Goal: Task Accomplishment & Management: Complete application form

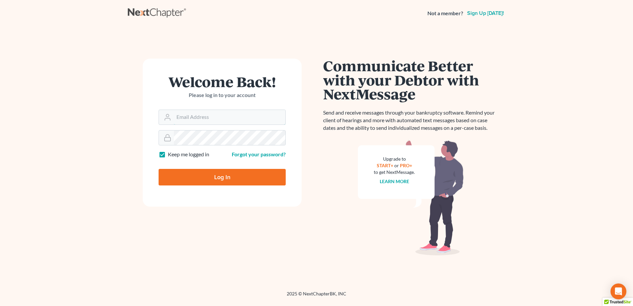
type input "[EMAIL_ADDRESS][DOMAIN_NAME]"
click at [218, 177] on input "Log In" at bounding box center [222, 177] width 127 height 17
type input "Thinking..."
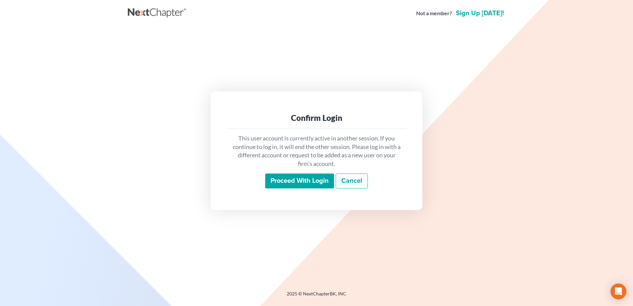
click at [293, 180] on input "Proceed with login" at bounding box center [299, 180] width 69 height 15
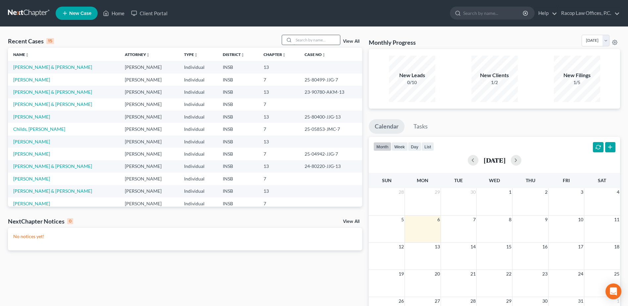
click at [306, 39] on input "search" at bounding box center [317, 40] width 46 height 10
type input "[PERSON_NAME]"
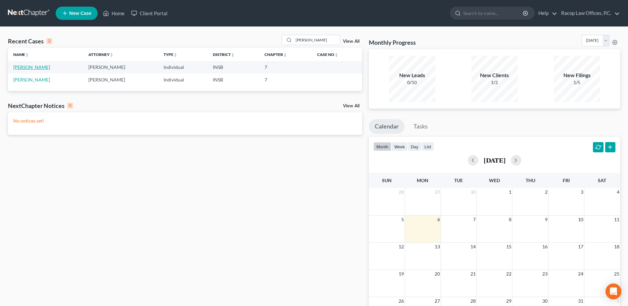
click at [32, 68] on link "[PERSON_NAME]" at bounding box center [31, 67] width 37 height 6
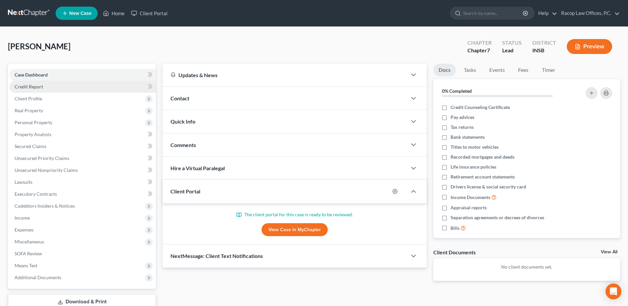
click at [22, 87] on span "Credit Report" at bounding box center [29, 87] width 28 height 6
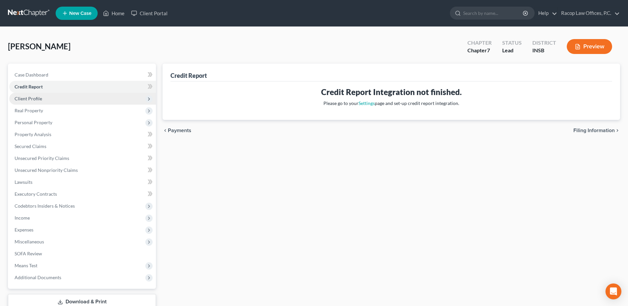
click at [30, 100] on span "Client Profile" at bounding box center [28, 99] width 27 height 6
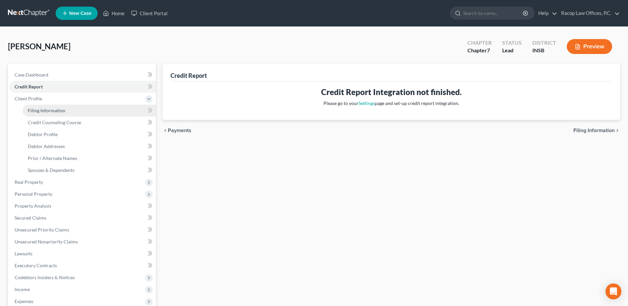
click at [42, 109] on span "Filing Information" at bounding box center [46, 111] width 37 height 6
select select "1"
select select "0"
select select "15"
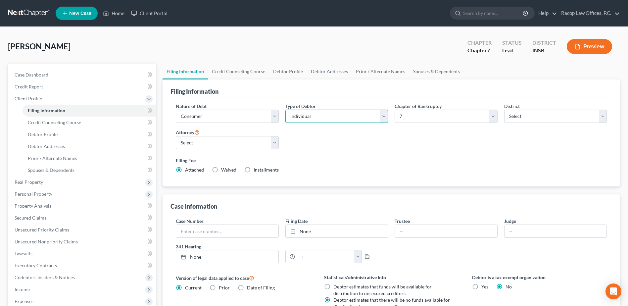
click at [321, 119] on select "Select Individual Joint" at bounding box center [336, 116] width 103 height 13
select select "1"
click at [285, 110] on select "Select Individual Joint" at bounding box center [336, 116] width 103 height 13
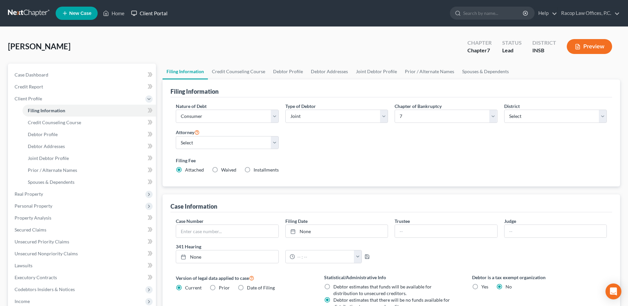
click at [148, 12] on link "Client Portal" at bounding box center [149, 13] width 43 height 12
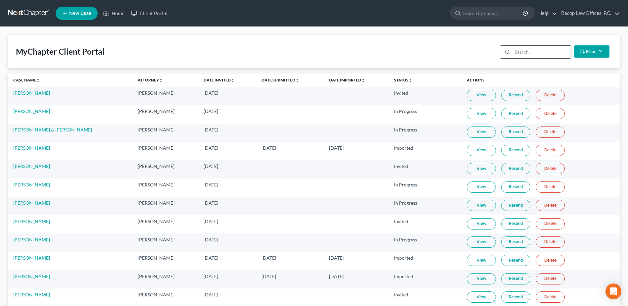
click at [536, 54] on input "search" at bounding box center [541, 52] width 59 height 13
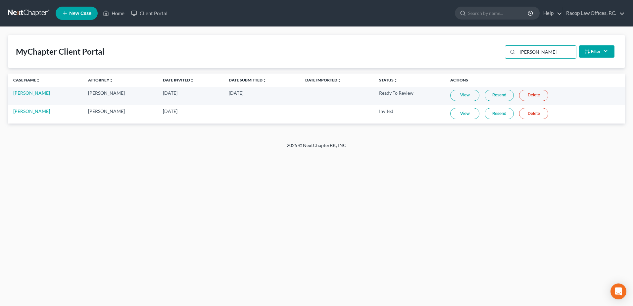
type input "pirtle"
click at [460, 96] on link "View" at bounding box center [464, 95] width 29 height 11
click at [25, 15] on link at bounding box center [29, 13] width 42 height 12
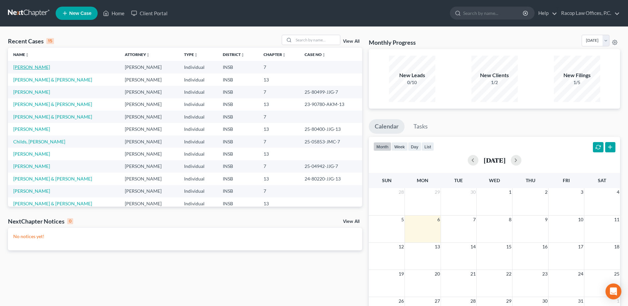
click at [29, 67] on link "[PERSON_NAME]" at bounding box center [31, 67] width 37 height 6
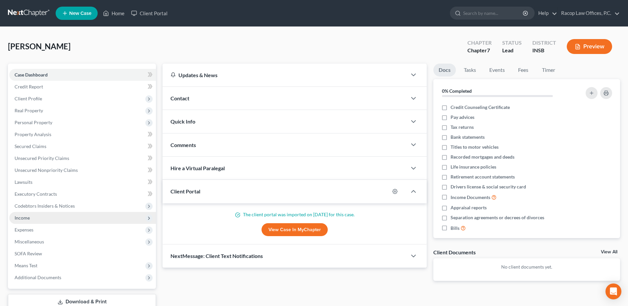
click at [31, 221] on span "Income" at bounding box center [82, 218] width 147 height 12
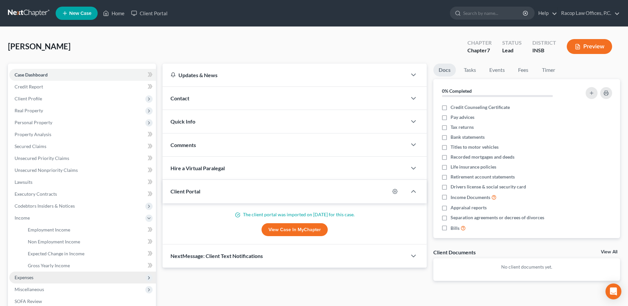
click at [29, 278] on span "Expenses" at bounding box center [24, 277] width 19 height 6
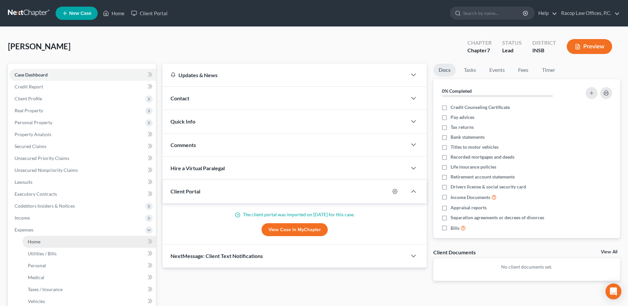
click at [35, 241] on span "Home" at bounding box center [34, 242] width 13 height 6
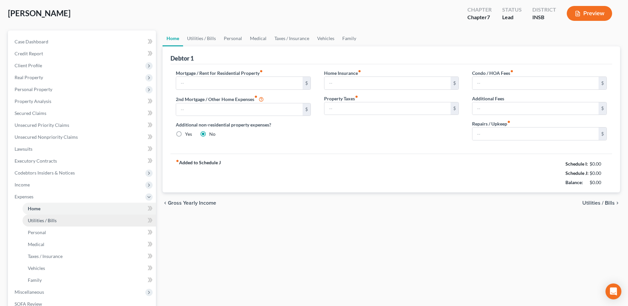
click at [43, 221] on span "Utilities / Bills" at bounding box center [42, 221] width 29 height 6
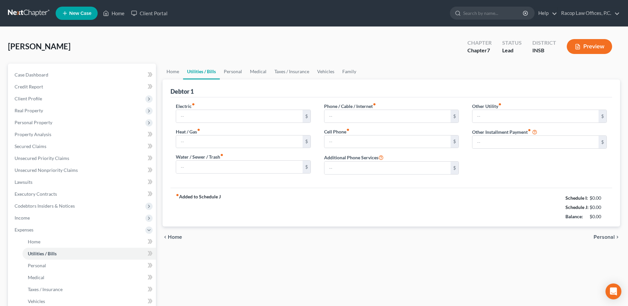
click at [24, 11] on link at bounding box center [29, 13] width 42 height 12
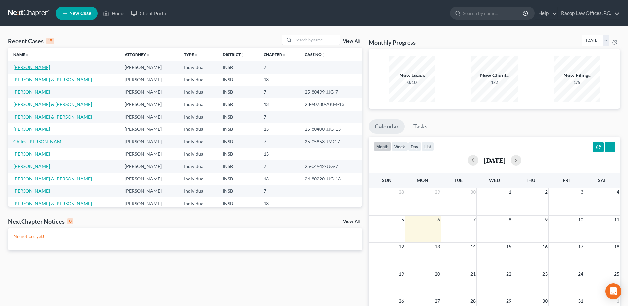
click at [24, 67] on link "[PERSON_NAME]" at bounding box center [31, 67] width 37 height 6
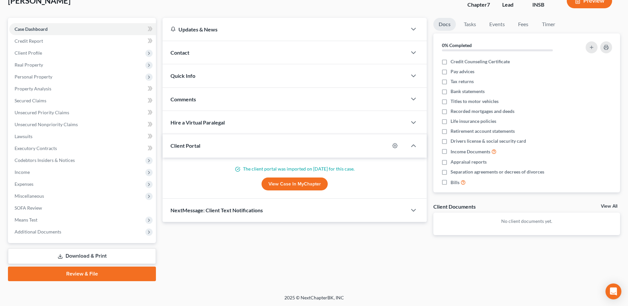
scroll to position [46, 0]
click at [44, 233] on span "Additional Documents" at bounding box center [38, 231] width 47 height 6
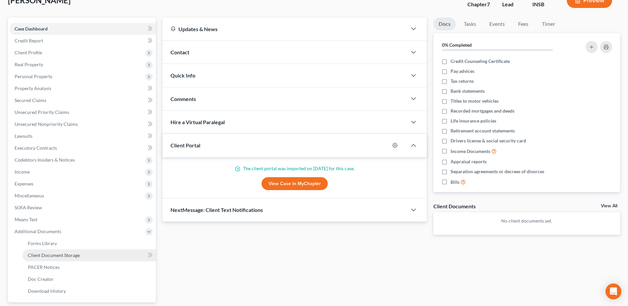
click at [53, 257] on span "Client Document Storage" at bounding box center [54, 255] width 52 height 6
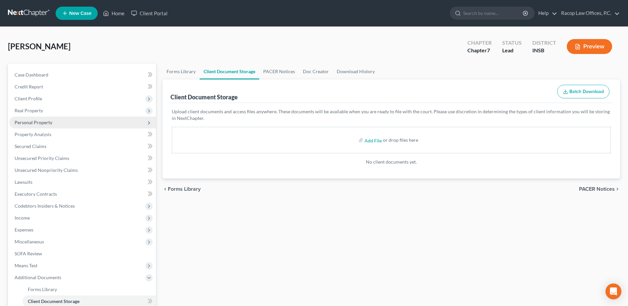
click at [33, 121] on span "Personal Property" at bounding box center [34, 123] width 38 height 6
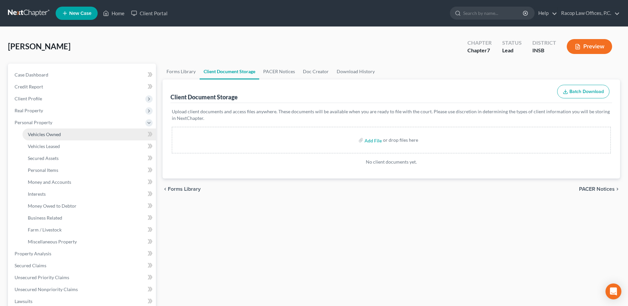
click at [34, 132] on span "Vehicles Owned" at bounding box center [44, 134] width 33 height 6
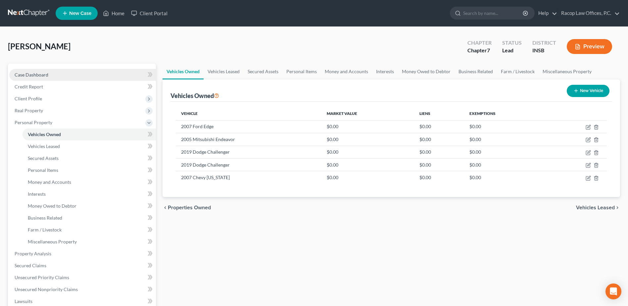
click at [37, 74] on span "Case Dashboard" at bounding box center [32, 75] width 34 height 6
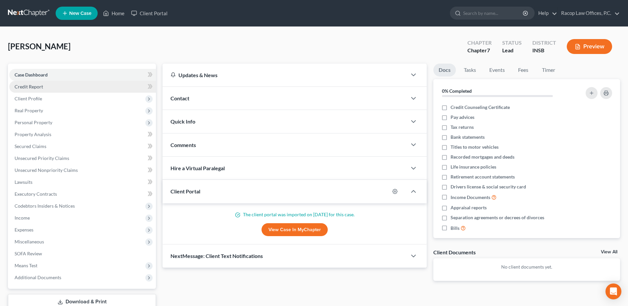
click at [39, 85] on span "Credit Report" at bounding box center [29, 87] width 28 height 6
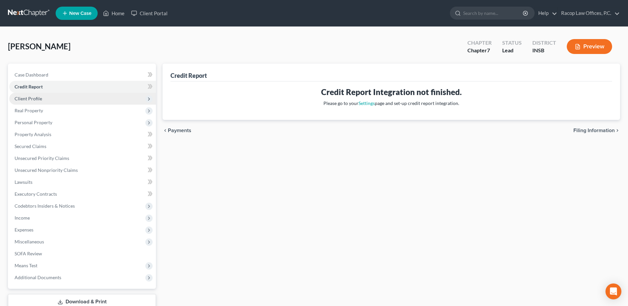
click at [39, 101] on span "Client Profile" at bounding box center [28, 99] width 27 height 6
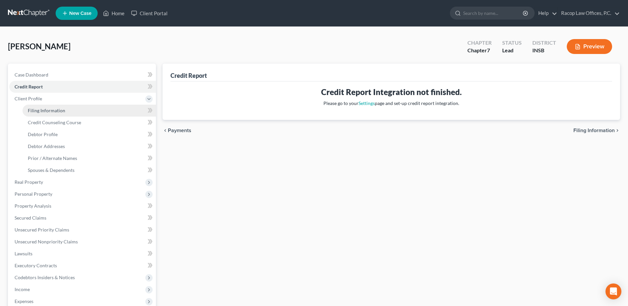
click at [38, 110] on span "Filing Information" at bounding box center [46, 111] width 37 height 6
select select "1"
select select "0"
select select "15"
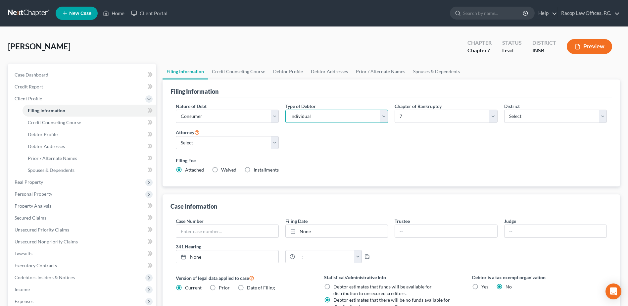
click at [342, 113] on select "Select Individual Joint" at bounding box center [336, 116] width 103 height 13
select select "1"
click at [285, 110] on select "Select Individual Joint" at bounding box center [336, 116] width 103 height 13
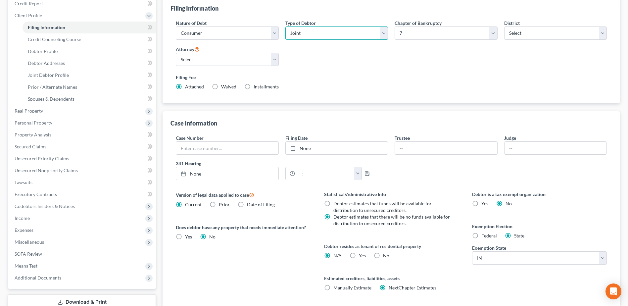
scroll to position [130, 0]
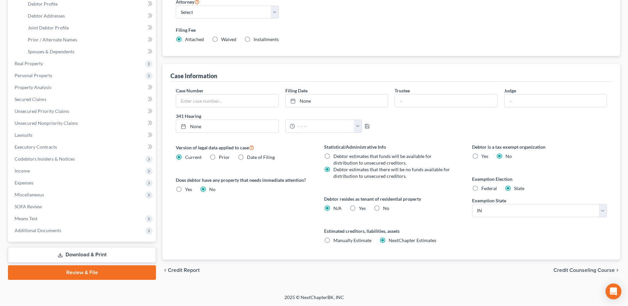
click at [581, 269] on span "Credit Counseling Course" at bounding box center [584, 270] width 61 height 5
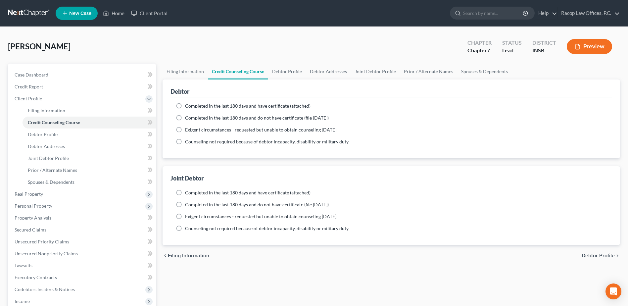
click at [185, 106] on label "Completed in the last 180 days and have certificate (attached)" at bounding box center [247, 106] width 125 height 7
click at [188, 106] on input "Completed in the last 180 days and have certificate (attached)" at bounding box center [190, 105] width 4 height 4
radio input "true"
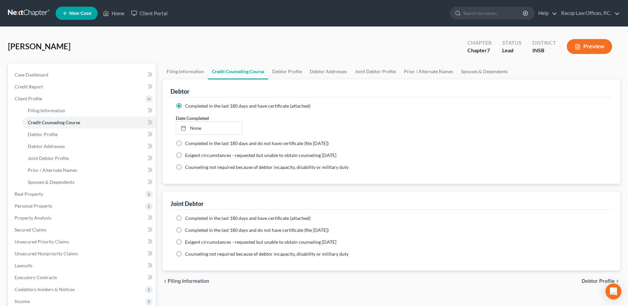
click at [185, 217] on label "Completed in the last 180 days and have certificate (attached)" at bounding box center [247, 218] width 125 height 7
click at [188, 217] on input "Completed in the last 180 days and have certificate (attached)" at bounding box center [190, 217] width 4 height 4
radio input "true"
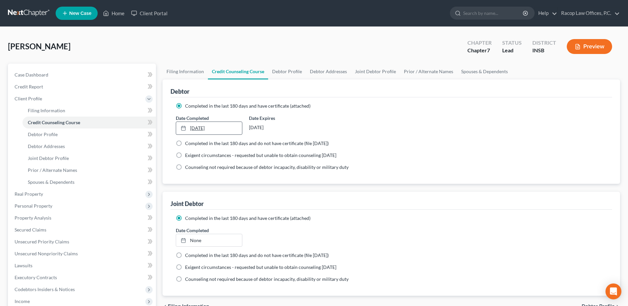
click at [199, 126] on link "[DATE]" at bounding box center [209, 128] width 66 height 13
click at [194, 239] on link "None" at bounding box center [209, 240] width 66 height 13
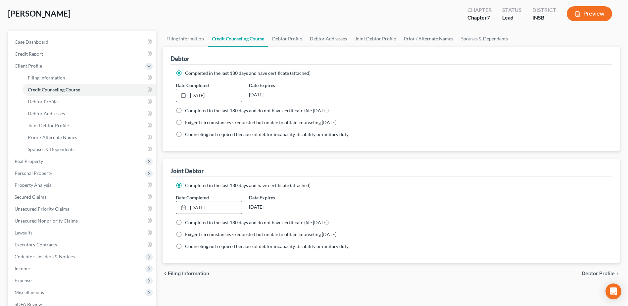
scroll to position [33, 0]
click at [598, 273] on span "Debtor Profile" at bounding box center [598, 272] width 33 height 5
select select "1"
select select "2"
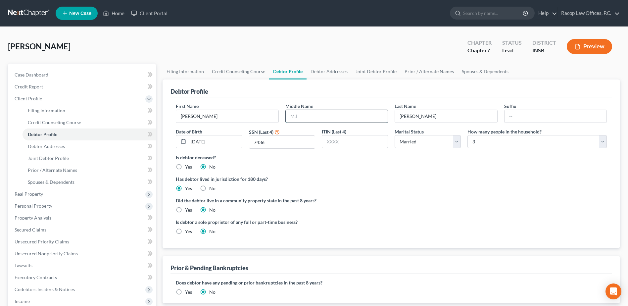
click at [311, 120] on input "text" at bounding box center [337, 116] width 102 height 13
type input "[PERSON_NAME]"
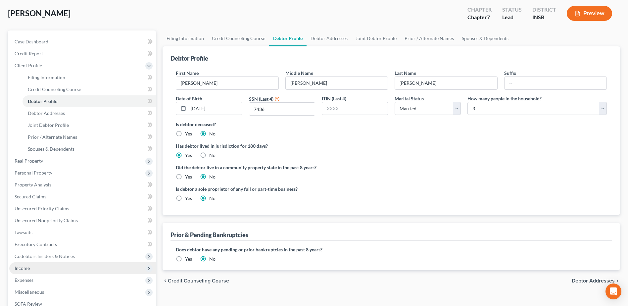
click at [32, 268] on span "Income" at bounding box center [82, 268] width 147 height 12
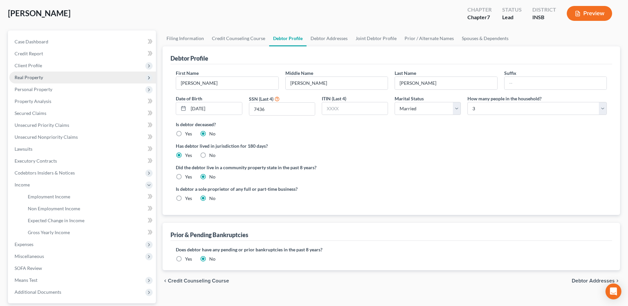
click at [27, 80] on span "Real Property" at bounding box center [82, 78] width 147 height 12
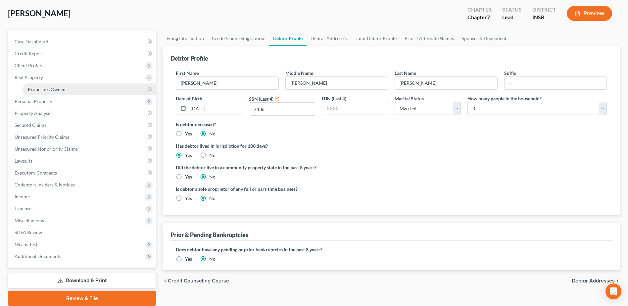
click at [39, 87] on span "Properties Owned" at bounding box center [47, 89] width 38 height 6
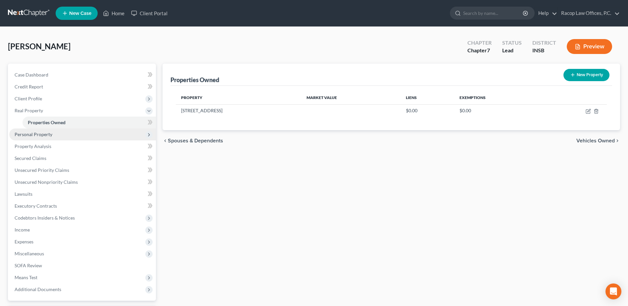
click at [31, 136] on span "Personal Property" at bounding box center [34, 134] width 38 height 6
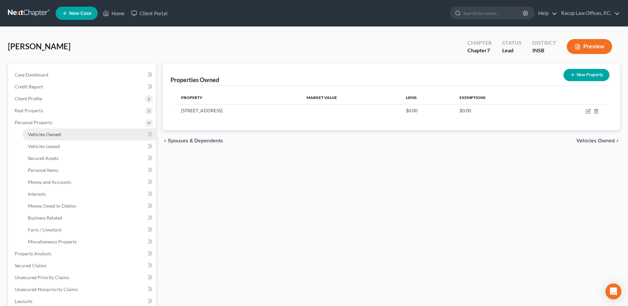
click at [38, 137] on span "Vehicles Owned" at bounding box center [44, 134] width 33 height 6
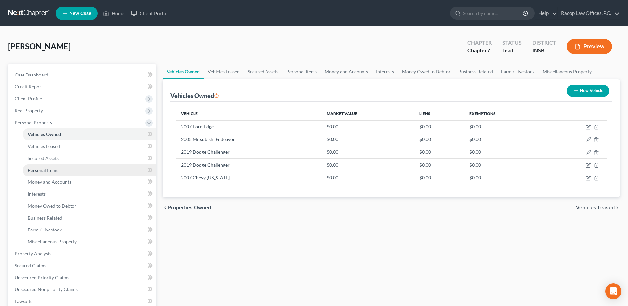
click at [48, 172] on span "Personal Items" at bounding box center [43, 170] width 30 height 6
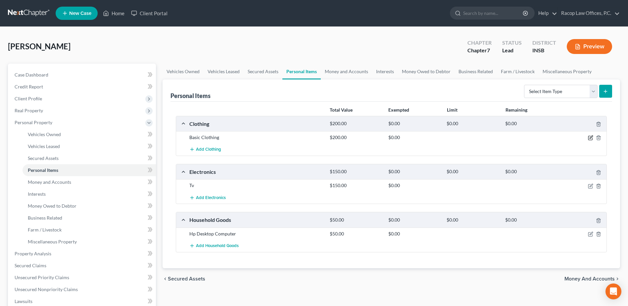
click at [593, 136] on icon "button" at bounding box center [590, 137] width 5 height 5
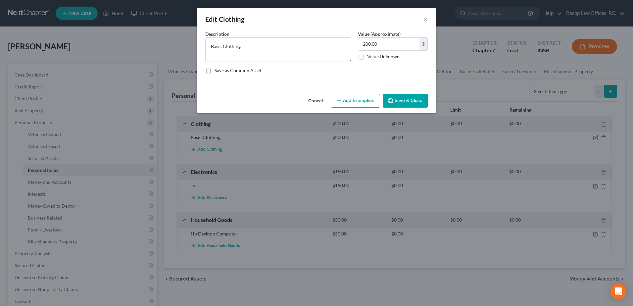
click at [348, 100] on button "Add Exemption" at bounding box center [355, 101] width 49 height 14
select select "2"
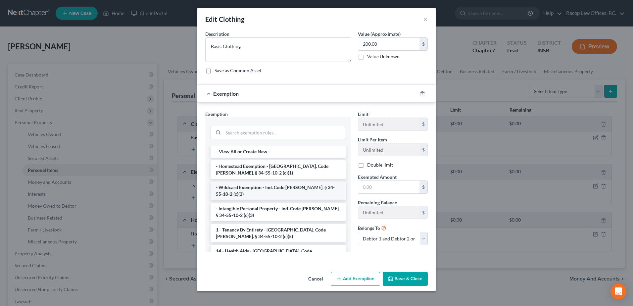
click at [237, 191] on li "- Wildcard Exemption - Ind. Code [PERSON_NAME]. § 34-55-10-2 (c)(2)" at bounding box center [278, 190] width 135 height 19
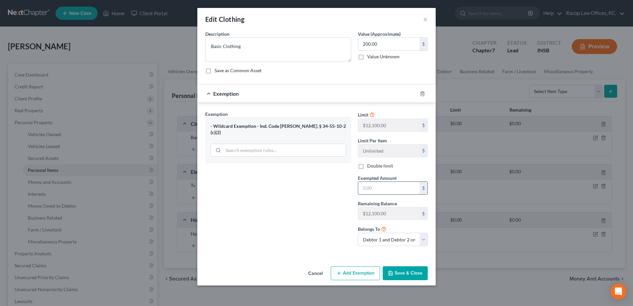
click at [377, 188] on input "text" at bounding box center [388, 188] width 61 height 13
type input "200.00"
click at [405, 276] on button "Save & Close" at bounding box center [405, 273] width 45 height 14
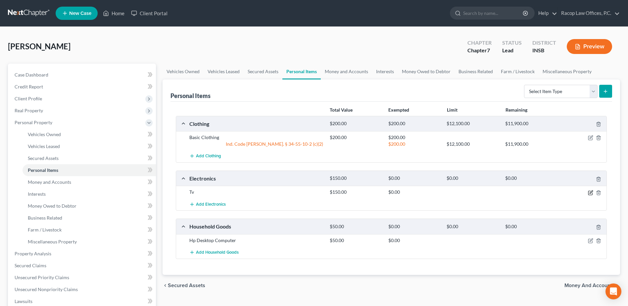
click at [590, 194] on icon "button" at bounding box center [590, 192] width 5 height 5
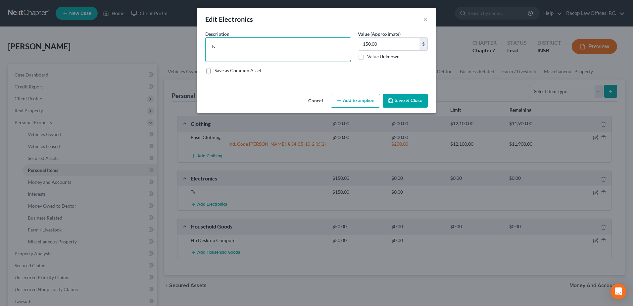
click at [223, 45] on textarea "Tv" at bounding box center [278, 49] width 146 height 24
type textarea "TV , HP Desktop Computer, cell phones"
click at [380, 39] on input "150.00" at bounding box center [388, 44] width 61 height 13
type input "600.00"
click at [365, 102] on button "Add Exemption" at bounding box center [355, 101] width 49 height 14
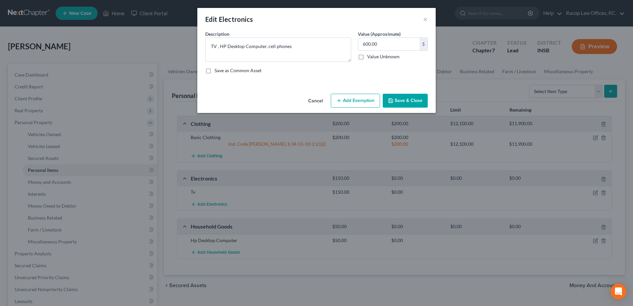
select select "2"
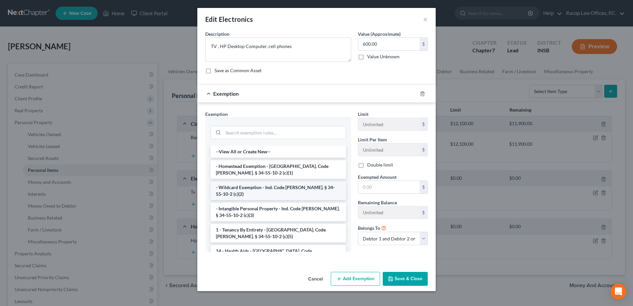
click at [247, 189] on li "- Wildcard Exemption - Ind. Code [PERSON_NAME]. § 34-55-10-2 (c)(2)" at bounding box center [278, 190] width 135 height 19
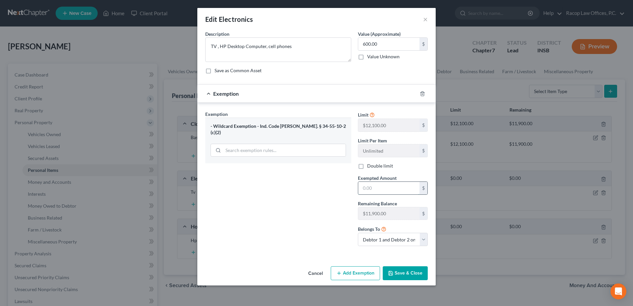
click at [397, 186] on input "text" at bounding box center [388, 188] width 61 height 13
type input "600.00"
click at [411, 275] on button "Save & Close" at bounding box center [405, 273] width 45 height 14
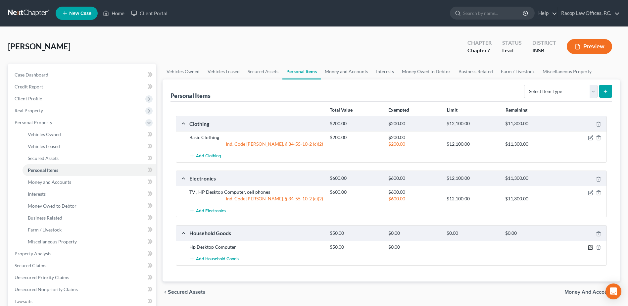
click at [592, 247] on icon "button" at bounding box center [590, 247] width 5 height 5
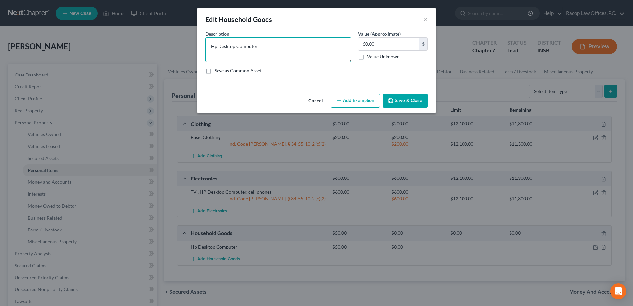
drag, startPoint x: 245, startPoint y: 46, endPoint x: 169, endPoint y: 47, distance: 76.2
click at [169, 47] on div "Edit Household Goods × An exemption set must first be selected from the Filing …" at bounding box center [316, 153] width 633 height 306
type textarea "Household goods"
type input "500.00"
click at [359, 101] on button "Add Exemption" at bounding box center [355, 101] width 49 height 14
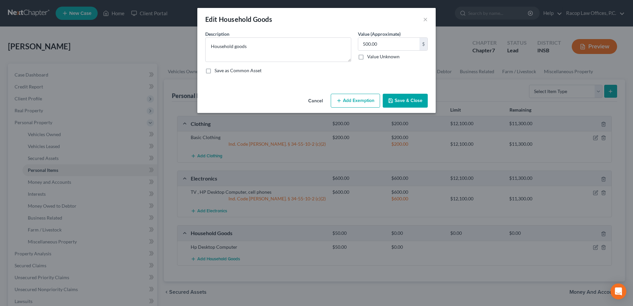
select select "2"
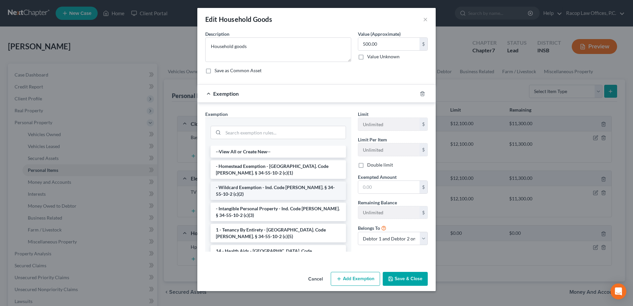
click at [235, 188] on li "- Wildcard Exemption - Ind. Code [PERSON_NAME]. § 34-55-10-2 (c)(2)" at bounding box center [278, 190] width 135 height 19
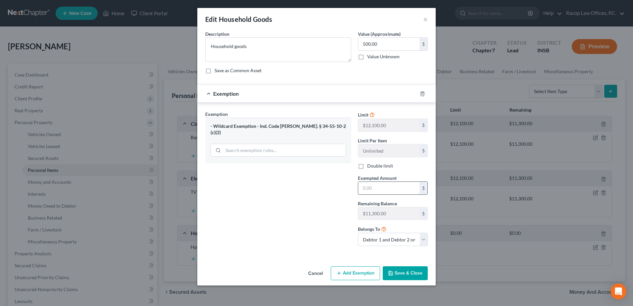
click at [377, 182] on input "text" at bounding box center [388, 188] width 61 height 13
type input "500.00"
click at [407, 272] on button "Save & Close" at bounding box center [405, 273] width 45 height 14
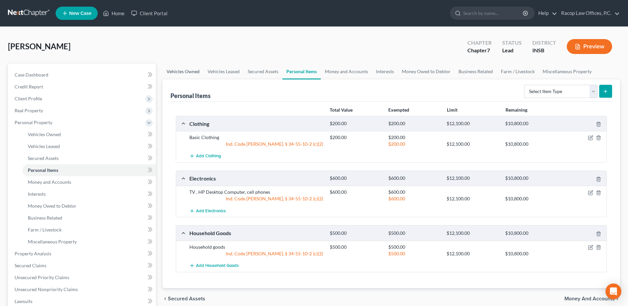
click at [182, 74] on link "Vehicles Owned" at bounding box center [183, 72] width 41 height 16
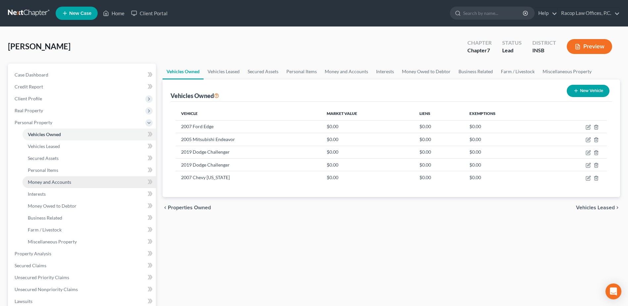
click at [57, 184] on span "Money and Accounts" at bounding box center [49, 182] width 43 height 6
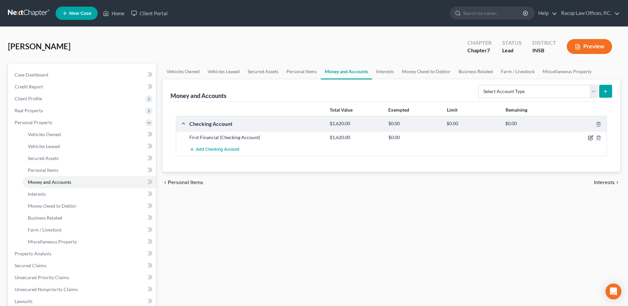
click at [589, 138] on icon "button" at bounding box center [590, 137] width 5 height 5
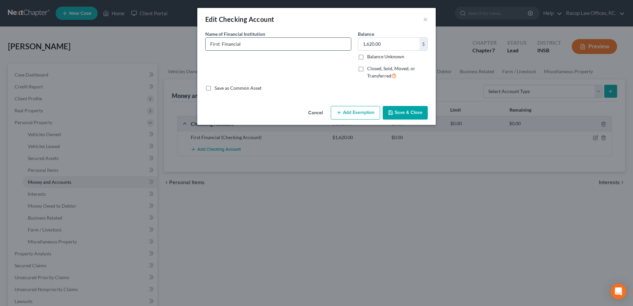
click at [286, 46] on input "First Financial" at bounding box center [278, 44] width 145 height 13
type input "First Financial Checking *6840"
click at [370, 43] on input "text" at bounding box center [388, 44] width 61 height 13
type input "500.00"
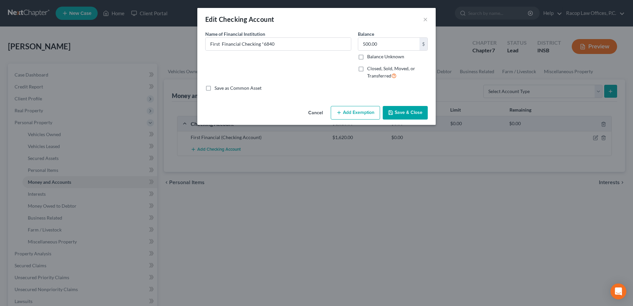
click at [351, 116] on button "Add Exemption" at bounding box center [355, 113] width 49 height 14
select select "2"
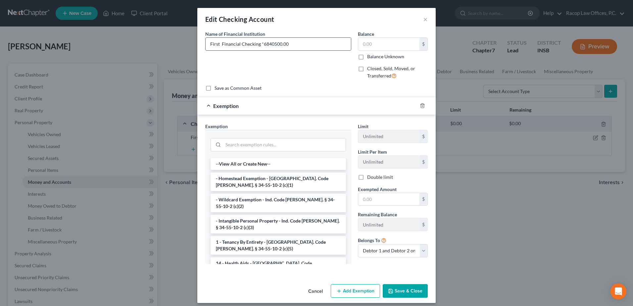
type input "First Financial Checking *6840"
click at [370, 46] on input "text" at bounding box center [388, 44] width 61 height 13
type input "4"
type input "450.00"
click at [244, 216] on li "- Intangible Personal Property - Ind. Code [PERSON_NAME]. § 34-55-10-2 (c)(3)" at bounding box center [278, 224] width 135 height 19
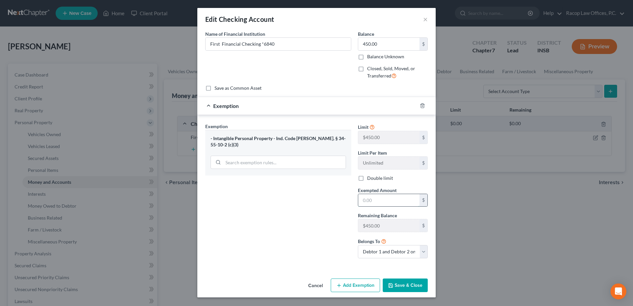
click at [382, 196] on input "text" at bounding box center [388, 200] width 61 height 13
type input "450.00"
click at [367, 179] on label "Double limit" at bounding box center [380, 178] width 26 height 7
click at [370, 179] on input "Double limit" at bounding box center [372, 177] width 4 height 4
checkbox input "true"
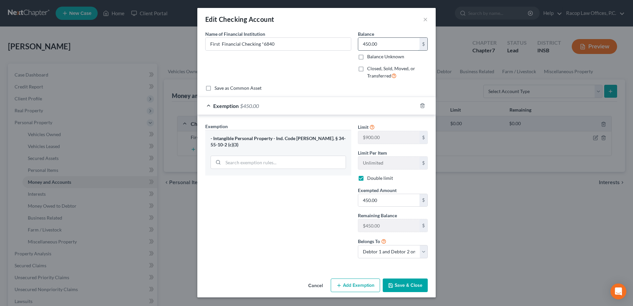
click at [384, 45] on input "450.00" at bounding box center [388, 44] width 61 height 13
type input "600.00"
click at [399, 283] on button "Save & Close" at bounding box center [405, 285] width 45 height 14
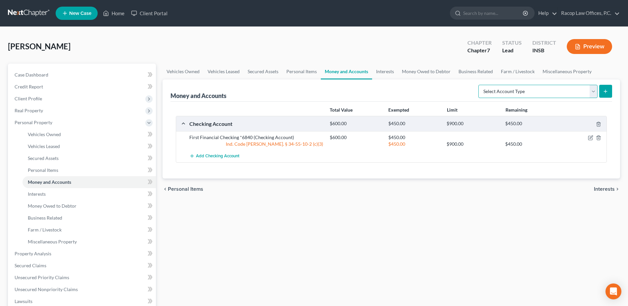
click at [512, 92] on select "Select Account Type Brokerage Cash on Hand Certificates of Deposit Checking Acc…" at bounding box center [537, 91] width 119 height 13
select select "savings"
click at [480, 85] on select "Select Account Type Brokerage Cash on Hand Certificates of Deposit Checking Acc…" at bounding box center [537, 91] width 119 height 13
click at [605, 95] on button "submit" at bounding box center [605, 91] width 13 height 13
click at [606, 92] on line "submit" at bounding box center [606, 91] width 0 height 3
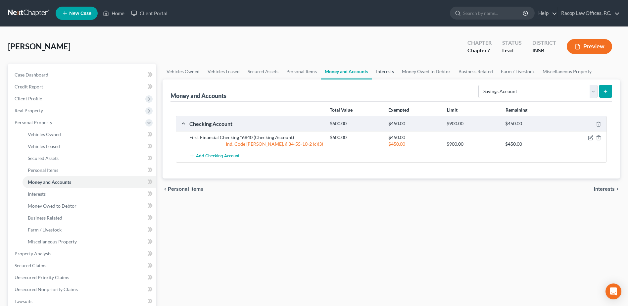
click at [381, 73] on link "Interests" at bounding box center [385, 72] width 26 height 16
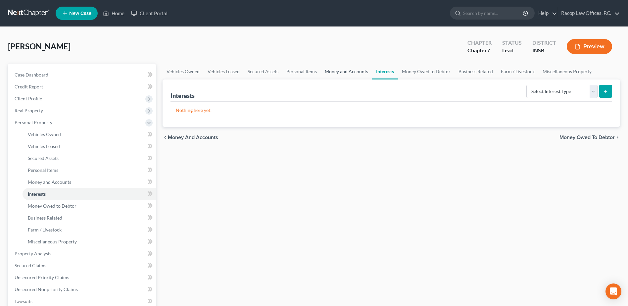
click at [344, 71] on link "Money and Accounts" at bounding box center [346, 72] width 51 height 16
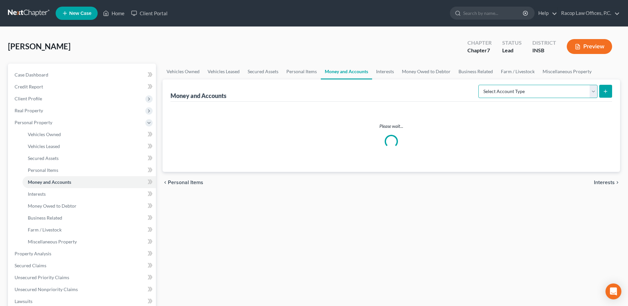
click at [555, 93] on select "Select Account Type Brokerage Cash on Hand Certificates of Deposit Checking Acc…" at bounding box center [537, 91] width 119 height 13
select select "savings"
click at [480, 85] on select "Select Account Type Brokerage Cash on Hand Certificates of Deposit Checking Acc…" at bounding box center [537, 91] width 119 height 13
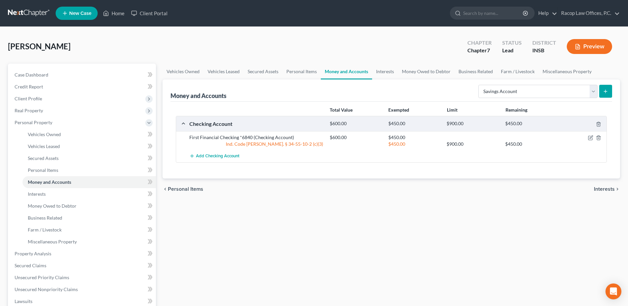
click at [606, 93] on icon "submit" at bounding box center [605, 91] width 5 height 5
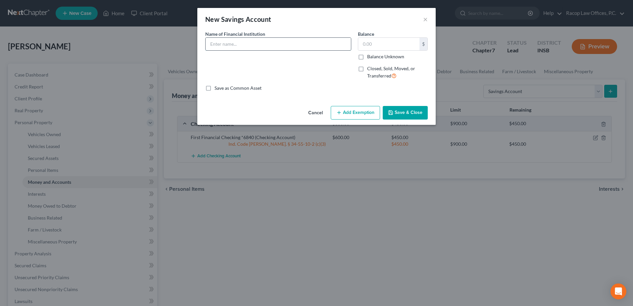
click at [268, 43] on input "text" at bounding box center [278, 44] width 145 height 13
type input "First Financial Savings *"
click at [317, 24] on div "New Savings Account ×" at bounding box center [316, 19] width 238 height 23
click at [370, 45] on input "text" at bounding box center [388, 44] width 61 height 13
type input "4"
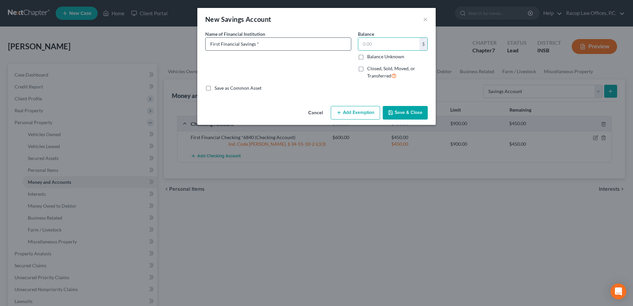
click at [332, 48] on input "First Financial Savings *" at bounding box center [278, 44] width 145 height 13
type input "First Financial Savings *4341"
click at [377, 46] on input "text" at bounding box center [388, 44] width 61 height 13
type input "300.00"
click at [360, 117] on button "Add Exemption" at bounding box center [355, 113] width 49 height 14
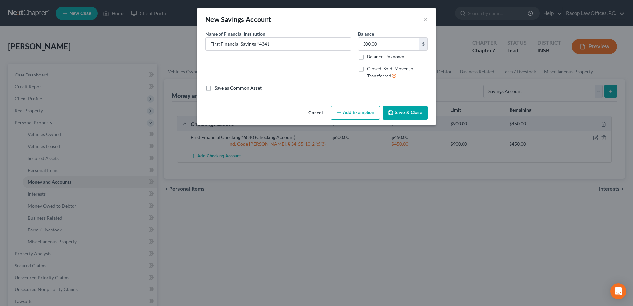
select select "2"
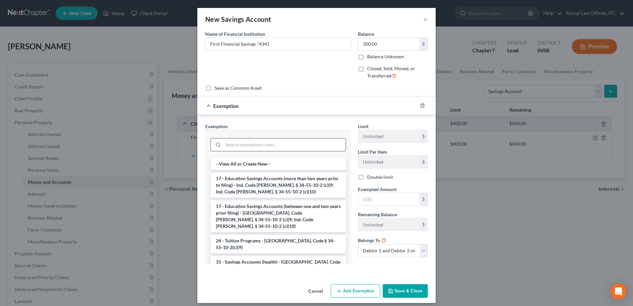
click at [230, 146] on input "search" at bounding box center [284, 144] width 122 height 13
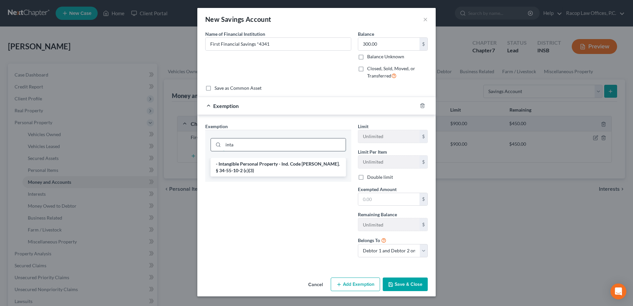
click at [237, 148] on input "inta" at bounding box center [284, 144] width 122 height 13
type input "inta"
click at [235, 170] on li "- Intangible Personal Property - Ind. Code [PERSON_NAME]. § 34-55-10-2 (c)(3)" at bounding box center [278, 167] width 135 height 19
checkbox input "true"
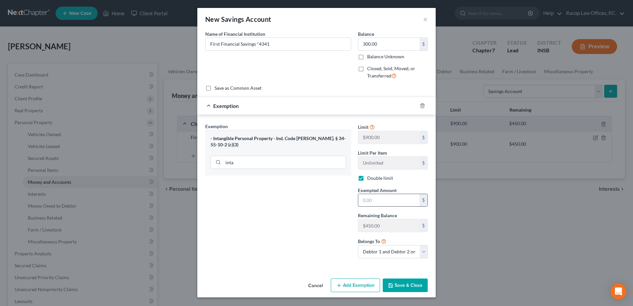
click at [387, 199] on input "text" at bounding box center [388, 200] width 61 height 13
type input "300.00"
click at [278, 140] on div "- Intangible Personal Property - Ind. Code [PERSON_NAME]. § 34-55-10-2 (c)(3)" at bounding box center [278, 141] width 135 height 12
click at [400, 286] on button "Save & Close" at bounding box center [405, 285] width 45 height 14
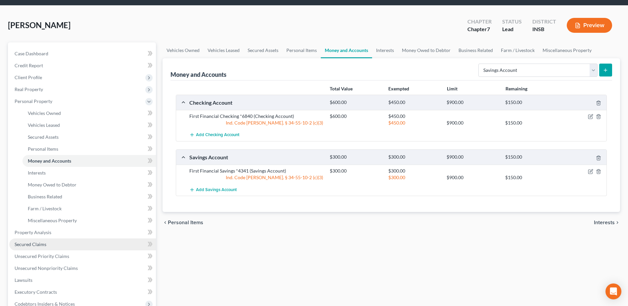
scroll to position [33, 0]
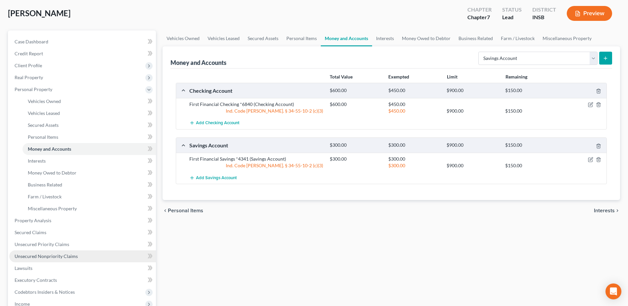
click at [50, 256] on span "Unsecured Nonpriority Claims" at bounding box center [46, 256] width 63 height 6
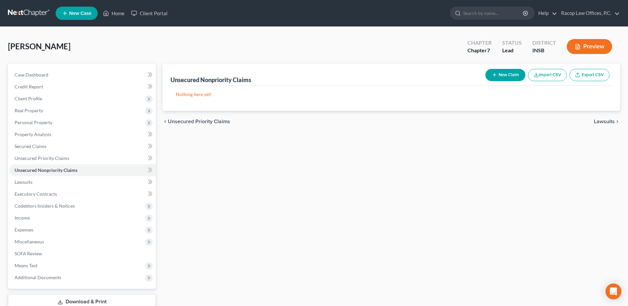
click at [506, 74] on button "New Claim" at bounding box center [505, 75] width 40 height 12
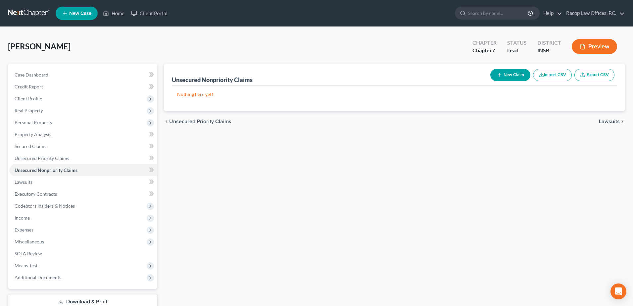
select select "2"
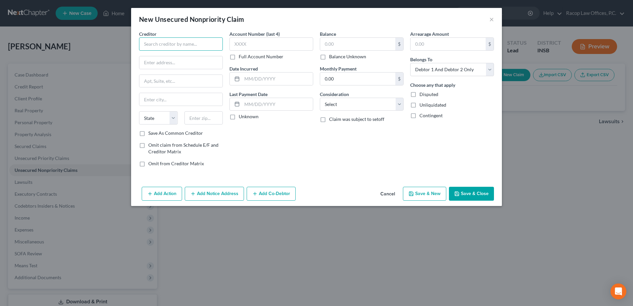
click at [160, 44] on input "text" at bounding box center [181, 43] width 84 height 13
type input "Jefferson Capital LLC"
type input "[STREET_ADDRESS]"
type input "S"
type input "Sartell"
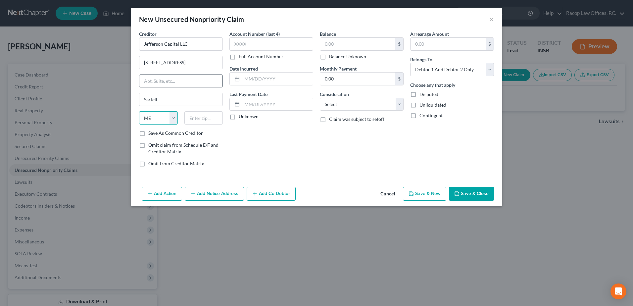
select select "24"
type input "56377-2198"
click at [245, 49] on input "text" at bounding box center [271, 43] width 84 height 13
type input "4741"
click at [246, 78] on input "text" at bounding box center [277, 79] width 71 height 13
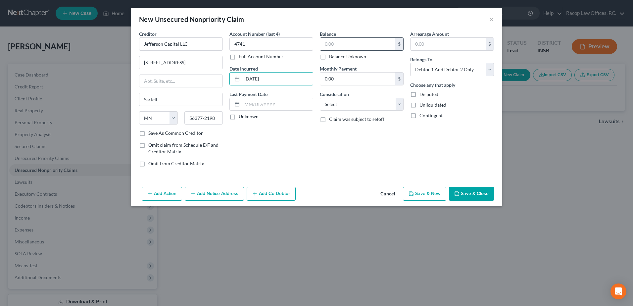
type input "[DATE]"
click at [356, 44] on input "text" at bounding box center [357, 44] width 75 height 13
type input "1,707.00"
click at [352, 104] on select "Select Cable / Satellite Services Collection Agency Credit Card Debt Debt Couns…" at bounding box center [362, 104] width 84 height 13
select select "14"
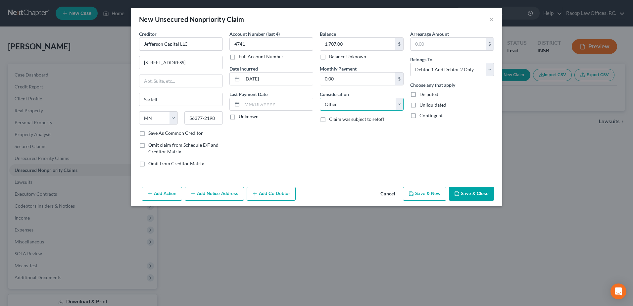
click at [320, 98] on select "Select Cable / Satellite Services Collection Agency Credit Card Debt Debt Couns…" at bounding box center [362, 104] width 84 height 13
click at [338, 125] on input "text" at bounding box center [361, 129] width 83 height 13
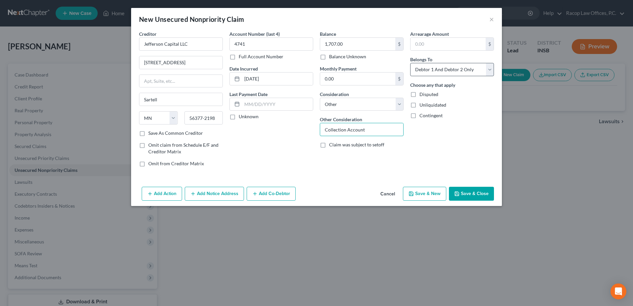
type input "Collection Account"
click at [473, 71] on select "Select Debtor 1 Only Debtor 2 Only Debtor 1 And Debtor 2 Only At Least One Of T…" at bounding box center [452, 69] width 84 height 13
click at [410, 63] on select "Select Debtor 1 Only Debtor 2 Only Debtor 1 And Debtor 2 Only At Least One Of T…" at bounding box center [452, 69] width 84 height 13
click at [449, 72] on select "Select Debtor 1 Only Debtor 2 Only Debtor 1 And Debtor 2 Only At Least One Of T…" at bounding box center [452, 69] width 84 height 13
select select "1"
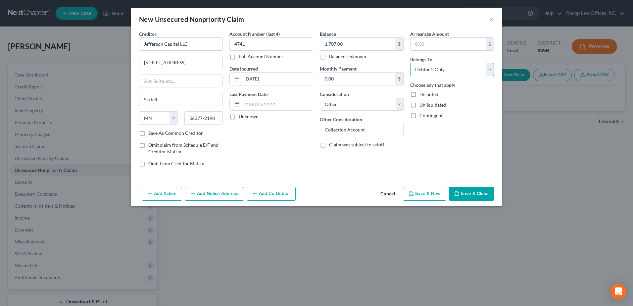
click at [410, 63] on select "Select Debtor 1 Only Debtor 2 Only Debtor 1 And Debtor 2 Only At Least One Of T…" at bounding box center [452, 69] width 84 height 13
click at [472, 195] on button "Save & Close" at bounding box center [471, 194] width 45 height 14
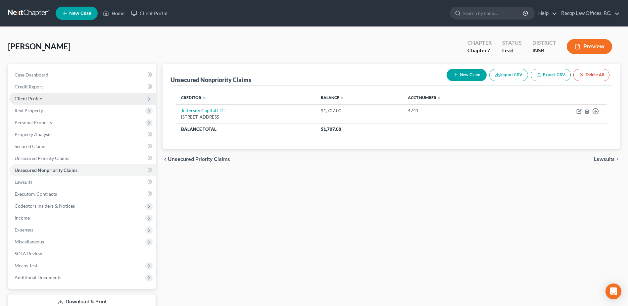
click at [44, 99] on span "Client Profile" at bounding box center [82, 99] width 147 height 12
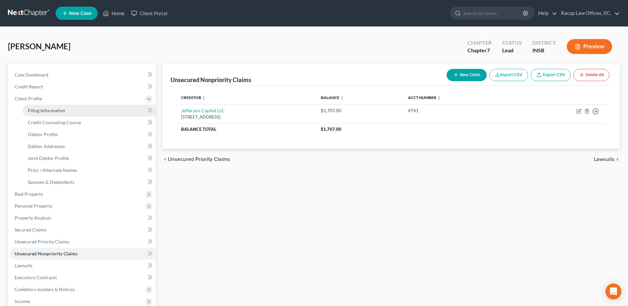
click at [45, 111] on span "Filing Information" at bounding box center [46, 111] width 37 height 6
select select "1"
select select "0"
select select "28"
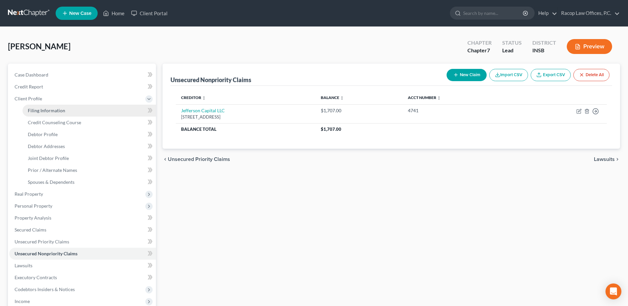
select select "0"
select select "15"
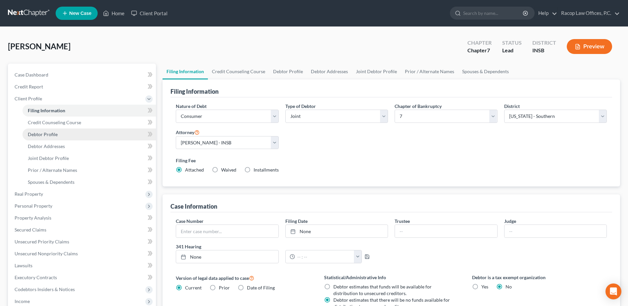
click at [49, 134] on span "Debtor Profile" at bounding box center [43, 134] width 30 height 6
select select "1"
select select "2"
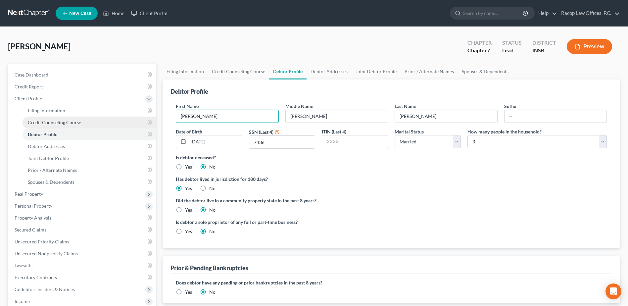
drag, startPoint x: 206, startPoint y: 119, endPoint x: 142, endPoint y: 121, distance: 63.9
click at [142, 121] on div "Petition Navigation Case Dashboard Payments Invoices Payments Payments Credit R…" at bounding box center [314, 237] width 619 height 347
type input "[PERSON_NAME]"
click at [278, 143] on input "7436" at bounding box center [282, 142] width 66 height 13
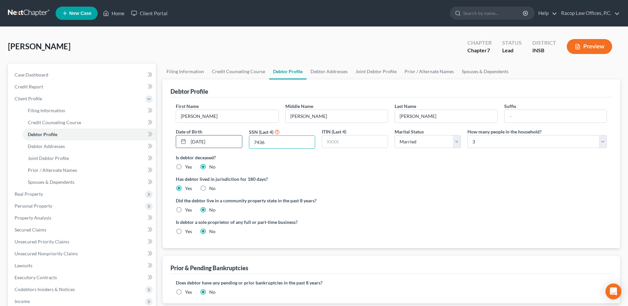
drag, startPoint x: 278, startPoint y: 143, endPoint x: 238, endPoint y: 141, distance: 39.8
click at [238, 141] on div "First Name [PERSON_NAME] Middle Name [PERSON_NAME] Name [PERSON_NAME] Date of B…" at bounding box center [391, 128] width 438 height 51
type input "4002"
click at [252, 34] on div "[PERSON_NAME] Upgraded Chapter Chapter 7 Status Lead District INSB Preview Peti…" at bounding box center [314, 225] width 628 height 397
click at [334, 72] on link "Debtor Addresses" at bounding box center [329, 72] width 45 height 16
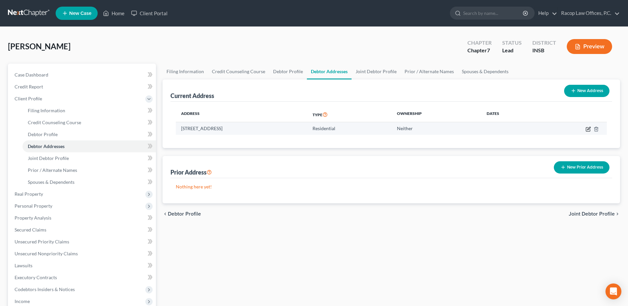
click at [587, 129] on icon "button" at bounding box center [588, 128] width 5 height 5
select select "15"
select select "0"
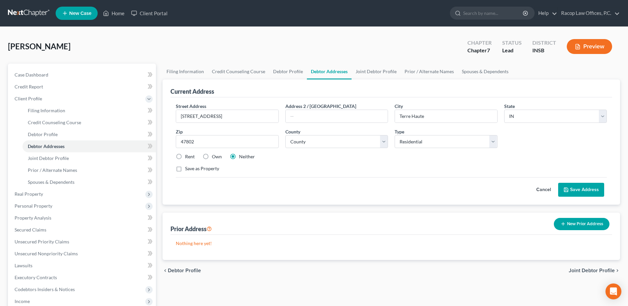
click at [185, 158] on label "Rent" at bounding box center [190, 156] width 10 height 7
click at [188, 158] on input "Rent" at bounding box center [190, 155] width 4 height 4
radio input "true"
drag, startPoint x: 195, startPoint y: 118, endPoint x: 215, endPoint y: 113, distance: 20.6
click at [197, 118] on input "[STREET_ADDRESS]" at bounding box center [227, 116] width 102 height 13
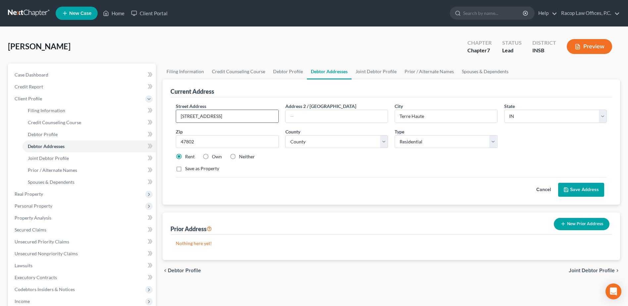
click at [214, 113] on input "[STREET_ADDRESS]" at bounding box center [227, 116] width 102 height 13
type input "[STREET_ADDRESS]"
click at [583, 188] on button "Save Address" at bounding box center [581, 190] width 46 height 14
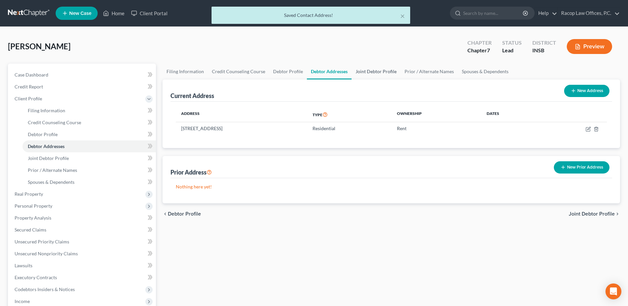
click at [378, 73] on link "Joint Debtor Profile" at bounding box center [376, 72] width 49 height 16
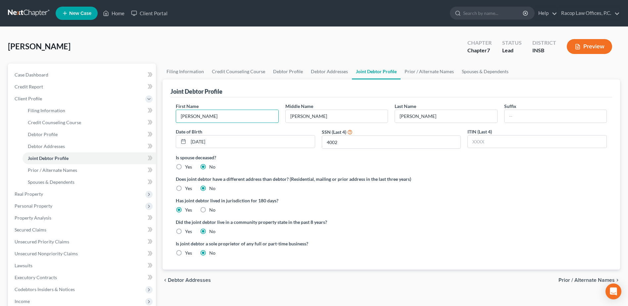
drag, startPoint x: 221, startPoint y: 116, endPoint x: 146, endPoint y: 121, distance: 74.9
click at [146, 121] on div "Petition Navigation Case Dashboard Payments Invoices Payments Payments Credit R…" at bounding box center [314, 237] width 619 height 347
type input "[PERSON_NAME]"
type input "[DATE]"
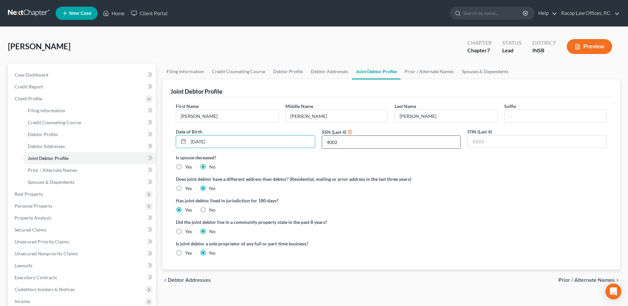
click at [367, 145] on input "4002" at bounding box center [391, 142] width 139 height 13
type input "4"
type input "7436"
click at [580, 281] on span "Prior / Alternate Names" at bounding box center [587, 279] width 56 height 5
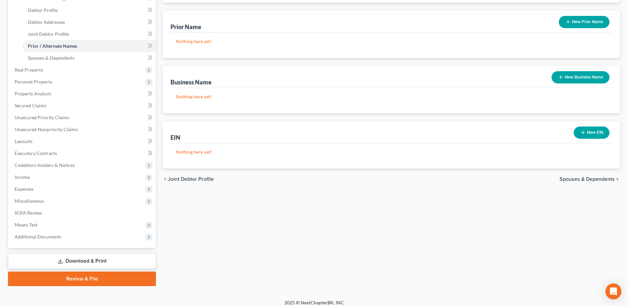
scroll to position [129, 0]
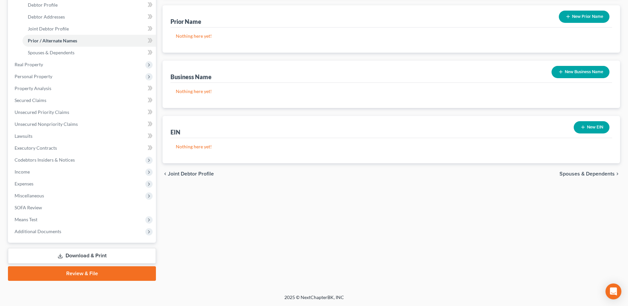
click at [586, 176] on span "Spouses & Dependents" at bounding box center [587, 173] width 55 height 5
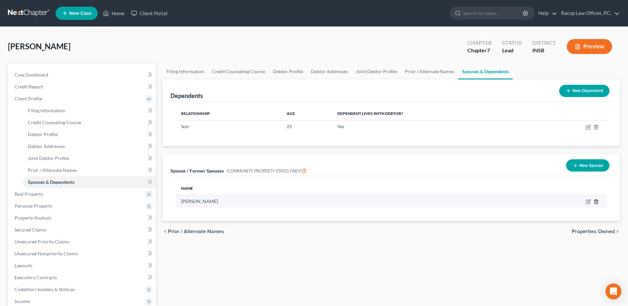
click at [597, 200] on icon "button" at bounding box center [596, 202] width 3 height 4
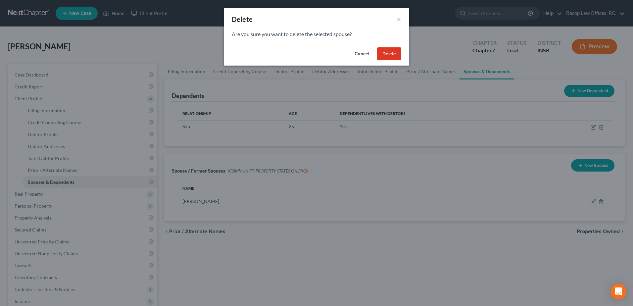
click at [388, 55] on button "Delete" at bounding box center [389, 53] width 24 height 13
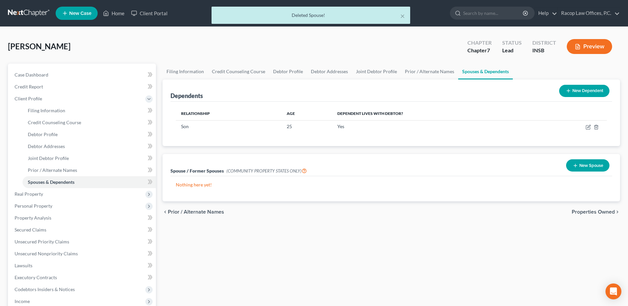
click at [587, 212] on span "Properties Owned" at bounding box center [593, 211] width 43 height 5
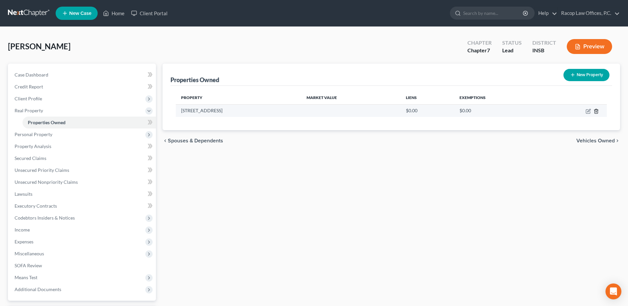
click at [597, 113] on icon "button" at bounding box center [596, 111] width 3 height 4
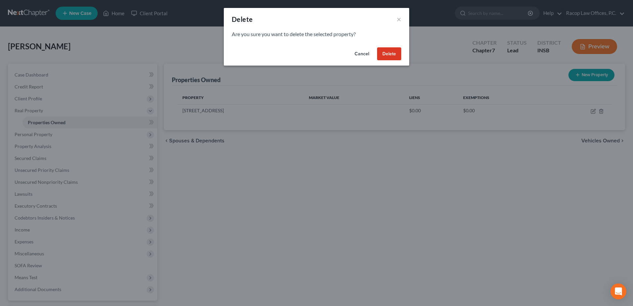
click at [383, 53] on button "Delete" at bounding box center [389, 53] width 24 height 13
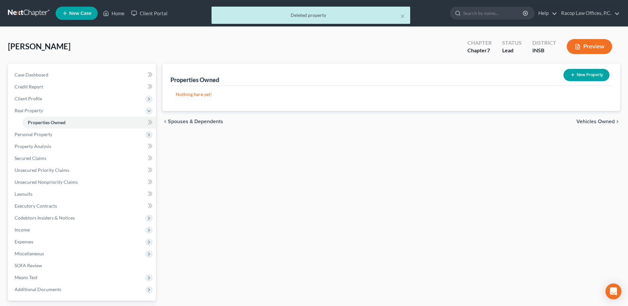
click at [601, 122] on span "Vehicles Owned" at bounding box center [595, 121] width 38 height 5
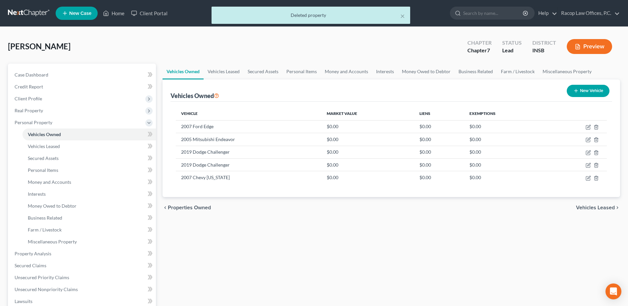
click at [588, 207] on span "Vehicles Leased" at bounding box center [595, 207] width 39 height 5
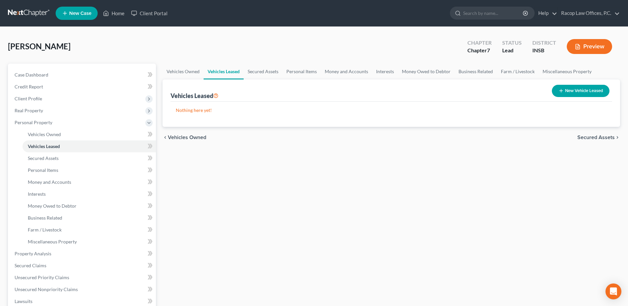
click at [584, 138] on span "Secured Assets" at bounding box center [595, 137] width 37 height 5
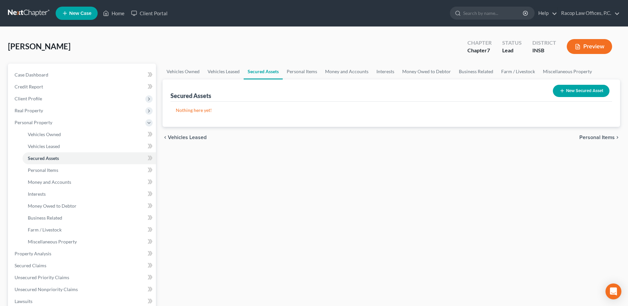
click at [589, 137] on span "Personal Items" at bounding box center [596, 137] width 35 height 5
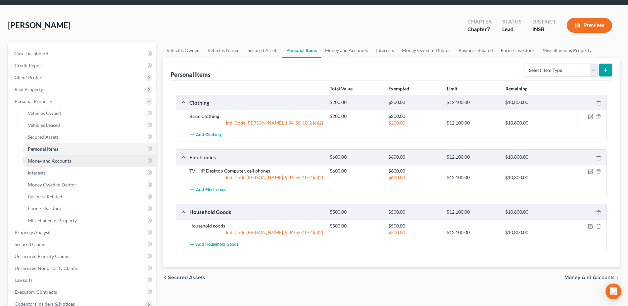
scroll to position [33, 0]
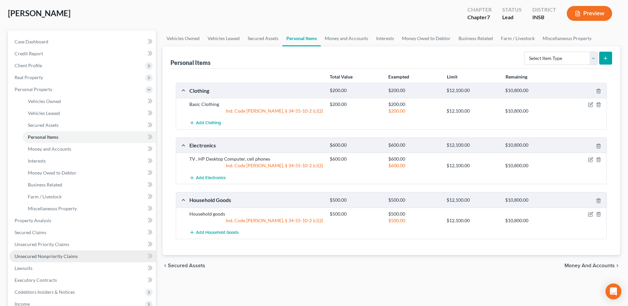
click at [29, 256] on span "Unsecured Nonpriority Claims" at bounding box center [46, 256] width 63 height 6
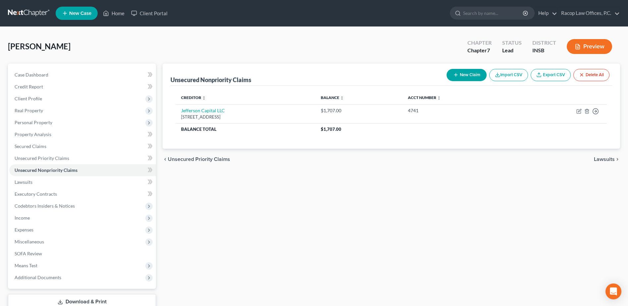
click at [471, 77] on button "New Claim" at bounding box center [467, 75] width 40 height 12
select select "2"
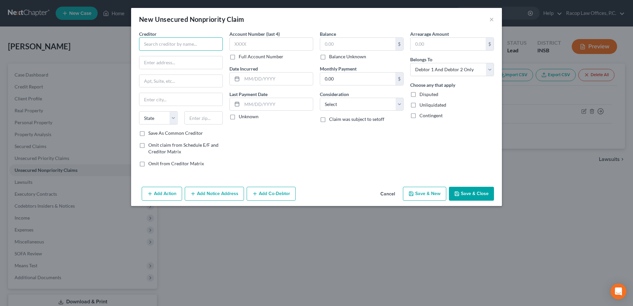
click at [163, 48] on input "text" at bounding box center [181, 43] width 84 height 13
type input "Synchrony Bank/Care Credit"
type input "PO Box 71757"
type input "[GEOGRAPHIC_DATA]"
select select "39"
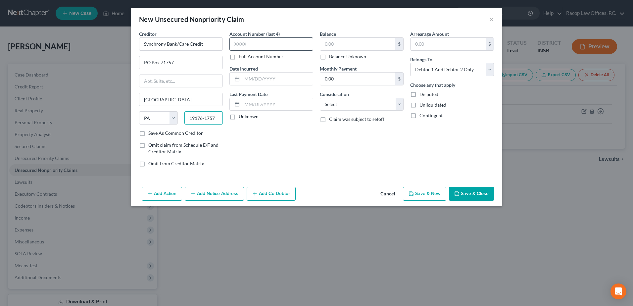
type input "19176-1757"
click at [245, 46] on input "text" at bounding box center [271, 43] width 84 height 13
type input "6781"
click at [248, 78] on input "text" at bounding box center [277, 79] width 71 height 13
type input "[DATE]"
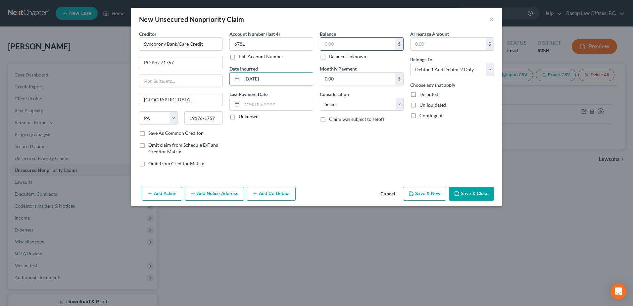
click at [328, 48] on input "text" at bounding box center [357, 44] width 75 height 13
type input "2,156.00"
click at [359, 99] on select "Select Cable / Satellite Services Collection Agency Credit Card Debt Debt Couns…" at bounding box center [362, 104] width 84 height 13
select select "2"
click at [320, 98] on select "Select Cable / Satellite Services Collection Agency Credit Card Debt Debt Couns…" at bounding box center [362, 104] width 84 height 13
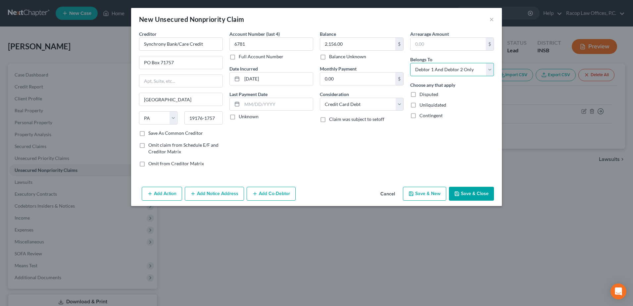
click at [431, 71] on select "Select Debtor 1 Only Debtor 2 Only Debtor 1 And Debtor 2 Only At Least One Of T…" at bounding box center [452, 69] width 84 height 13
select select "1"
click at [410, 63] on select "Select Debtor 1 Only Debtor 2 Only Debtor 1 And Debtor 2 Only At Least One Of T…" at bounding box center [452, 69] width 84 height 13
click at [479, 196] on button "Save & Close" at bounding box center [471, 194] width 45 height 14
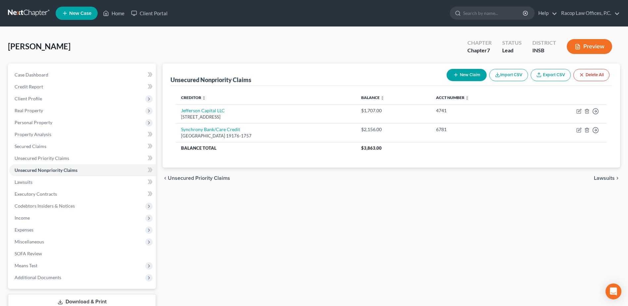
click at [466, 73] on button "New Claim" at bounding box center [467, 75] width 40 height 12
select select "2"
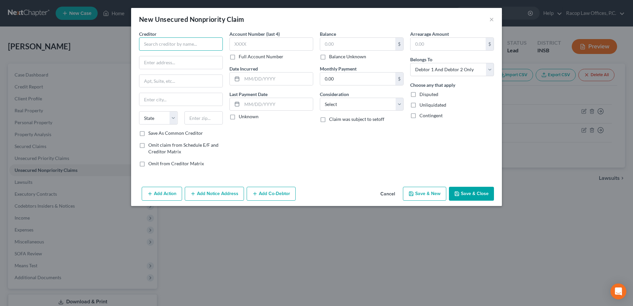
click at [152, 44] on input "text" at bounding box center [181, 43] width 84 height 13
type input "Bridgecrest Credit Company"
type input "[STREET_ADDRESS][US_STATE]"
type input "[PERSON_NAME]"
select select "3"
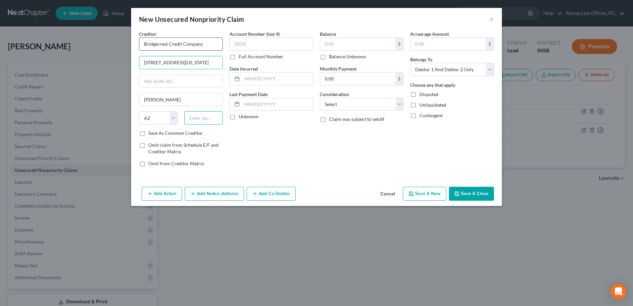
type input "85233"
select select "14"
click at [274, 47] on input "text" at bounding box center [271, 43] width 84 height 13
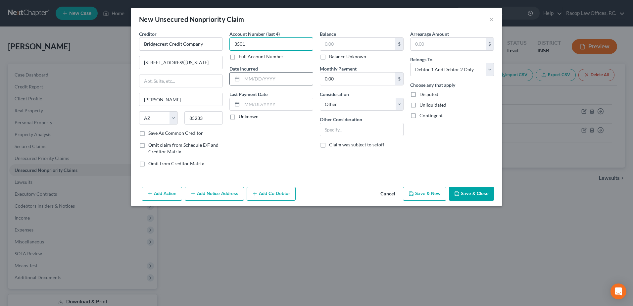
type input "3501"
click at [242, 80] on input "text" at bounding box center [277, 79] width 71 height 13
type input "[DATE]"
click at [352, 47] on input "text" at bounding box center [357, 44] width 75 height 13
type input "20,416.00"
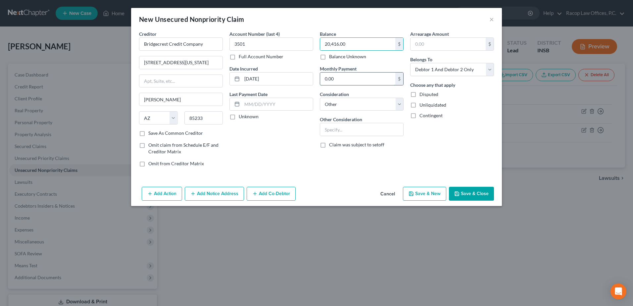
click at [348, 79] on input "0.00" at bounding box center [357, 79] width 75 height 13
type input "486.00"
click at [350, 105] on select "Select Cable / Satellite Services Collection Agency Credit Card Debt Debt Couns…" at bounding box center [362, 104] width 84 height 13
click at [268, 129] on div "Account Number (last 4) 3501 Full Account Number Date Incurred [DATE] Last Paym…" at bounding box center [271, 101] width 90 height 142
click at [482, 192] on button "Save & Close" at bounding box center [471, 194] width 45 height 14
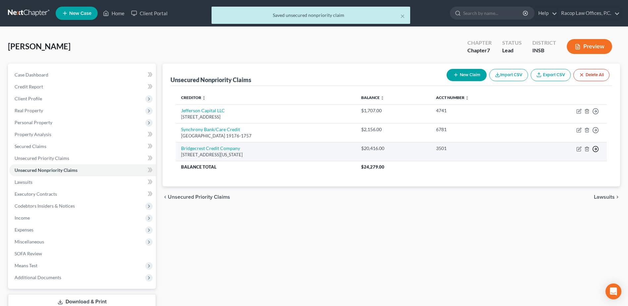
click at [596, 148] on polyline "button" at bounding box center [596, 149] width 1 height 2
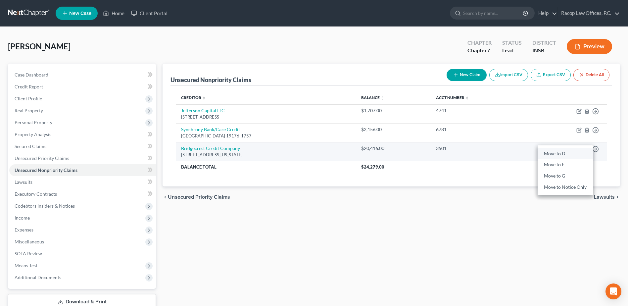
click at [554, 153] on link "Move to D" at bounding box center [565, 153] width 55 height 11
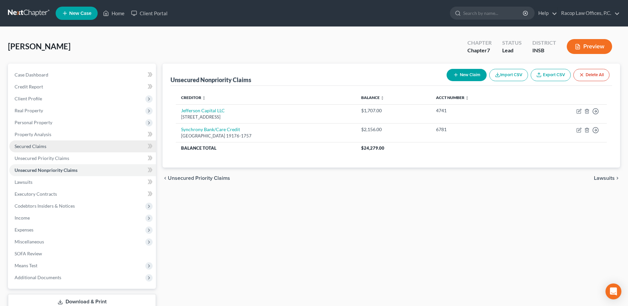
click at [24, 147] on span "Secured Claims" at bounding box center [31, 146] width 32 height 6
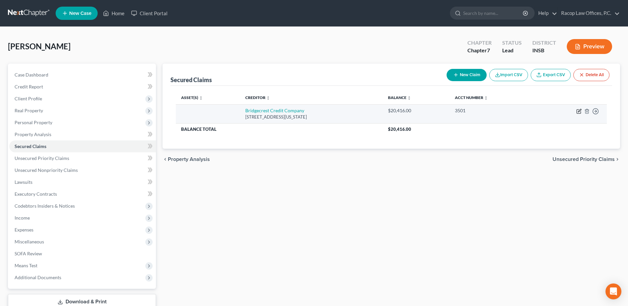
click at [579, 112] on icon "button" at bounding box center [579, 110] width 3 height 3
select select "3"
select select "2"
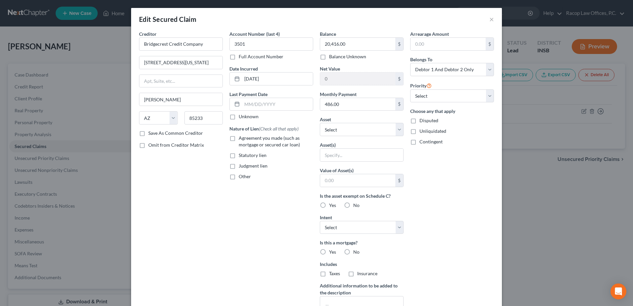
click at [239, 137] on label "Agreement you made (such as mortgage or secured car loan)" at bounding box center [276, 141] width 74 height 13
click at [241, 137] on input "Agreement you made (such as mortgage or secured car loan)" at bounding box center [243, 137] width 4 height 4
checkbox input "true"
click at [353, 251] on label "No" at bounding box center [356, 252] width 6 height 7
click at [356, 251] on input "No" at bounding box center [358, 251] width 4 height 4
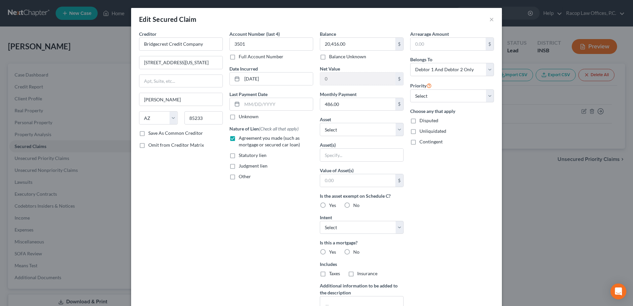
radio input "true"
click at [353, 272] on label "No" at bounding box center [356, 273] width 6 height 7
click at [356, 272] on input "No" at bounding box center [358, 272] width 4 height 4
radio input "true"
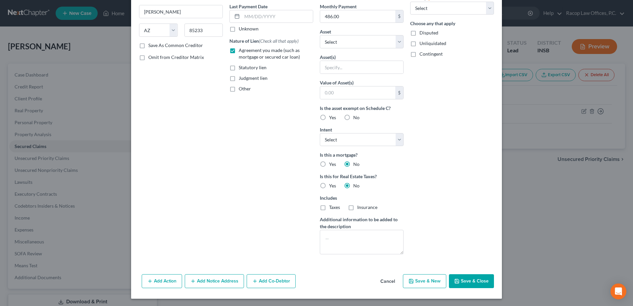
scroll to position [88, 0]
click at [472, 282] on button "Save & Close" at bounding box center [471, 280] width 45 height 14
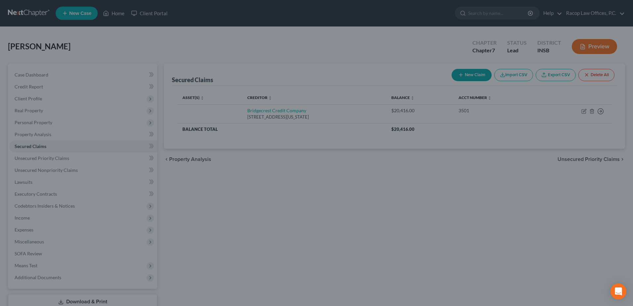
scroll to position [16, 0]
type input "0"
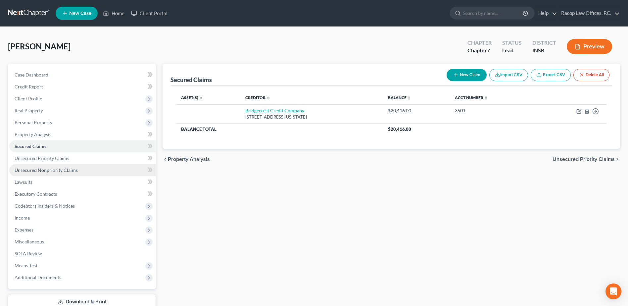
click at [33, 170] on span "Unsecured Nonpriority Claims" at bounding box center [46, 170] width 63 height 6
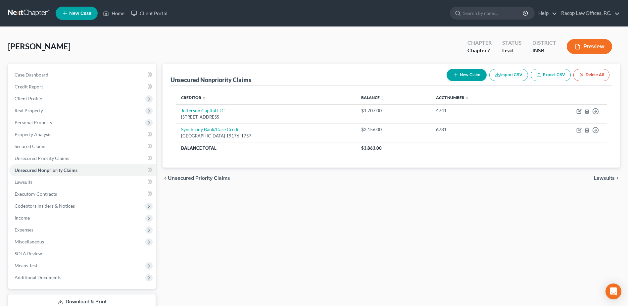
click at [465, 75] on button "New Claim" at bounding box center [467, 75] width 40 height 12
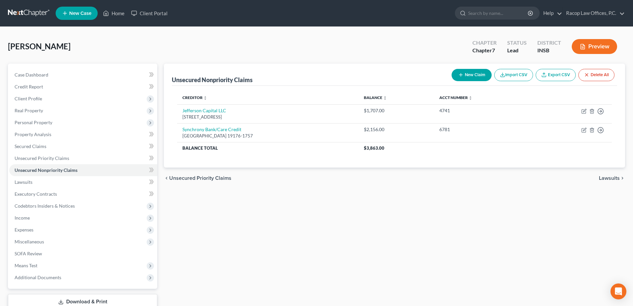
select select "2"
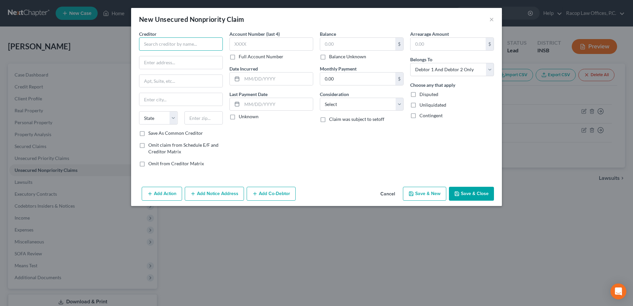
click at [160, 45] on input "text" at bounding box center [181, 43] width 84 height 13
type input "[PERSON_NAME] Bank"
type input "PO Box 9201"
type input "[STREET_ADDRESS]"
type input "Old Bethpage"
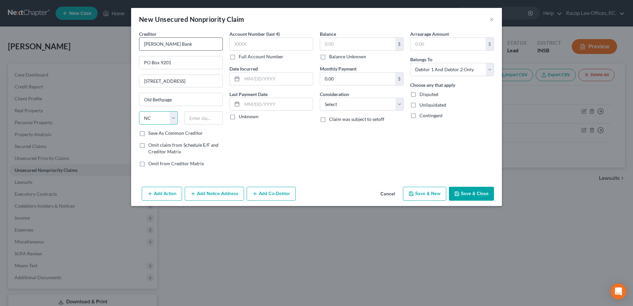
select select "35"
type input "11804-9001"
click at [253, 45] on input "text" at bounding box center [271, 43] width 84 height 13
type input "9194"
click at [247, 77] on input "text" at bounding box center [277, 79] width 71 height 13
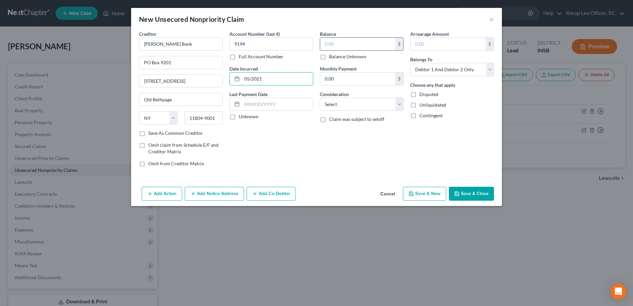
type input "05/2021"
click at [356, 42] on input "text" at bounding box center [357, 44] width 75 height 13
type input "1,680.00"
click at [353, 103] on select "Select Cable / Satellite Services Collection Agency Credit Card Debt Debt Couns…" at bounding box center [362, 104] width 84 height 13
select select "2"
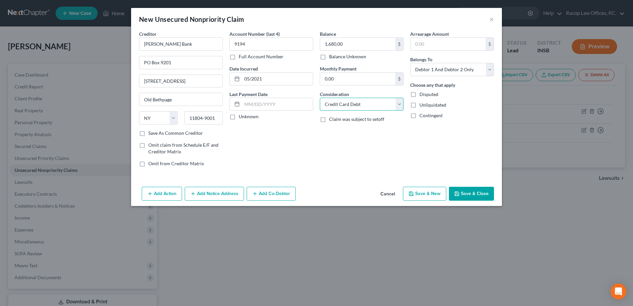
click at [320, 98] on select "Select Cable / Satellite Services Collection Agency Credit Card Debt Debt Couns…" at bounding box center [362, 104] width 84 height 13
click at [439, 74] on select "Select Debtor 1 Only Debtor 2 Only Debtor 1 And Debtor 2 Only At Least One Of T…" at bounding box center [452, 69] width 84 height 13
select select "1"
click at [410, 63] on select "Select Debtor 1 Only Debtor 2 Only Debtor 1 And Debtor 2 Only At Least One Of T…" at bounding box center [452, 69] width 84 height 13
click at [424, 193] on button "Save & New" at bounding box center [424, 194] width 43 height 14
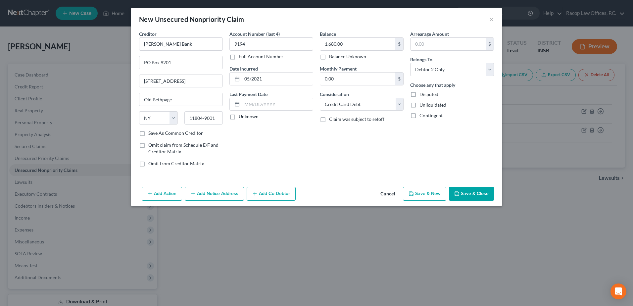
select select "2"
click at [152, 42] on input "text" at bounding box center [181, 43] width 84 height 13
click at [490, 22] on button "×" at bounding box center [491, 19] width 5 height 8
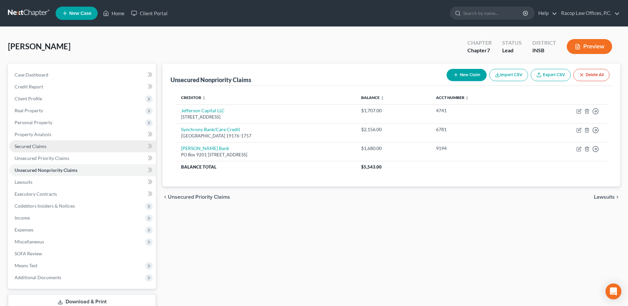
click at [31, 145] on span "Secured Claims" at bounding box center [31, 146] width 32 height 6
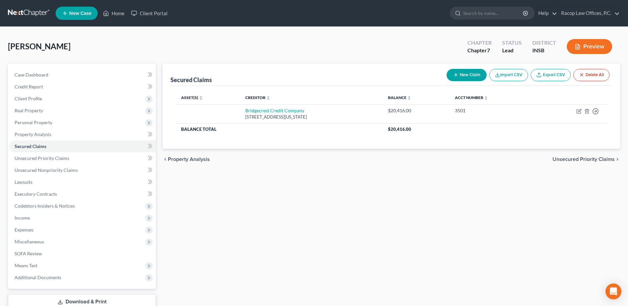
click at [470, 74] on button "New Claim" at bounding box center [467, 75] width 40 height 12
select select "2"
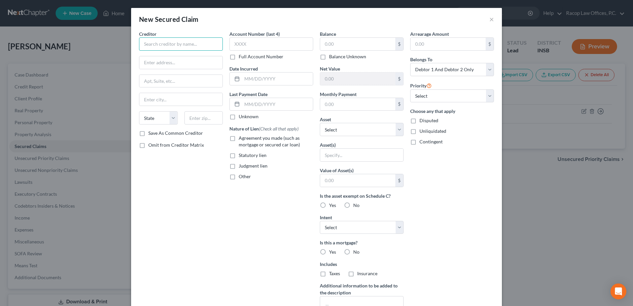
click at [170, 50] on input "text" at bounding box center [181, 43] width 84 height 13
type input "Heights Finance"
type input "PO Box 1947"
type input "[GEOGRAPHIC_DATA]"
select select "42"
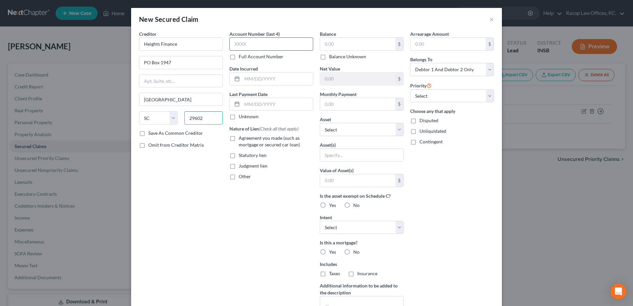
type input "29602"
click at [266, 41] on input "text" at bounding box center [271, 43] width 84 height 13
type input "0903"
click at [242, 79] on input "text" at bounding box center [277, 79] width 71 height 13
type input "11/2024"
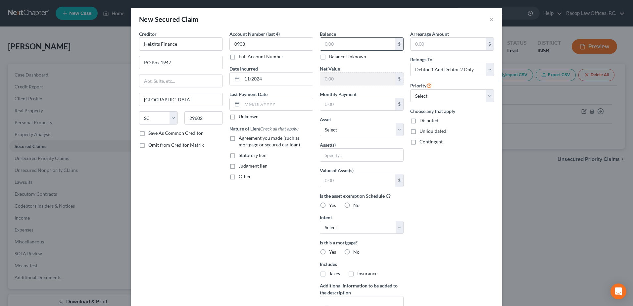
click at [351, 43] on input "text" at bounding box center [357, 44] width 75 height 13
type input "1,093.00"
click at [360, 105] on input "text" at bounding box center [357, 104] width 75 height 13
type input "114.00"
click at [440, 71] on select "Select Debtor 1 Only Debtor 2 Only Debtor 1 And Debtor 2 Only At Least One Of T…" at bounding box center [452, 69] width 84 height 13
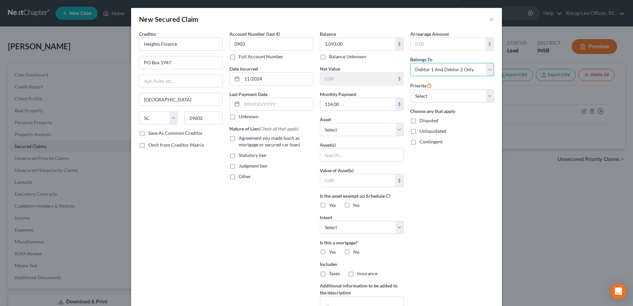
select select "1"
click at [410, 63] on select "Select Debtor 1 Only Debtor 2 Only Debtor 1 And Debtor 2 Only At Least One Of T…" at bounding box center [452, 69] width 84 height 13
click at [353, 252] on label "No" at bounding box center [356, 252] width 6 height 7
click at [356, 252] on input "No" at bounding box center [358, 251] width 4 height 4
radio input "true"
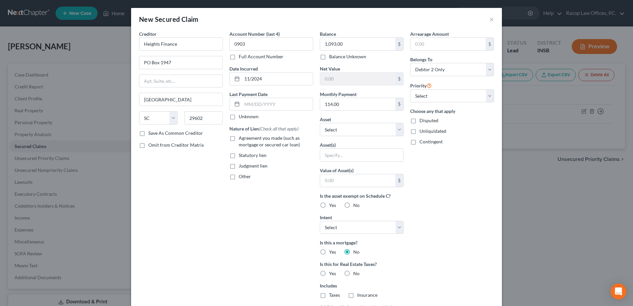
click at [353, 272] on label "No" at bounding box center [356, 273] width 6 height 7
click at [356, 272] on input "No" at bounding box center [358, 272] width 4 height 4
radio input "true"
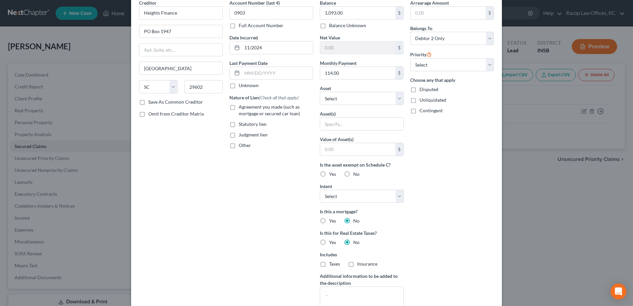
scroll to position [66, 0]
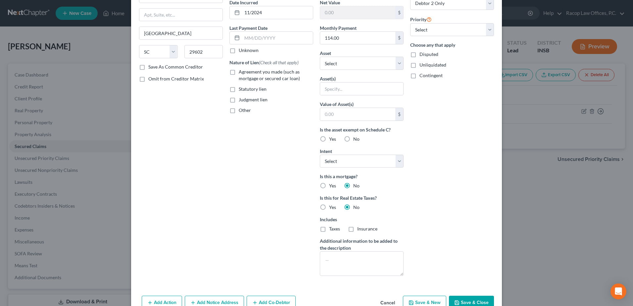
click at [239, 73] on label "Agreement you made (such as mortgage or secured car loan)" at bounding box center [276, 75] width 74 height 13
click at [241, 73] on input "Agreement you made (such as mortgage or secured car loan)" at bounding box center [243, 71] width 4 height 4
checkbox input "true"
click at [469, 301] on button "Save & Close" at bounding box center [471, 303] width 45 height 14
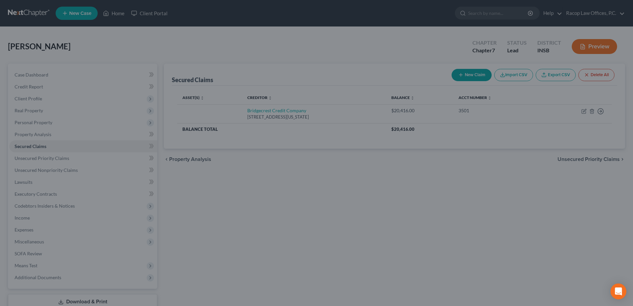
type input "0"
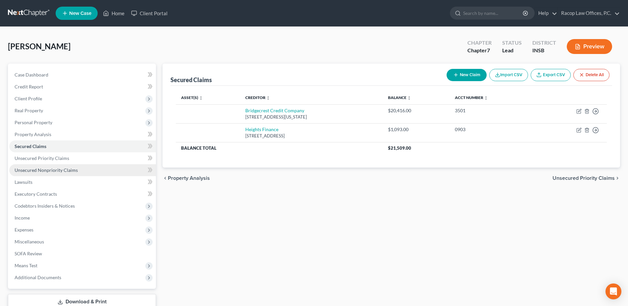
click at [37, 172] on span "Unsecured Nonpriority Claims" at bounding box center [46, 170] width 63 height 6
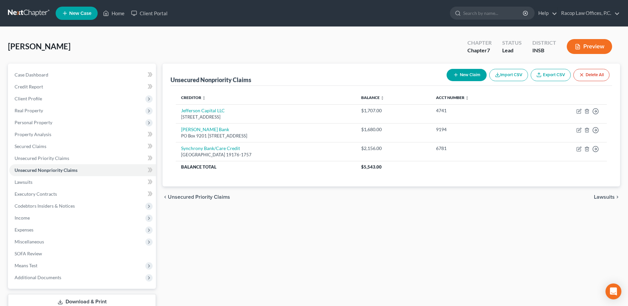
click at [468, 74] on button "New Claim" at bounding box center [467, 75] width 40 height 12
select select "2"
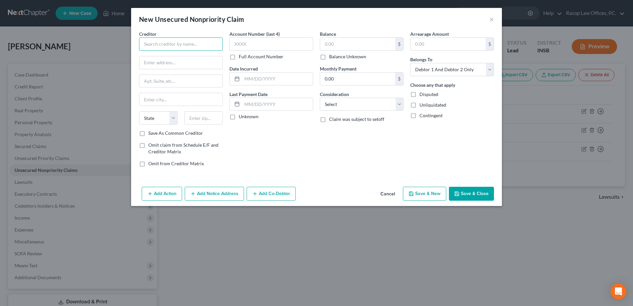
click at [171, 46] on input "text" at bounding box center [181, 43] width 84 height 13
type input "LVNV Funding LLC"
type input "C/O Resurgent Capital Services"
type input "PO Box 1269"
type input "[GEOGRAPHIC_DATA]"
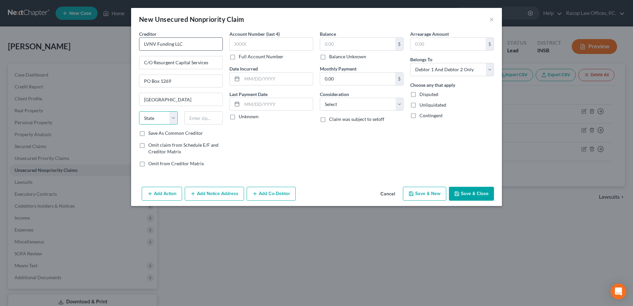
select select "42"
type input "29602"
click at [255, 44] on input "text" at bounding box center [271, 43] width 84 height 13
type input "1893"
click at [246, 79] on input "text" at bounding box center [277, 79] width 71 height 13
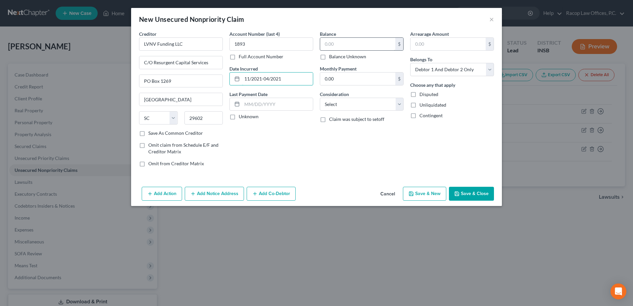
type input "11/2021-04/2021"
click at [346, 47] on input "text" at bounding box center [357, 44] width 75 height 13
type input "555.00"
click at [364, 107] on select "Select Cable / Satellite Services Collection Agency Credit Card Debt Debt Couns…" at bounding box center [362, 104] width 84 height 13
select select "14"
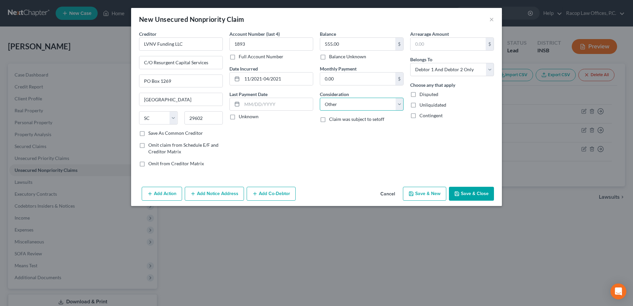
click at [320, 98] on select "Select Cable / Satellite Services Collection Agency Credit Card Debt Debt Couns…" at bounding box center [362, 104] width 84 height 13
click at [343, 123] on div at bounding box center [362, 129] width 84 height 13
click at [339, 130] on input "text" at bounding box center [361, 129] width 83 height 13
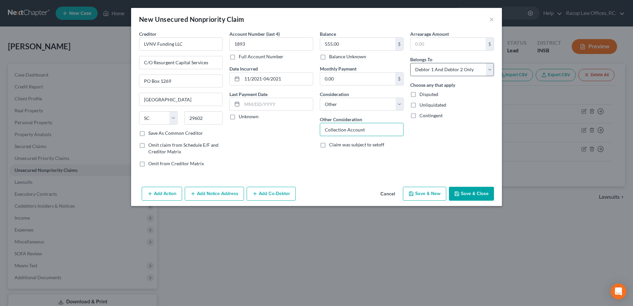
type input "Collection Account"
click at [474, 70] on select "Select Debtor 1 Only Debtor 2 Only Debtor 1 And Debtor 2 Only At Least One Of T…" at bounding box center [452, 69] width 84 height 13
select select "1"
click at [410, 63] on select "Select Debtor 1 Only Debtor 2 Only Debtor 1 And Debtor 2 Only At Least One Of T…" at bounding box center [452, 69] width 84 height 13
click at [470, 190] on button "Save & Close" at bounding box center [471, 194] width 45 height 14
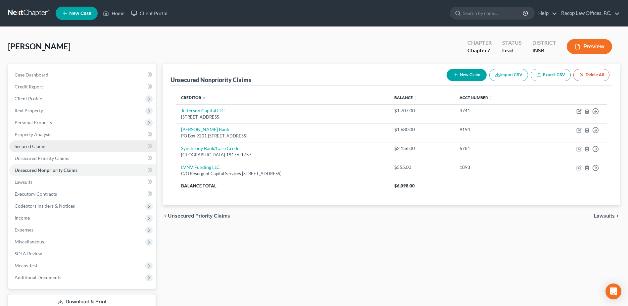
click at [31, 147] on span "Secured Claims" at bounding box center [31, 146] width 32 height 6
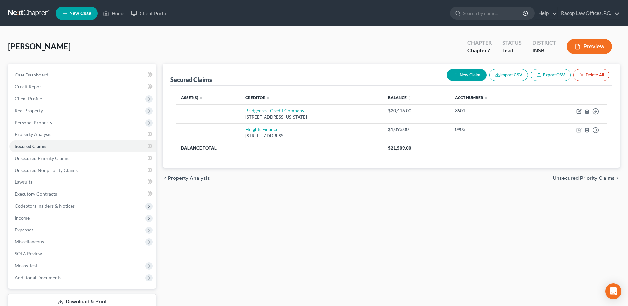
click at [470, 75] on button "New Claim" at bounding box center [467, 75] width 40 height 12
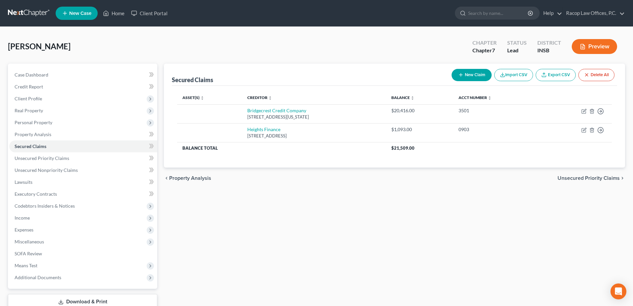
select select "0"
select select "2"
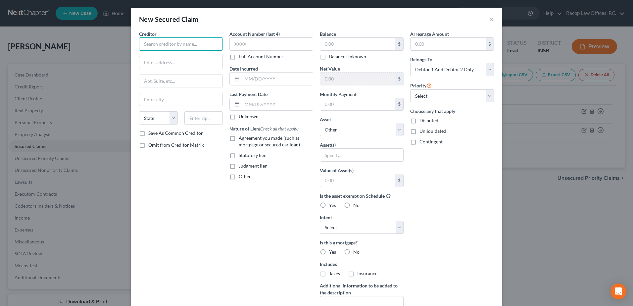
click at [166, 46] on input "text" at bounding box center [181, 43] width 84 height 13
type input "OneMain"
type input "[STREET_ADDRESS]"
type input "[GEOGRAPHIC_DATA]"
select select "15"
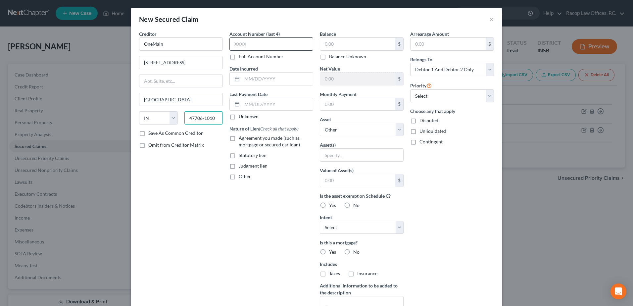
type input "47706-1010"
click at [237, 41] on input "text" at bounding box center [271, 43] width 84 height 13
type input "9658"
click at [243, 81] on input "text" at bounding box center [277, 79] width 71 height 13
type input "09/2019-03/2025"
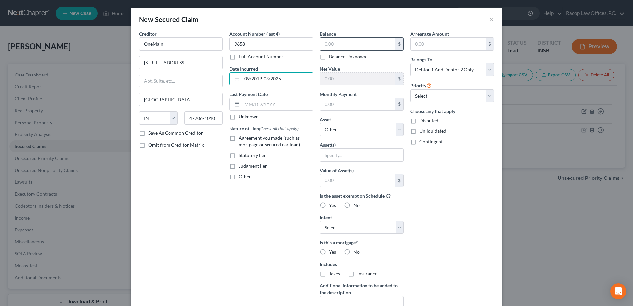
click at [329, 42] on input "text" at bounding box center [357, 44] width 75 height 13
type input "6,795.00"
click at [239, 140] on label "Agreement you made (such as mortgage or secured car loan)" at bounding box center [276, 141] width 74 height 13
click at [241, 139] on input "Agreement you made (such as mortgage or secured car loan)" at bounding box center [243, 137] width 4 height 4
checkbox input "true"
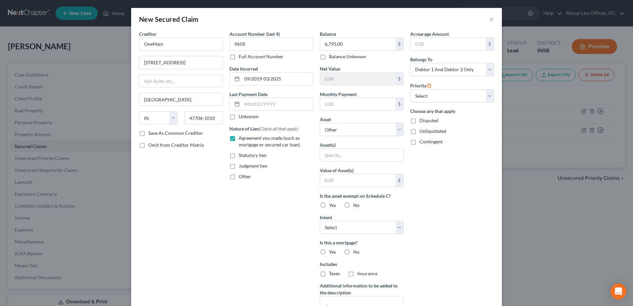
click at [353, 252] on label "No" at bounding box center [356, 252] width 6 height 7
click at [356, 252] on input "No" at bounding box center [358, 251] width 4 height 4
radio input "true"
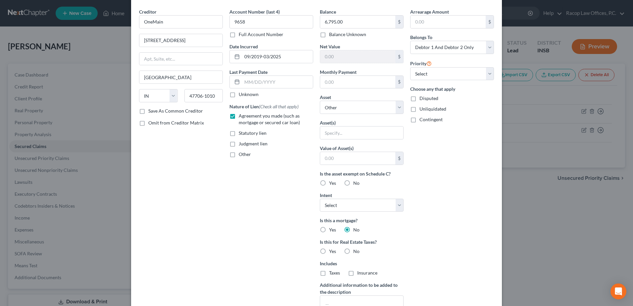
scroll to position [33, 0]
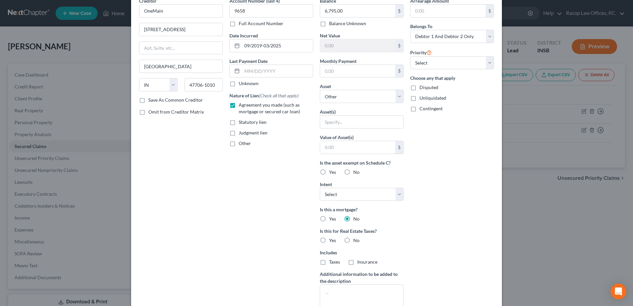
click at [353, 240] on label "No" at bounding box center [356, 240] width 6 height 7
click at [356, 240] on input "No" at bounding box center [358, 239] width 4 height 4
radio input "true"
click at [346, 70] on input "text" at bounding box center [357, 71] width 75 height 13
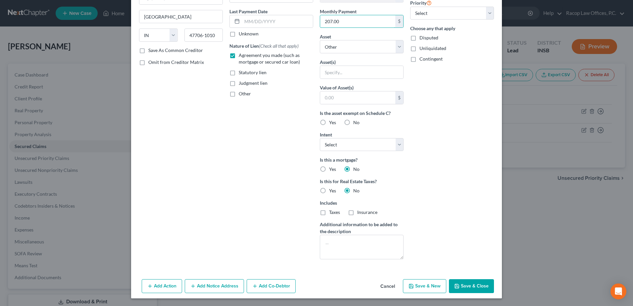
scroll to position [83, 0]
type input "207.00"
click at [473, 285] on button "Save & Close" at bounding box center [471, 286] width 45 height 14
select select
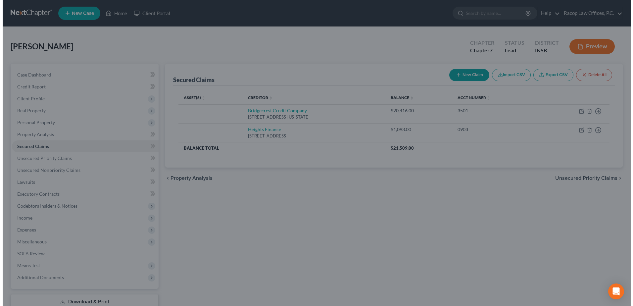
scroll to position [0, 0]
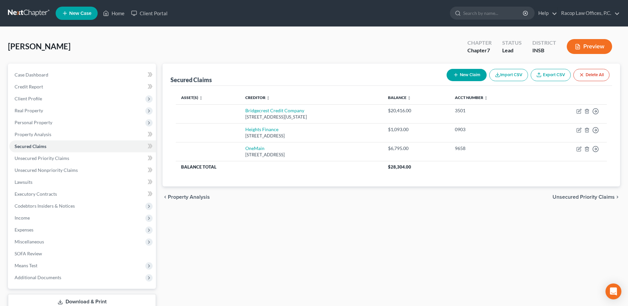
click at [467, 75] on button "New Claim" at bounding box center [467, 75] width 40 height 12
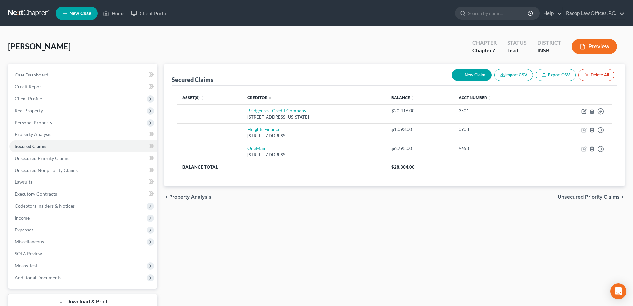
select select "0"
select select "2"
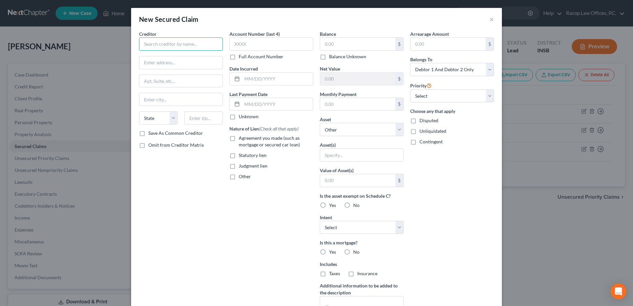
click at [171, 46] on input "text" at bounding box center [181, 43] width 84 height 13
type input "Credit Acceptance Corporation"
type input "PO Box 5070"
type input "Southfield"
select select "23"
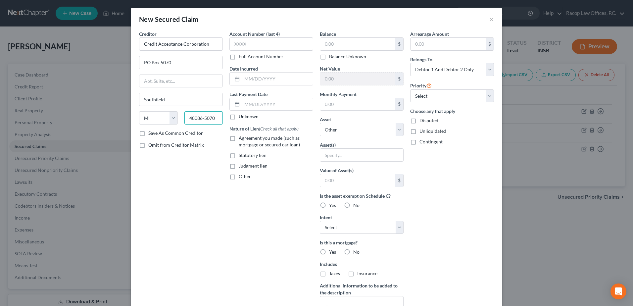
type input "48086-5070"
click at [235, 51] on div "Account Number (last 4) Full Account Number" at bounding box center [271, 44] width 84 height 29
click at [238, 43] on input "text" at bounding box center [271, 43] width 84 height 13
type input "8094"
click at [242, 77] on input "text" at bounding box center [277, 79] width 71 height 13
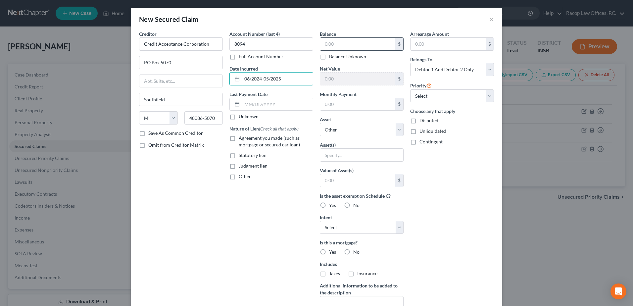
type input "06/2024-05/2025"
click at [337, 47] on input "text" at bounding box center [357, 44] width 75 height 13
type input "24,733.00"
click at [346, 102] on input "text" at bounding box center [357, 104] width 75 height 13
type input "618.00"
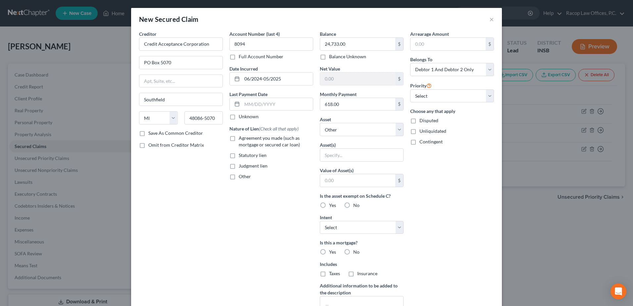
click at [239, 138] on label "Agreement you made (such as mortgage or secured car loan)" at bounding box center [276, 141] width 74 height 13
click at [241, 138] on input "Agreement you made (such as mortgage or secured car loan)" at bounding box center [243, 137] width 4 height 4
checkbox input "true"
click at [353, 252] on label "No" at bounding box center [356, 252] width 6 height 7
click at [356, 252] on input "No" at bounding box center [358, 251] width 4 height 4
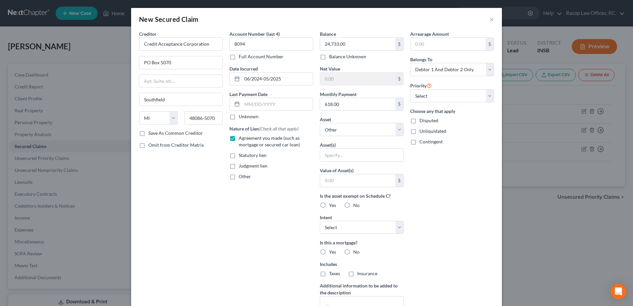
radio input "true"
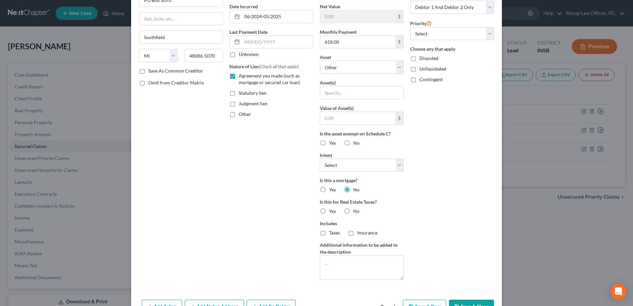
scroll to position [66, 0]
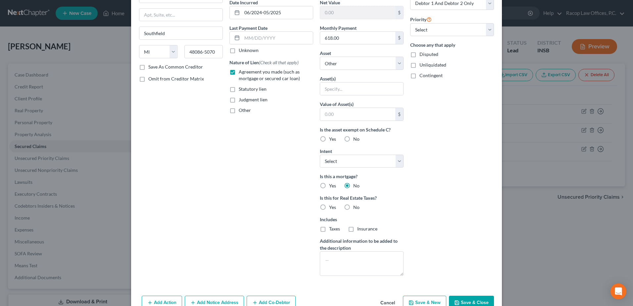
click at [353, 206] on label "No" at bounding box center [356, 207] width 6 height 7
click at [356, 206] on input "No" at bounding box center [358, 206] width 4 height 4
radio input "true"
click at [463, 300] on button "Save & Close" at bounding box center [471, 303] width 45 height 14
select select
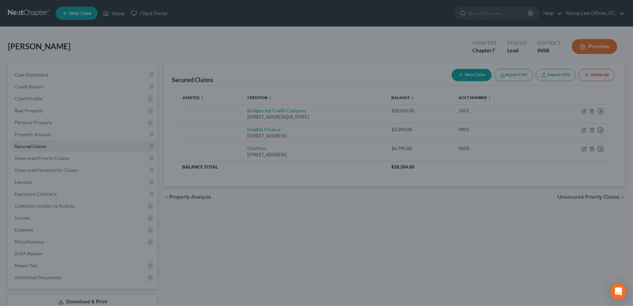
scroll to position [11, 0]
type input "0"
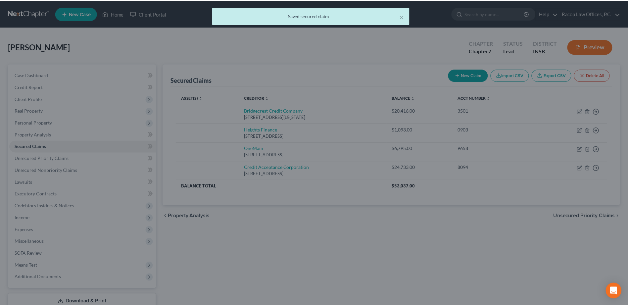
scroll to position [0, 0]
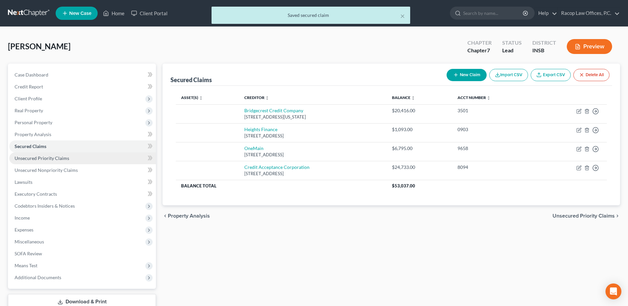
click at [28, 159] on span "Unsecured Priority Claims" at bounding box center [42, 158] width 55 height 6
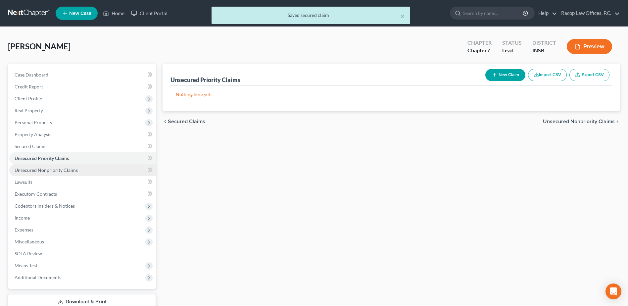
click at [30, 171] on span "Unsecured Nonpriority Claims" at bounding box center [46, 170] width 63 height 6
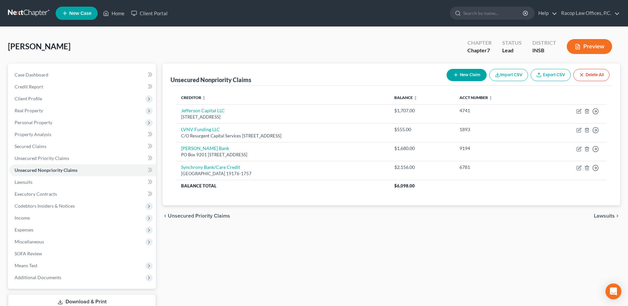
click at [464, 76] on button "New Claim" at bounding box center [467, 75] width 40 height 12
select select "2"
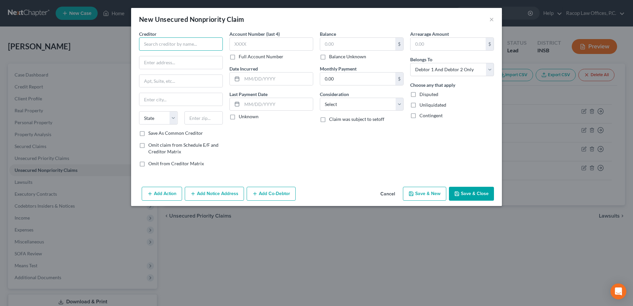
click at [160, 49] on input "text" at bounding box center [181, 43] width 84 height 13
type input "Syncb/Furniture Row"
type input "PO Box 71757"
type input "[GEOGRAPHIC_DATA]"
select select "39"
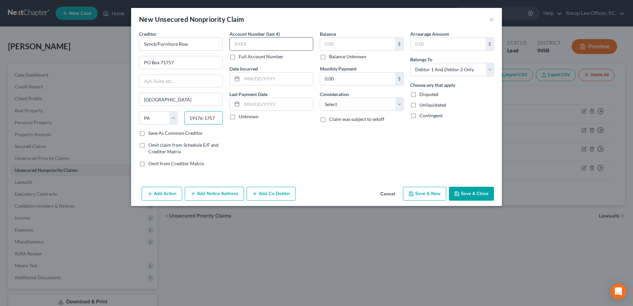
type input "19176-1757"
click at [249, 43] on input "text" at bounding box center [271, 43] width 84 height 13
type input "4501"
click at [249, 77] on input "text" at bounding box center [277, 79] width 71 height 13
type input "03/2025-07/2025"
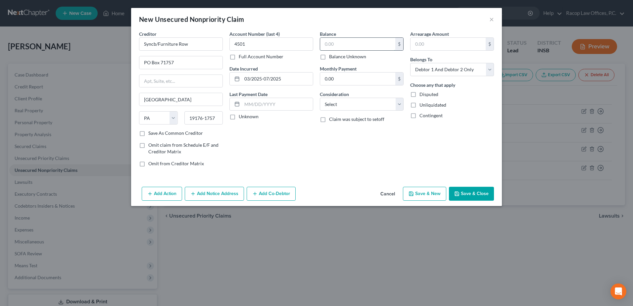
click at [331, 45] on input "text" at bounding box center [357, 44] width 75 height 13
type input "1,578.00"
click at [346, 105] on select "Select Cable / Satellite Services Collection Agency Credit Card Debt Debt Couns…" at bounding box center [362, 104] width 84 height 13
select select "2"
click at [320, 98] on select "Select Cable / Satellite Services Collection Agency Credit Card Debt Debt Couns…" at bounding box center [362, 104] width 84 height 13
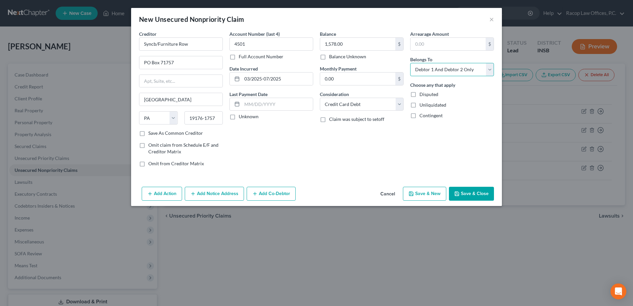
click at [433, 75] on select "Select Debtor 1 Only Debtor 2 Only Debtor 1 And Debtor 2 Only At Least One Of T…" at bounding box center [452, 69] width 84 height 13
click at [410, 63] on select "Select Debtor 1 Only Debtor 2 Only Debtor 1 And Debtor 2 Only At Least One Of T…" at bounding box center [452, 69] width 84 height 13
click at [445, 70] on select "Select Debtor 1 Only Debtor 2 Only Debtor 1 And Debtor 2 Only At Least One Of T…" at bounding box center [452, 69] width 84 height 13
select select "1"
click at [410, 63] on select "Select Debtor 1 Only Debtor 2 Only Debtor 1 And Debtor 2 Only At Least One Of T…" at bounding box center [452, 69] width 84 height 13
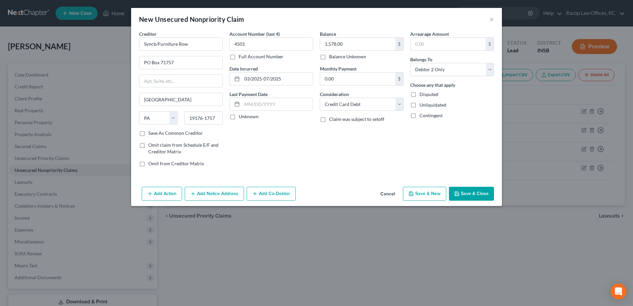
click at [422, 193] on button "Save & New" at bounding box center [424, 194] width 43 height 14
select select "2"
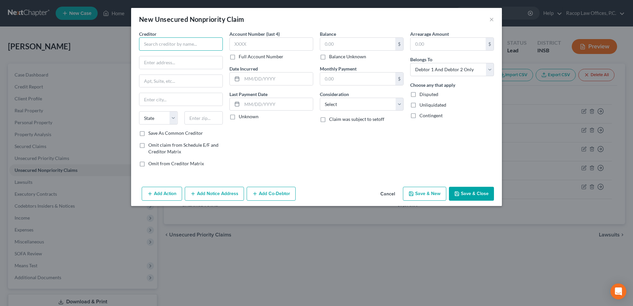
click at [169, 46] on input "text" at bounding box center [181, 43] width 84 height 13
type input "Jefferson Capital"
type input "[STREET_ADDRESS]"
type input "Sartell"
select select "24"
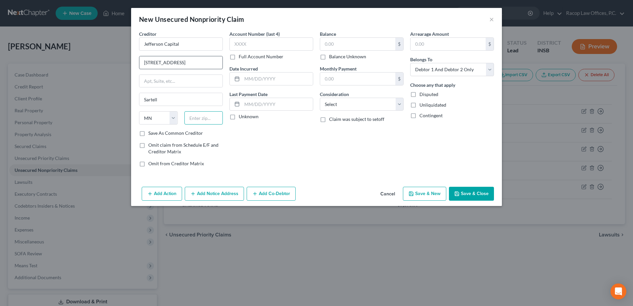
type input "56377-2198"
select select "14"
click at [251, 45] on input "text" at bounding box center [271, 43] width 84 height 13
type input "9229"
click at [428, 72] on select "Select Debtor 1 Only Debtor 2 Only Debtor 1 And Debtor 2 Only At Least One Of T…" at bounding box center [452, 69] width 84 height 13
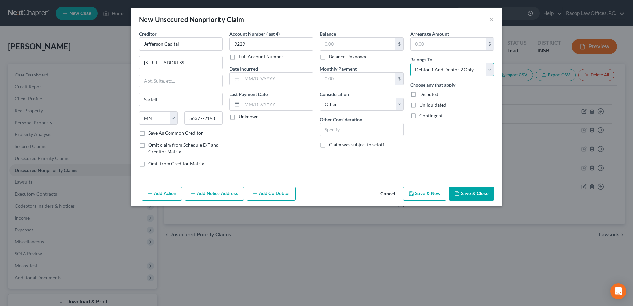
select select "1"
click at [410, 63] on select "Select Debtor 1 Only Debtor 2 Only Debtor 1 And Debtor 2 Only At Least One Of T…" at bounding box center [452, 69] width 84 height 13
click at [245, 76] on input "text" at bounding box center [277, 79] width 71 height 13
type input "0"
type input "11/2020-08/2023"
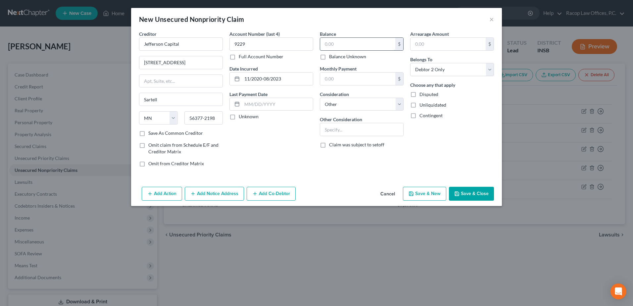
click at [347, 45] on input "text" at bounding box center [357, 44] width 75 height 13
type input "3,101.00"
click at [343, 130] on input "text" at bounding box center [361, 129] width 83 height 13
click at [462, 174] on div "Creditor * Jefferson Capital [GEOGRAPHIC_DATA] [US_STATE] AK AR AZ CA CO CT DE …" at bounding box center [316, 107] width 371 height 154
click at [422, 196] on button "Save & New" at bounding box center [424, 194] width 43 height 14
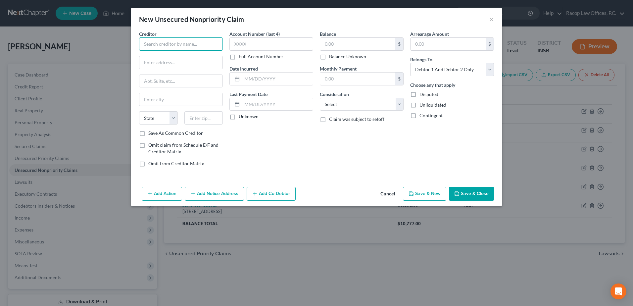
click at [201, 43] on input "text" at bounding box center [181, 43] width 84 height 13
click at [269, 44] on input "text" at bounding box center [271, 43] width 84 height 13
click at [245, 80] on input "text" at bounding box center [277, 79] width 71 height 13
click at [340, 43] on input "text" at bounding box center [357, 44] width 75 height 13
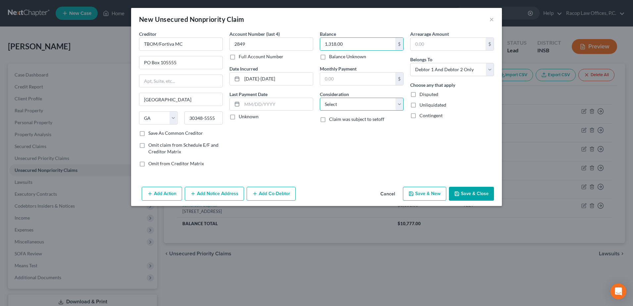
click at [343, 103] on select "Select Cable / Satellite Services Collection Agency Credit Card Debt Debt Couns…" at bounding box center [362, 104] width 84 height 13
click at [320, 98] on select "Select Cable / Satellite Services Collection Agency Credit Card Debt Debt Couns…" at bounding box center [362, 104] width 84 height 13
click at [432, 71] on select "Select Debtor 1 Only Debtor 2 Only Debtor 1 And Debtor 2 Only At Least One Of T…" at bounding box center [452, 69] width 84 height 13
click at [410, 63] on select "Select Debtor 1 Only Debtor 2 Only Debtor 1 And Debtor 2 Only At Least One Of T…" at bounding box center [452, 69] width 84 height 13
click at [424, 192] on button "Save & New" at bounding box center [424, 194] width 43 height 14
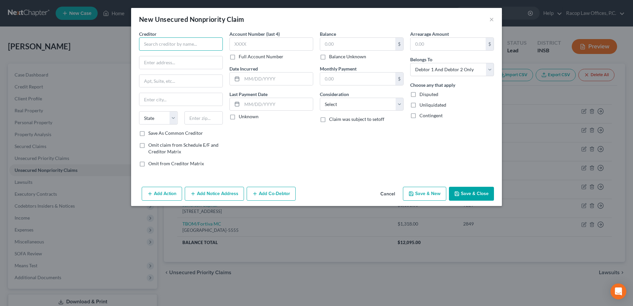
click at [173, 47] on input "text" at bounding box center [181, 43] width 84 height 13
click at [178, 118] on div "State [US_STATE] AK AR AZ CA CO CT DE DC [GEOGRAPHIC_DATA] [GEOGRAPHIC_DATA] GU…" at bounding box center [158, 117] width 45 height 13
click at [174, 118] on select "State [US_STATE] AK AR AZ CA CO CT DE DC [GEOGRAPHIC_DATA] [GEOGRAPHIC_DATA] GU…" at bounding box center [158, 117] width 39 height 13
click at [139, 111] on select "State [US_STATE] AK AR AZ CA CO CT DE DC [GEOGRAPHIC_DATA] [GEOGRAPHIC_DATA] GU…" at bounding box center [158, 117] width 39 height 13
click at [195, 115] on input "text" at bounding box center [203, 117] width 39 height 13
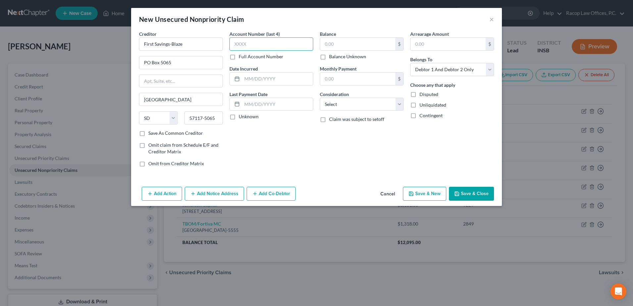
click at [262, 44] on input "text" at bounding box center [271, 43] width 84 height 13
click at [248, 77] on input "text" at bounding box center [277, 79] width 71 height 13
click at [375, 45] on input "text" at bounding box center [357, 44] width 75 height 13
click at [373, 104] on select "Select Cable / Satellite Services Collection Agency Credit Card Debt Debt Couns…" at bounding box center [362, 104] width 84 height 13
click at [320, 98] on select "Select Cable / Satellite Services Collection Agency Credit Card Debt Debt Couns…" at bounding box center [362, 104] width 84 height 13
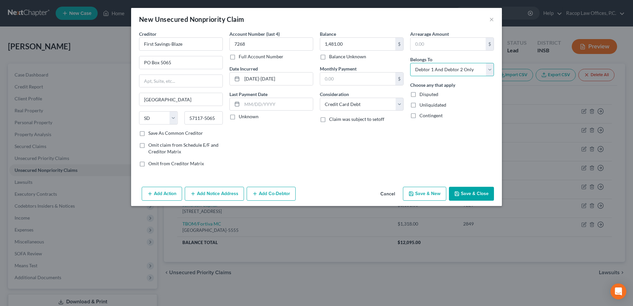
click at [453, 71] on select "Select Debtor 1 Only Debtor 2 Only Debtor 1 And Debtor 2 Only At Least One Of T…" at bounding box center [452, 69] width 84 height 13
click at [410, 63] on select "Select Debtor 1 Only Debtor 2 Only Debtor 1 And Debtor 2 Only At Least One Of T…" at bounding box center [452, 69] width 84 height 13
click at [422, 190] on button "Save & New" at bounding box center [424, 194] width 43 height 14
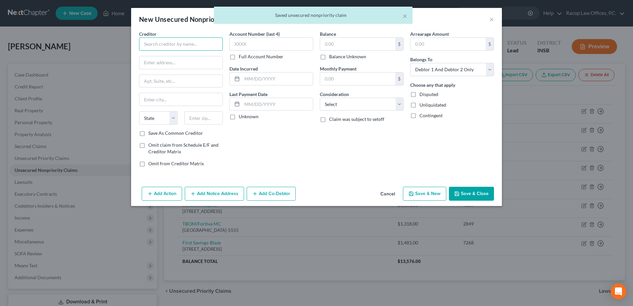
click at [145, 40] on input "text" at bounding box center [181, 43] width 84 height 13
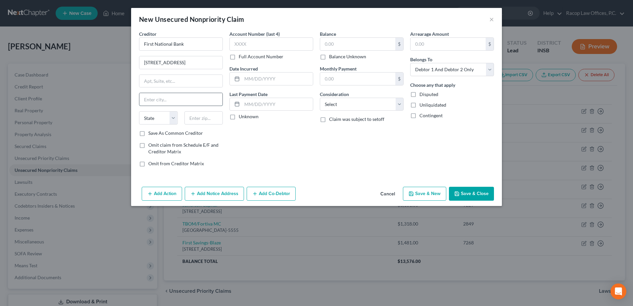
click at [142, 99] on input "text" at bounding box center [180, 99] width 83 height 13
click at [265, 44] on input "text" at bounding box center [271, 43] width 84 height 13
click at [245, 76] on input "text" at bounding box center [277, 79] width 71 height 13
click at [338, 45] on input "text" at bounding box center [357, 44] width 75 height 13
click at [350, 107] on select "Select Cable / Satellite Services Collection Agency Credit Card Debt Debt Couns…" at bounding box center [362, 104] width 84 height 13
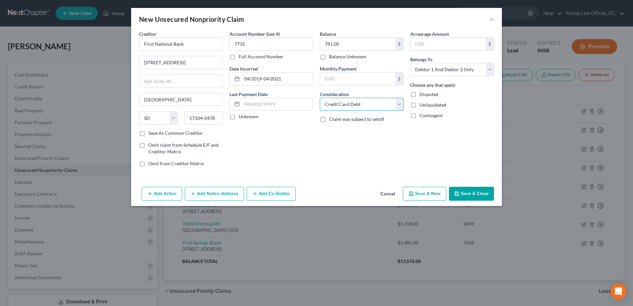
click at [320, 98] on select "Select Cable / Satellite Services Collection Agency Credit Card Debt Debt Couns…" at bounding box center [362, 104] width 84 height 13
click at [449, 70] on select "Select Debtor 1 Only Debtor 2 Only Debtor 1 And Debtor 2 Only At Least One Of T…" at bounding box center [452, 69] width 84 height 13
click at [410, 63] on select "Select Debtor 1 Only Debtor 2 Only Debtor 1 And Debtor 2 Only At Least One Of T…" at bounding box center [452, 69] width 84 height 13
click at [425, 197] on button "Save & New" at bounding box center [424, 194] width 43 height 14
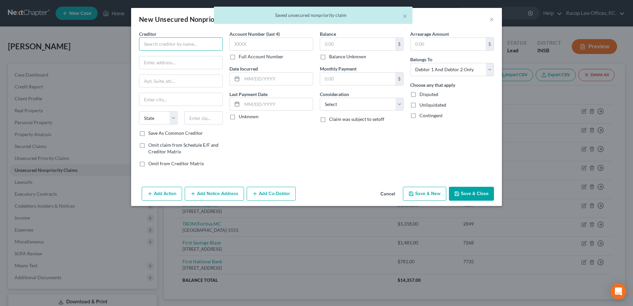
click at [185, 48] on input "text" at bounding box center [181, 43] width 84 height 13
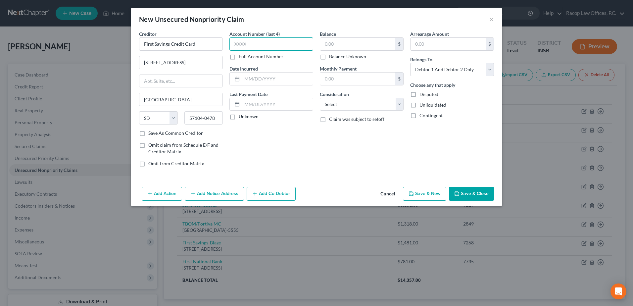
click at [255, 40] on input "text" at bounding box center [271, 43] width 84 height 13
click at [247, 74] on input "text" at bounding box center [277, 79] width 71 height 13
click at [341, 52] on div "$ Balance Unknown" at bounding box center [362, 48] width 84 height 23
click at [341, 48] on input "text" at bounding box center [357, 44] width 75 height 13
click at [341, 107] on select "Select Cable / Satellite Services Collection Agency Credit Card Debt Debt Couns…" at bounding box center [362, 104] width 84 height 13
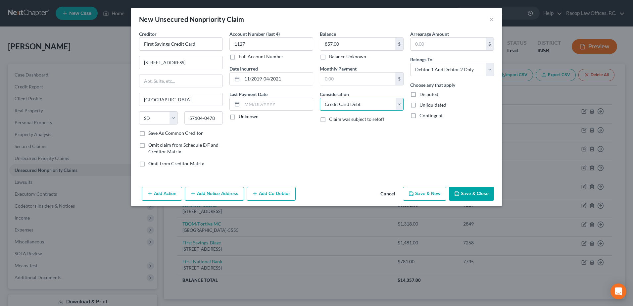
click at [320, 98] on select "Select Cable / Satellite Services Collection Agency Credit Card Debt Debt Couns…" at bounding box center [362, 104] width 84 height 13
click at [430, 72] on select "Select Debtor 1 Only Debtor 2 Only Debtor 1 And Debtor 2 Only At Least One Of T…" at bounding box center [452, 69] width 84 height 13
click at [410, 63] on select "Select Debtor 1 Only Debtor 2 Only Debtor 1 And Debtor 2 Only At Least One Of T…" at bounding box center [452, 69] width 84 height 13
click at [426, 193] on button "Save & New" at bounding box center [424, 194] width 43 height 14
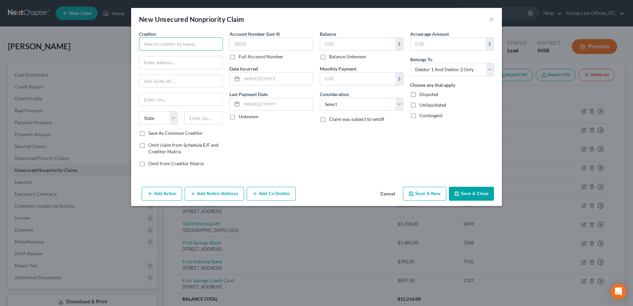
click at [170, 44] on input "text" at bounding box center [181, 43] width 84 height 13
click at [171, 78] on input "text" at bounding box center [180, 81] width 83 height 13
click at [262, 34] on label "Account Number (last 4)" at bounding box center [254, 33] width 50 height 7
click at [258, 39] on input "text" at bounding box center [271, 43] width 84 height 13
click at [248, 75] on input "text" at bounding box center [277, 79] width 71 height 13
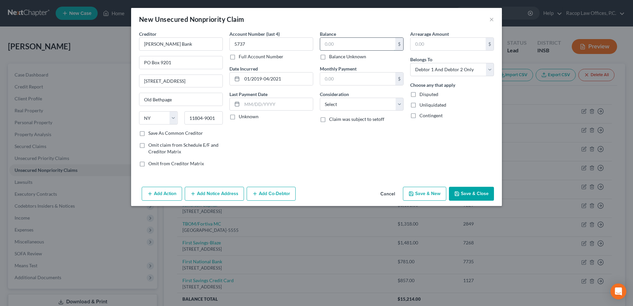
click at [336, 40] on input "text" at bounding box center [357, 44] width 75 height 13
click at [337, 103] on select "Select Cable / Satellite Services Collection Agency Credit Card Debt Debt Couns…" at bounding box center [362, 104] width 84 height 13
click at [339, 129] on div "Balance 898.00 $ Balance Unknown Balance Undetermined 898.00 $ Balance Unknown …" at bounding box center [362, 101] width 90 height 142
click at [338, 94] on label "Consideration" at bounding box center [334, 94] width 29 height 7
drag, startPoint x: 338, startPoint y: 116, endPoint x: 339, endPoint y: 111, distance: 5.0
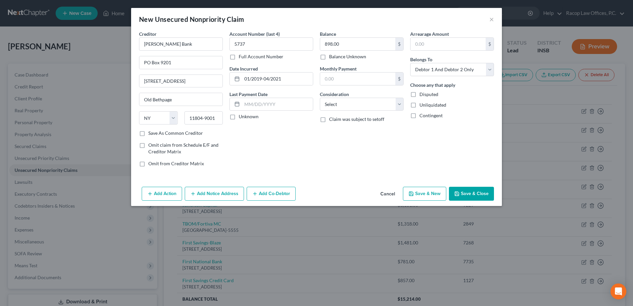
click at [338, 114] on div "Balance 898.00 $ Balance Unknown Balance Undetermined 898.00 $ Balance Unknown …" at bounding box center [362, 101] width 90 height 142
drag, startPoint x: 339, startPoint y: 111, endPoint x: 340, endPoint y: 106, distance: 5.5
click at [340, 106] on select "Select Cable / Satellite Services Collection Agency Credit Card Debt Debt Couns…" at bounding box center [362, 104] width 84 height 13
click at [320, 98] on select "Select Cable / Satellite Services Collection Agency Credit Card Debt Debt Couns…" at bounding box center [362, 104] width 84 height 13
click at [426, 69] on select "Select Debtor 1 Only Debtor 2 Only Debtor 1 And Debtor 2 Only At Least One Of T…" at bounding box center [452, 69] width 84 height 13
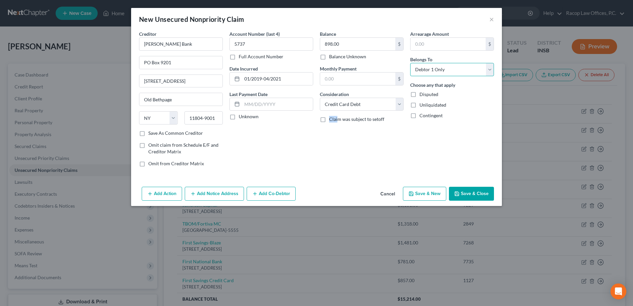
click at [410, 63] on select "Select Debtor 1 Only Debtor 2 Only Debtor 1 And Debtor 2 Only At Least One Of T…" at bounding box center [452, 69] width 84 height 13
click at [389, 157] on div "Balance 898.00 $ Balance Unknown Balance Undetermined 898.00 $ Balance Unknown …" at bounding box center [362, 101] width 90 height 142
click at [423, 192] on button "Save & New" at bounding box center [424, 194] width 43 height 14
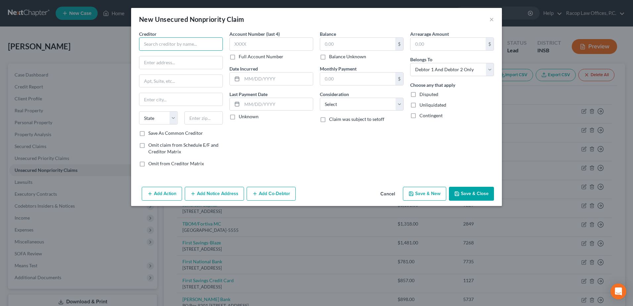
click at [176, 40] on input "text" at bounding box center [181, 43] width 84 height 13
click at [260, 36] on label "Account Number (last 4)" at bounding box center [254, 33] width 50 height 7
click at [257, 43] on input "text" at bounding box center [271, 43] width 84 height 13
click at [249, 75] on input "text" at bounding box center [277, 79] width 71 height 13
click at [342, 42] on input "text" at bounding box center [357, 44] width 75 height 13
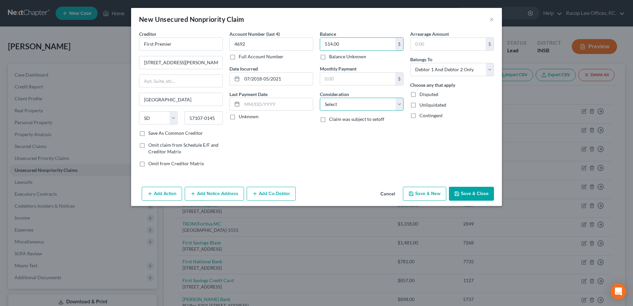
click at [348, 106] on select "Select Cable / Satellite Services Collection Agency Credit Card Debt Debt Couns…" at bounding box center [362, 104] width 84 height 13
click at [320, 98] on select "Select Cable / Satellite Services Collection Agency Credit Card Debt Debt Couns…" at bounding box center [362, 104] width 84 height 13
click at [425, 71] on select "Select Debtor 1 Only Debtor 2 Only Debtor 1 And Debtor 2 Only At Least One Of T…" at bounding box center [452, 69] width 84 height 13
click at [410, 63] on select "Select Debtor 1 Only Debtor 2 Only Debtor 1 And Debtor 2 Only At Least One Of T…" at bounding box center [452, 69] width 84 height 13
click at [422, 194] on button "Save & New" at bounding box center [424, 194] width 43 height 14
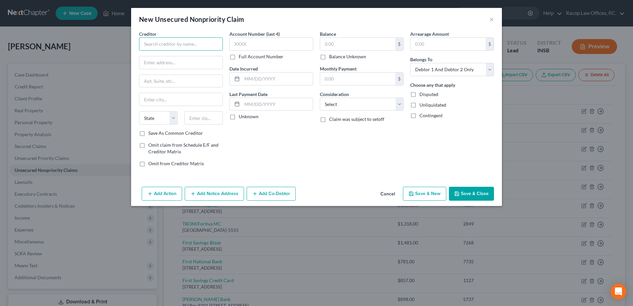
click at [175, 48] on input "text" at bounding box center [181, 43] width 84 height 13
click at [265, 43] on input "text" at bounding box center [271, 43] width 84 height 13
click at [247, 77] on input "text" at bounding box center [277, 79] width 71 height 13
click at [343, 43] on input "text" at bounding box center [357, 44] width 75 height 13
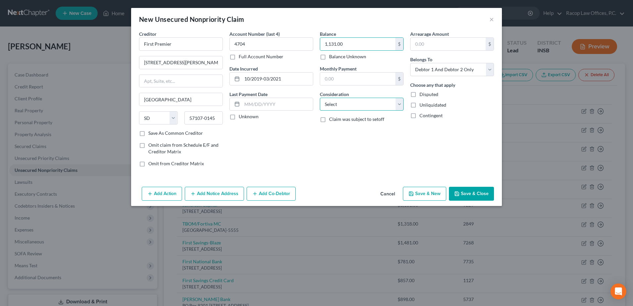
click at [350, 106] on select "Select Cable / Satellite Services Collection Agency Credit Card Debt Debt Couns…" at bounding box center [362, 104] width 84 height 13
click at [320, 98] on select "Select Cable / Satellite Services Collection Agency Credit Card Debt Debt Couns…" at bounding box center [362, 104] width 84 height 13
click at [438, 69] on select "Select Debtor 1 Only Debtor 2 Only Debtor 1 And Debtor 2 Only At Least One Of T…" at bounding box center [452, 69] width 84 height 13
click at [410, 63] on select "Select Debtor 1 Only Debtor 2 Only Debtor 1 And Debtor 2 Only At Least One Of T…" at bounding box center [452, 69] width 84 height 13
click at [426, 189] on button "Save & New" at bounding box center [424, 194] width 43 height 14
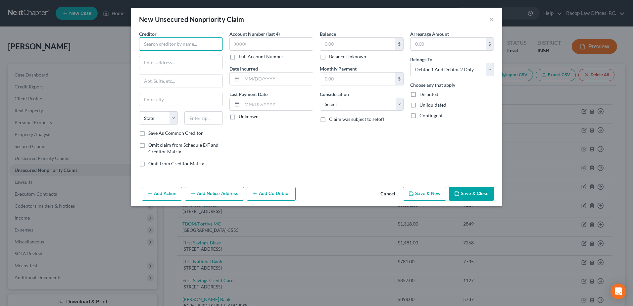
click at [146, 43] on input "text" at bounding box center [181, 43] width 84 height 13
click at [191, 65] on input "text" at bounding box center [180, 62] width 83 height 13
click at [274, 41] on input "text" at bounding box center [271, 43] width 84 height 13
click at [253, 78] on input "text" at bounding box center [277, 79] width 71 height 13
click at [335, 42] on input "text" at bounding box center [357, 44] width 75 height 13
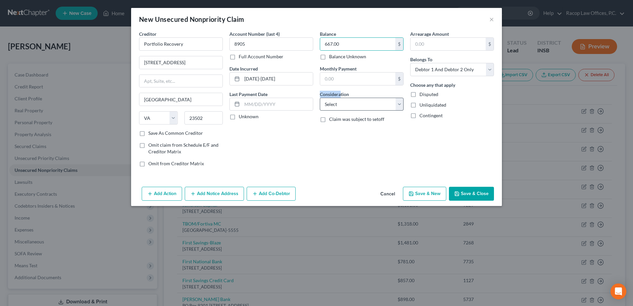
drag, startPoint x: 341, startPoint y: 97, endPoint x: 341, endPoint y: 102, distance: 5.3
click at [341, 102] on div "Consideration Select Cable / Satellite Services Collection Agency Credit Card D…" at bounding box center [362, 101] width 84 height 20
click at [341, 103] on select "Select Cable / Satellite Services Collection Agency Credit Card Debt Debt Couns…" at bounding box center [362, 104] width 84 height 13
click at [320, 98] on select "Select Cable / Satellite Services Collection Agency Credit Card Debt Debt Couns…" at bounding box center [362, 104] width 84 height 13
click at [345, 125] on input "text" at bounding box center [361, 129] width 83 height 13
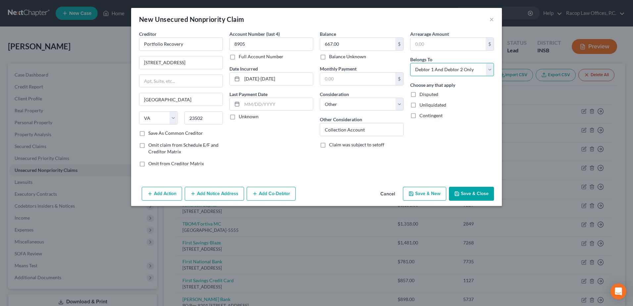
click at [434, 73] on select "Select Debtor 1 Only Debtor 2 Only Debtor 1 And Debtor 2 Only At Least One Of T…" at bounding box center [452, 69] width 84 height 13
click at [410, 63] on select "Select Debtor 1 Only Debtor 2 Only Debtor 1 And Debtor 2 Only At Least One Of T…" at bounding box center [452, 69] width 84 height 13
click at [421, 194] on button "Save & New" at bounding box center [424, 194] width 43 height 14
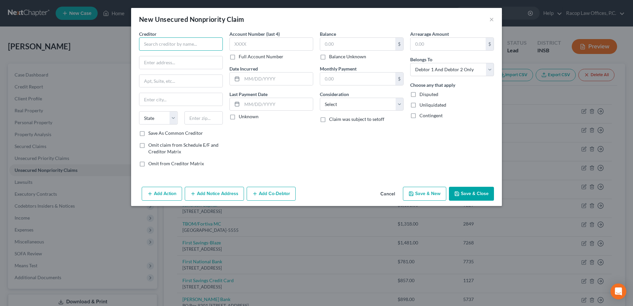
click at [175, 45] on input "text" at bounding box center [181, 43] width 84 height 13
click at [259, 42] on input "text" at bounding box center [271, 43] width 84 height 13
click at [248, 78] on input "text" at bounding box center [277, 79] width 71 height 13
click at [363, 46] on input "text" at bounding box center [357, 44] width 75 height 13
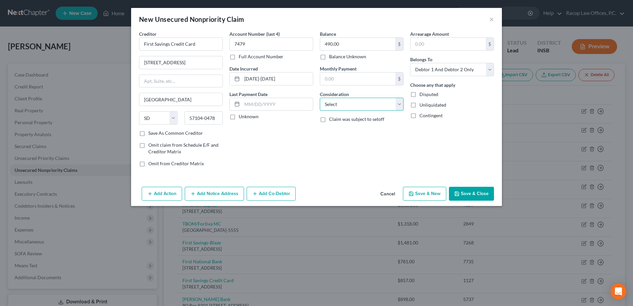
click at [358, 106] on select "Select Cable / Satellite Services Collection Agency Credit Card Debt Debt Couns…" at bounding box center [362, 104] width 84 height 13
click at [320, 98] on select "Select Cable / Satellite Services Collection Agency Credit Card Debt Debt Couns…" at bounding box center [362, 104] width 84 height 13
click at [434, 71] on select "Select Debtor 1 Only Debtor 2 Only Debtor 1 And Debtor 2 Only At Least One Of T…" at bounding box center [452, 69] width 84 height 13
click at [410, 63] on select "Select Debtor 1 Only Debtor 2 Only Debtor 1 And Debtor 2 Only At Least One Of T…" at bounding box center [452, 69] width 84 height 13
click at [468, 192] on button "Save & Close" at bounding box center [471, 194] width 45 height 14
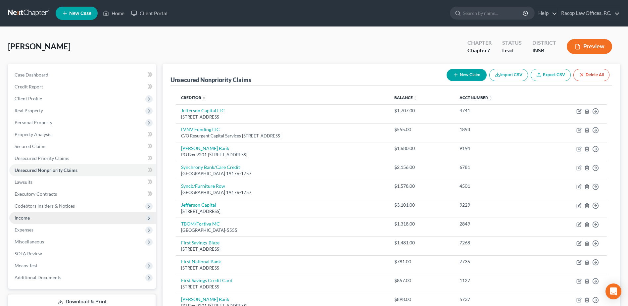
click at [39, 218] on span "Income" at bounding box center [82, 218] width 147 height 12
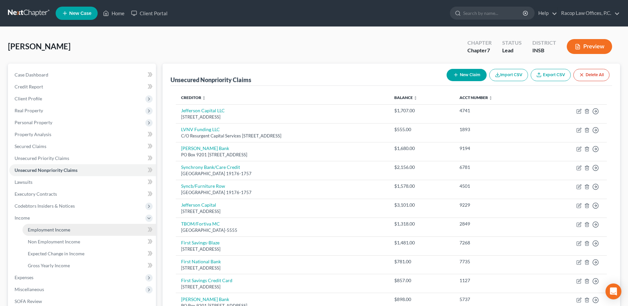
click at [58, 231] on span "Employment Income" at bounding box center [49, 230] width 42 height 6
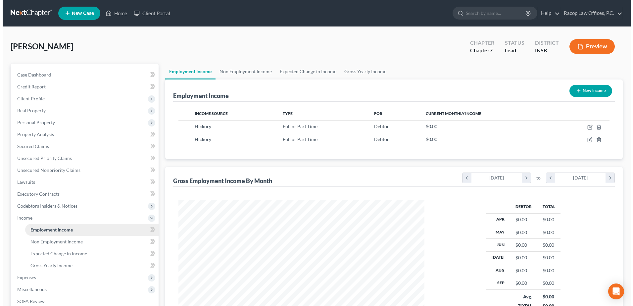
scroll to position [123, 259]
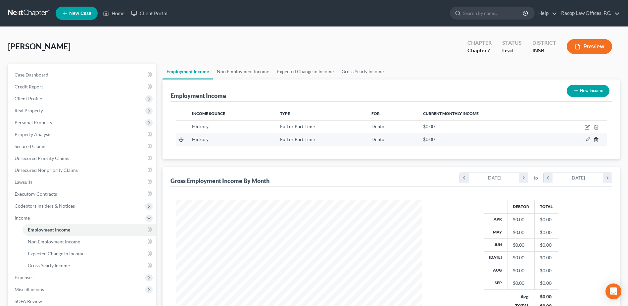
click at [596, 140] on line "button" at bounding box center [596, 140] width 0 height 1
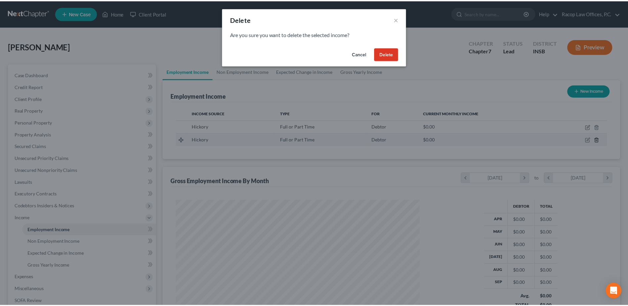
scroll to position [124, 262]
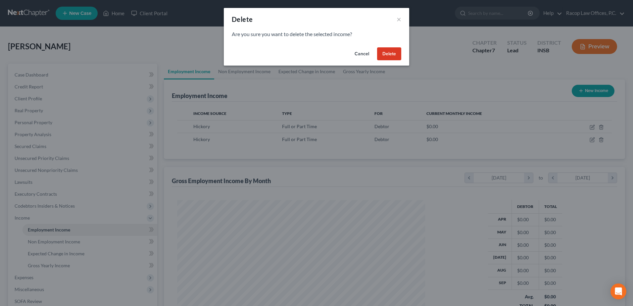
click at [389, 55] on button "Delete" at bounding box center [389, 53] width 24 height 13
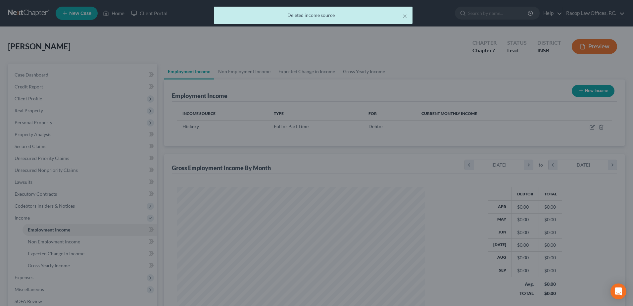
scroll to position [330947, 330810]
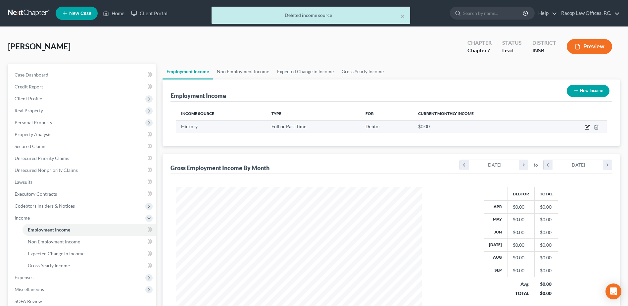
click at [587, 127] on icon "button" at bounding box center [587, 126] width 3 height 3
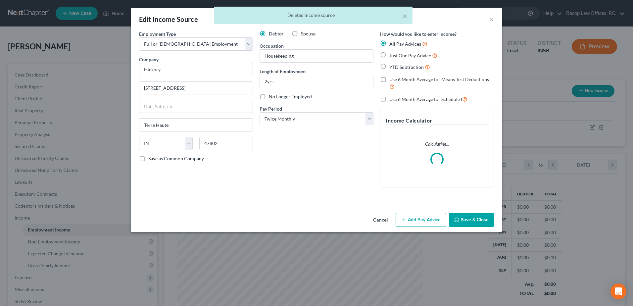
scroll to position [124, 262]
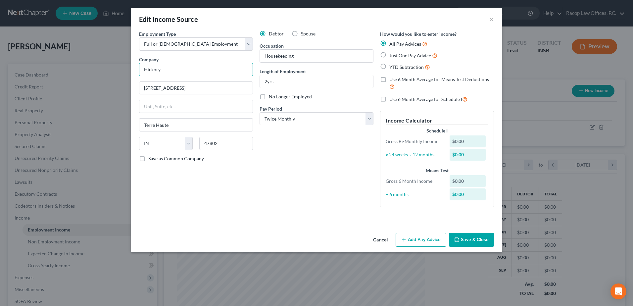
drag, startPoint x: 143, startPoint y: 71, endPoint x: 125, endPoint y: 71, distance: 17.9
click at [125, 71] on div "Edit Income Source × Employment Type * Select Full or [DEMOGRAPHIC_DATA] Employ…" at bounding box center [316, 153] width 633 height 306
drag, startPoint x: 313, startPoint y: 57, endPoint x: 241, endPoint y: 53, distance: 71.9
click at [241, 53] on div "Employment Type * Select Full or [DEMOGRAPHIC_DATA] Employment Self Employment …" at bounding box center [317, 124] width 362 height 188
drag, startPoint x: 286, startPoint y: 85, endPoint x: 255, endPoint y: 84, distance: 30.5
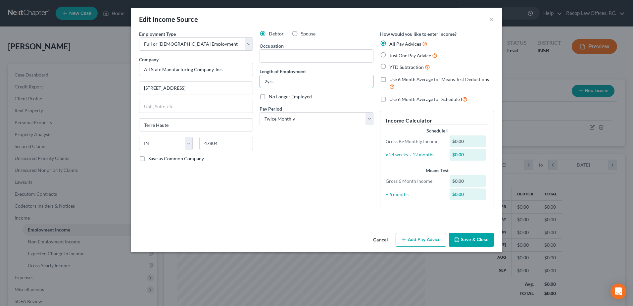
click at [255, 84] on div "Employment Type * Select Full or [DEMOGRAPHIC_DATA] Employment Self Employment …" at bounding box center [317, 124] width 362 height 188
click at [315, 121] on select "Select Monthly Twice Monthly Every Other Week Weekly" at bounding box center [317, 118] width 114 height 13
click at [260, 112] on select "Select Monthly Twice Monthly Every Other Week Weekly" at bounding box center [317, 118] width 114 height 13
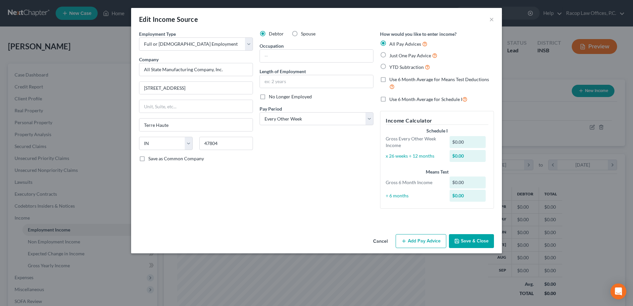
click at [418, 240] on button "Add Pay Advice" at bounding box center [421, 241] width 51 height 14
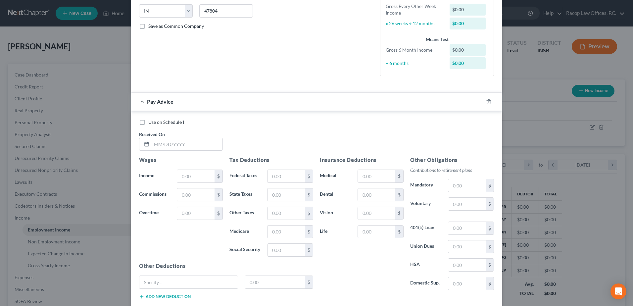
scroll to position [166, 0]
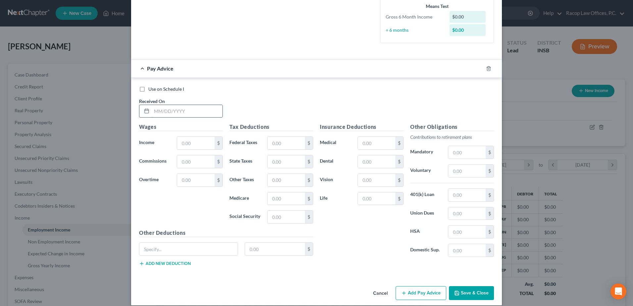
click at [153, 114] on input "text" at bounding box center [187, 111] width 71 height 13
click at [284, 181] on input "text" at bounding box center [286, 180] width 37 height 13
click at [282, 165] on input "text" at bounding box center [286, 161] width 37 height 13
click at [281, 197] on input "text" at bounding box center [286, 198] width 37 height 13
click at [279, 216] on input "text" at bounding box center [286, 217] width 37 height 13
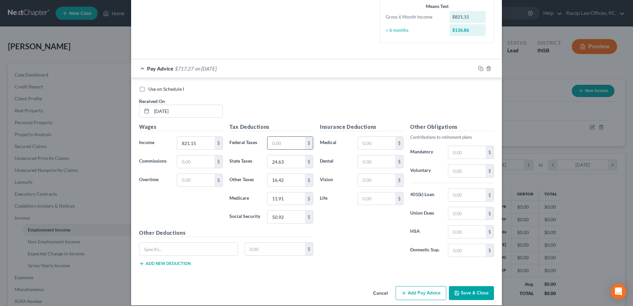
click at [285, 141] on input "text" at bounding box center [286, 143] width 37 height 13
click at [479, 69] on icon "button" at bounding box center [480, 68] width 5 height 5
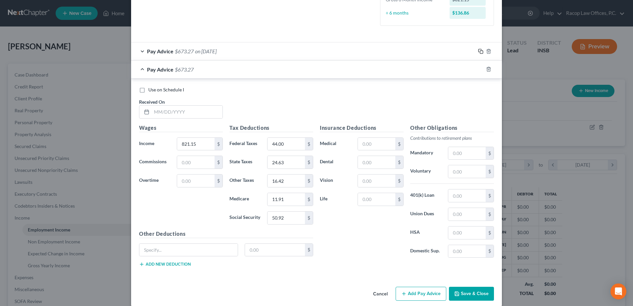
scroll to position [191, 0]
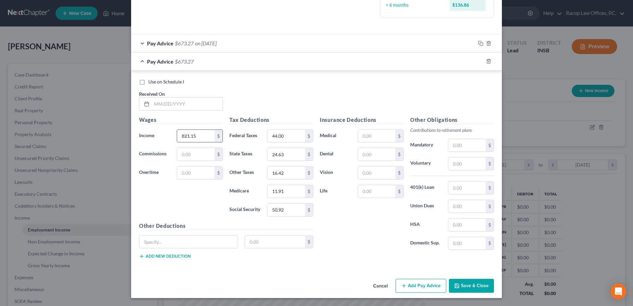
click at [202, 137] on input "821.15" at bounding box center [195, 136] width 37 height 13
click at [290, 136] on input "44.00" at bounding box center [286, 136] width 37 height 13
click at [153, 104] on input "text" at bounding box center [187, 104] width 71 height 13
click at [478, 60] on icon "button" at bounding box center [480, 61] width 5 height 5
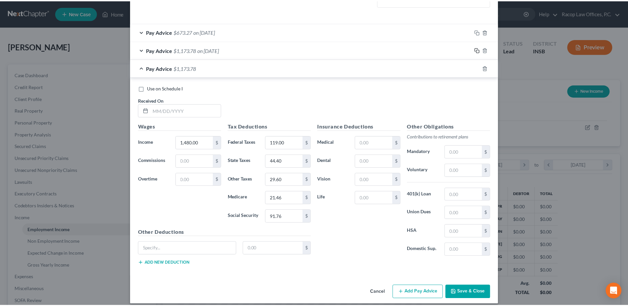
scroll to position [209, 0]
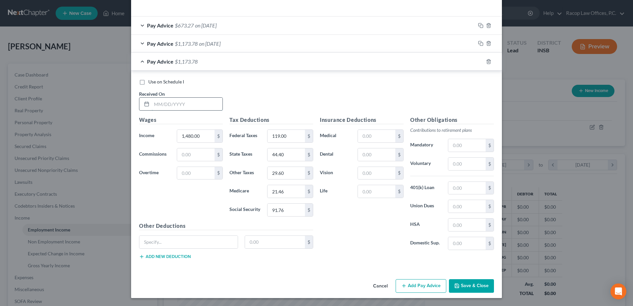
click at [153, 102] on input "text" at bounding box center [187, 104] width 71 height 13
click at [469, 289] on button "Save & Close" at bounding box center [471, 286] width 45 height 14
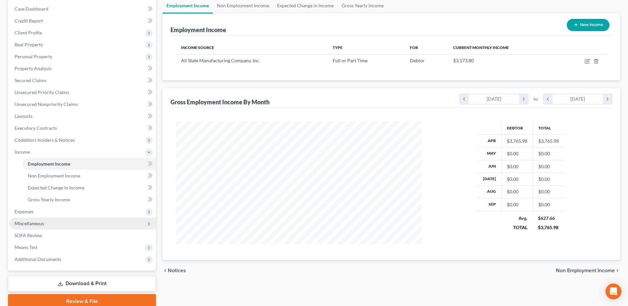
scroll to position [66, 0]
click at [20, 213] on span "Expenses" at bounding box center [24, 211] width 19 height 6
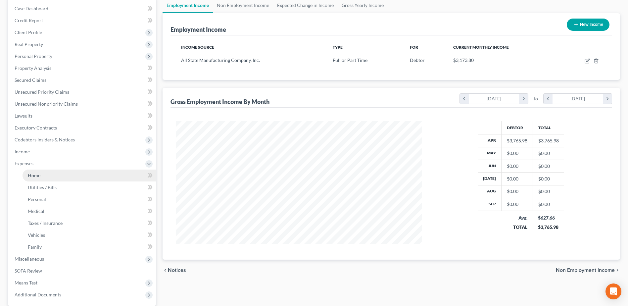
click at [34, 176] on span "Home" at bounding box center [34, 175] width 13 height 6
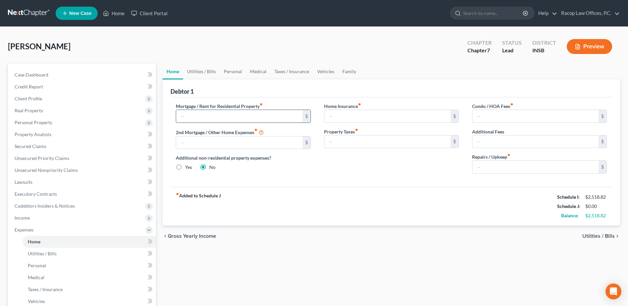
click at [208, 118] on input "text" at bounding box center [239, 116] width 126 height 13
click at [390, 117] on input "text" at bounding box center [387, 116] width 126 height 13
click at [517, 168] on input "text" at bounding box center [535, 167] width 126 height 13
click at [199, 71] on link "Utilities / Bills" at bounding box center [201, 72] width 37 height 16
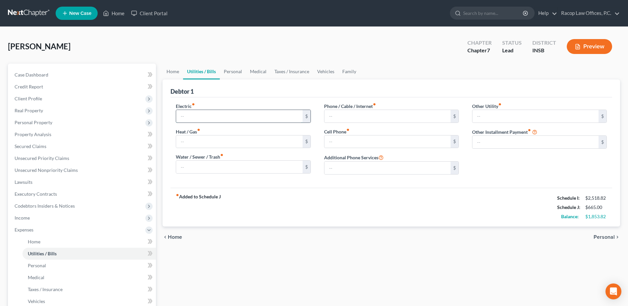
click at [196, 116] on input "text" at bounding box center [239, 116] width 126 height 13
click at [197, 142] on input "text" at bounding box center [239, 141] width 126 height 13
click at [183, 166] on input "text" at bounding box center [239, 167] width 126 height 13
click at [355, 119] on input "text" at bounding box center [387, 116] width 126 height 13
drag, startPoint x: 366, startPoint y: 142, endPoint x: 365, endPoint y: 145, distance: 3.4
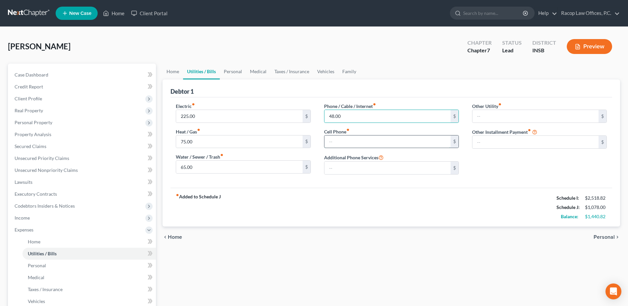
click at [366, 142] on input "text" at bounding box center [387, 141] width 126 height 13
click at [229, 71] on link "Personal" at bounding box center [233, 72] width 26 height 16
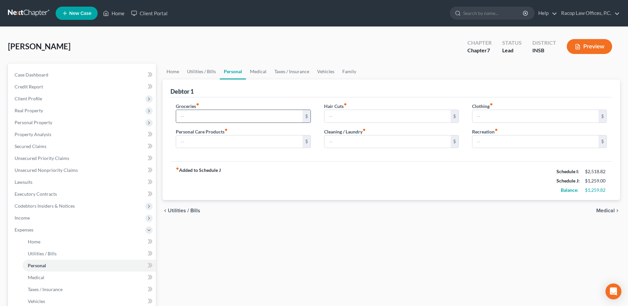
click at [220, 118] on input "text" at bounding box center [239, 116] width 126 height 13
click at [222, 139] on input "text" at bounding box center [239, 141] width 126 height 13
click at [348, 141] on input "text" at bounding box center [387, 141] width 126 height 13
click at [520, 118] on input "text" at bounding box center [535, 116] width 126 height 13
click at [505, 147] on input "text" at bounding box center [535, 141] width 126 height 13
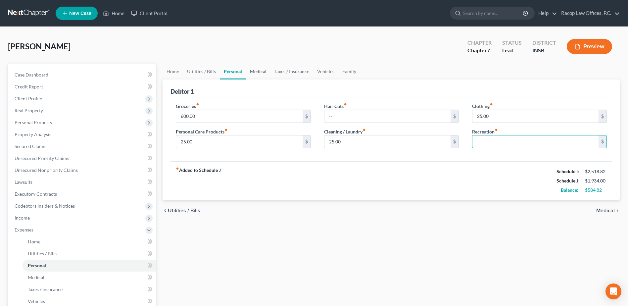
click at [259, 70] on link "Medical" at bounding box center [258, 72] width 24 height 16
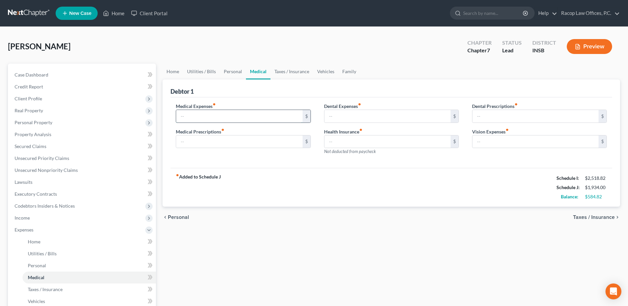
click at [223, 116] on input "text" at bounding box center [239, 116] width 126 height 13
click at [361, 118] on input "text" at bounding box center [387, 116] width 126 height 13
click at [301, 78] on link "Taxes / Insurance" at bounding box center [291, 72] width 43 height 16
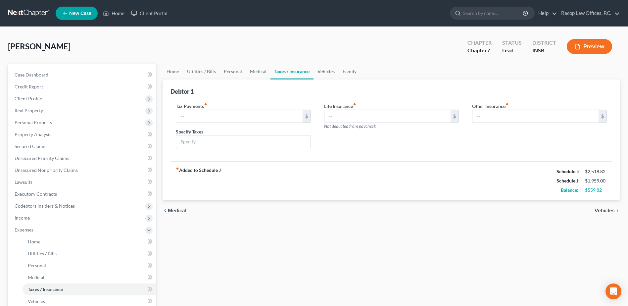
click at [327, 71] on link "Vehicles" at bounding box center [326, 72] width 25 height 16
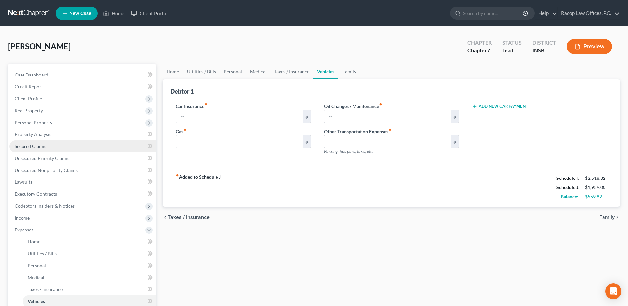
click at [40, 148] on span "Secured Claims" at bounding box center [31, 146] width 32 height 6
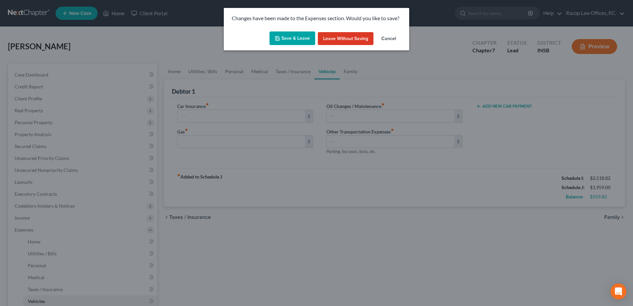
click at [291, 36] on button "Save & Leave" at bounding box center [292, 38] width 46 height 14
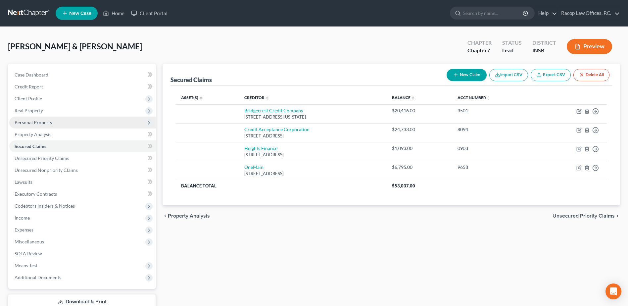
click at [37, 123] on span "Personal Property" at bounding box center [34, 123] width 38 height 6
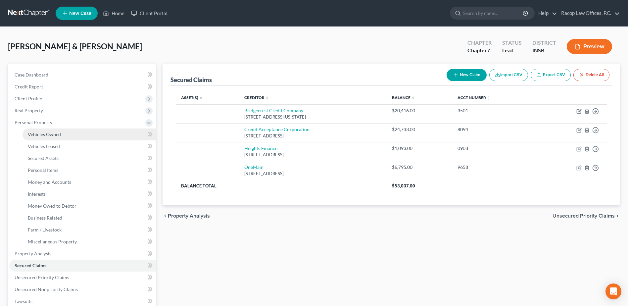
click at [36, 135] on span "Vehicles Owned" at bounding box center [44, 134] width 33 height 6
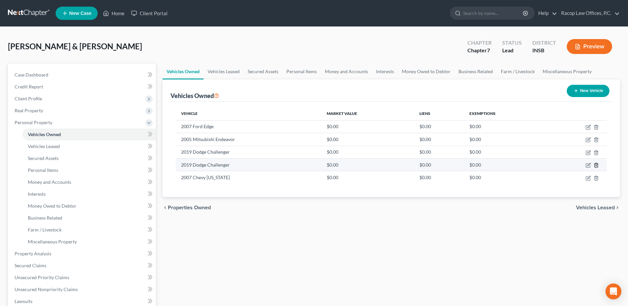
click at [596, 165] on line "button" at bounding box center [596, 165] width 0 height 1
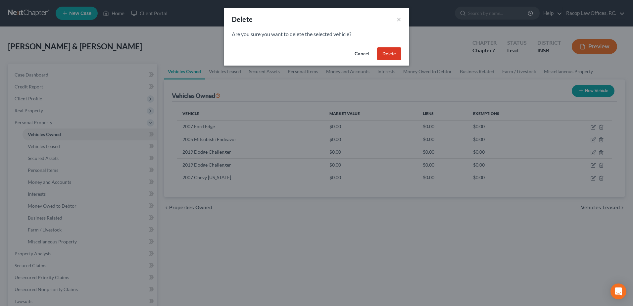
click at [392, 54] on button "Delete" at bounding box center [389, 53] width 24 height 13
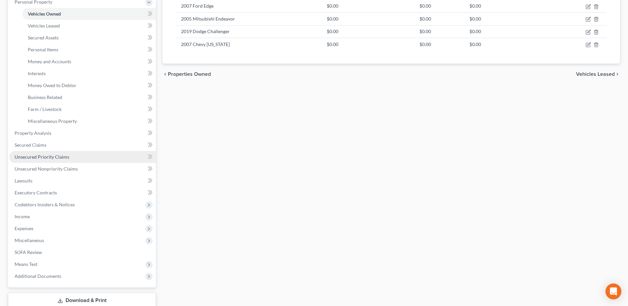
scroll to position [132, 0]
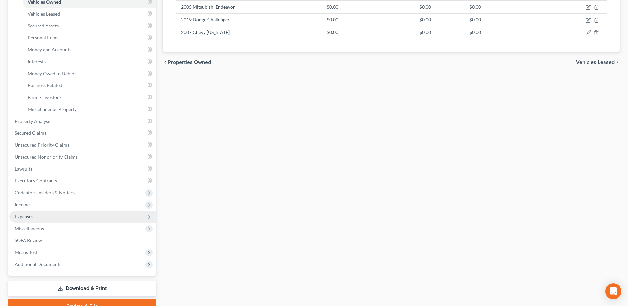
click at [34, 220] on span "Expenses" at bounding box center [82, 217] width 147 height 12
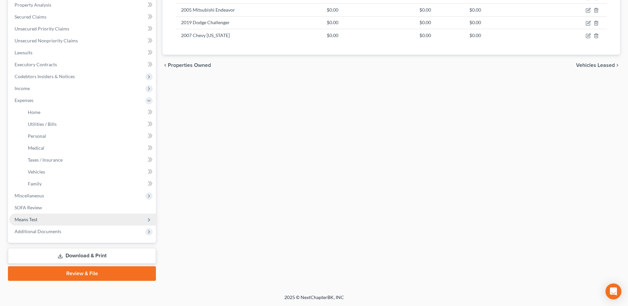
scroll to position [129, 0]
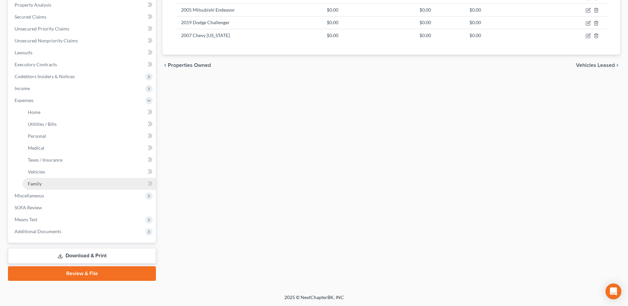
click at [36, 184] on span "Family" at bounding box center [35, 184] width 14 height 6
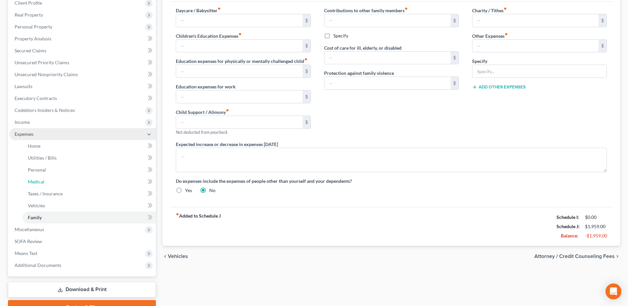
scroll to position [32, 0]
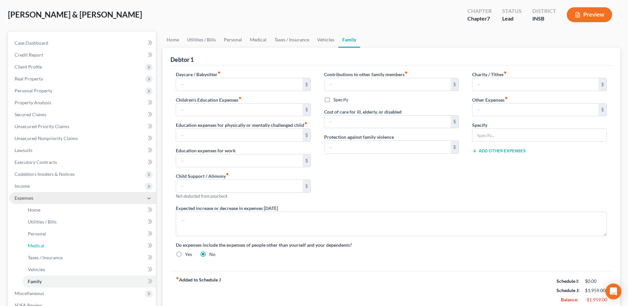
click at [54, 184] on ul "Case Dashboard Payments Invoices Payments Payments Credit Report Client Profile" at bounding box center [82, 186] width 147 height 298
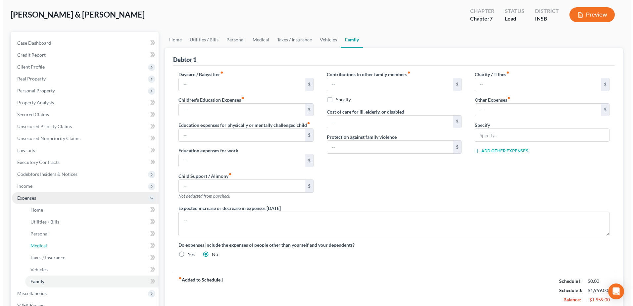
scroll to position [0, 0]
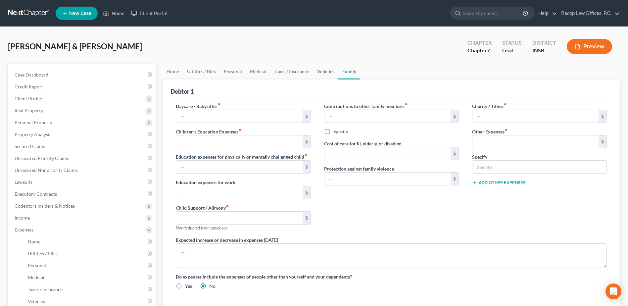
click at [325, 73] on link "Vehicles" at bounding box center [325, 72] width 25 height 16
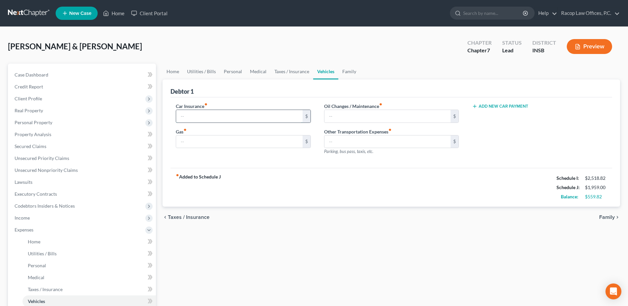
click at [203, 118] on input "text" at bounding box center [239, 116] width 126 height 13
click at [195, 145] on input "text" at bounding box center [239, 141] width 126 height 13
click at [325, 164] on div "Car Insurance fiber_manual_record 247.00 $ Gas fiber_manual_record 225.00 $ Oil…" at bounding box center [392, 132] width 442 height 71
click at [57, 174] on link "Unsecured Nonpriority Claims" at bounding box center [82, 170] width 147 height 12
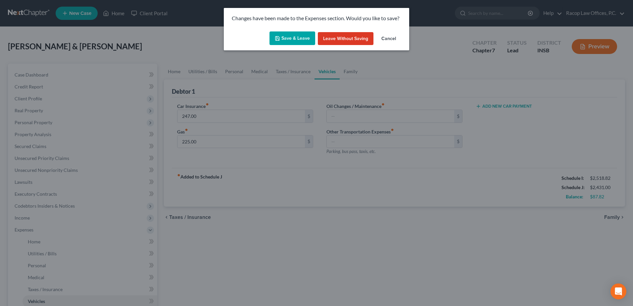
click at [294, 34] on button "Save & Leave" at bounding box center [292, 38] width 46 height 14
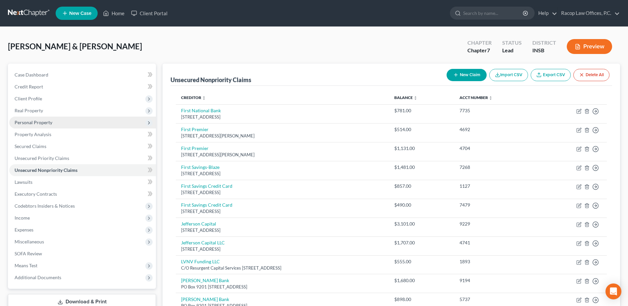
click at [51, 123] on span "Personal Property" at bounding box center [34, 123] width 38 height 6
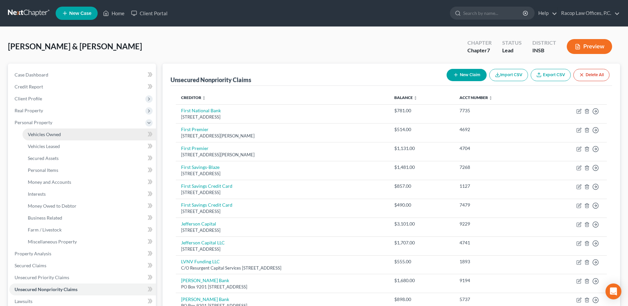
click at [52, 136] on span "Vehicles Owned" at bounding box center [44, 134] width 33 height 6
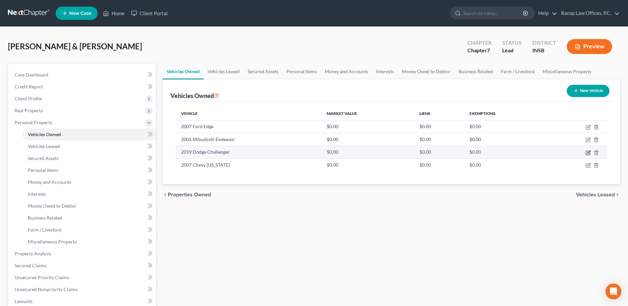
click at [588, 153] on icon "button" at bounding box center [588, 152] width 5 height 5
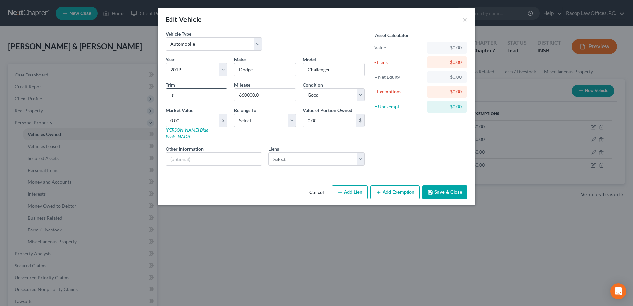
click at [189, 96] on input "ls" at bounding box center [196, 95] width 61 height 13
drag, startPoint x: 234, startPoint y: 99, endPoint x: 227, endPoint y: 100, distance: 7.7
click at [227, 100] on div "Year Select 2026 2025 2024 2023 2022 2021 2020 2019 2018 2017 2016 2015 2014 20…" at bounding box center [265, 113] width 206 height 115
click at [192, 121] on input "0.00" at bounding box center [192, 120] width 53 height 13
click at [391, 18] on div "Edit Vehicle ×" at bounding box center [317, 19] width 318 height 23
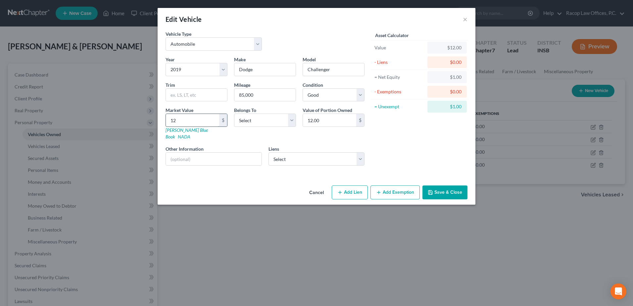
click at [200, 116] on input "12" at bounding box center [192, 120] width 53 height 13
click at [265, 122] on select "Select Debtor 1 Only Debtor 2 Only Debtor 1 And Debtor 2 Only At Least One Of T…" at bounding box center [265, 120] width 62 height 13
click at [234, 114] on select "Select Debtor 1 Only Debtor 2 Only Debtor 1 And Debtor 2 Only At Least One Of T…" at bounding box center [265, 120] width 62 height 13
click at [312, 157] on select "Select Bridgecrest Credit Company - $20,416.00 Heights Finance - $1,093.00 OneM…" at bounding box center [316, 158] width 96 height 13
click at [268, 152] on select "Select Bridgecrest Credit Company - $20,416.00 Heights Finance - $1,093.00 OneM…" at bounding box center [316, 158] width 96 height 13
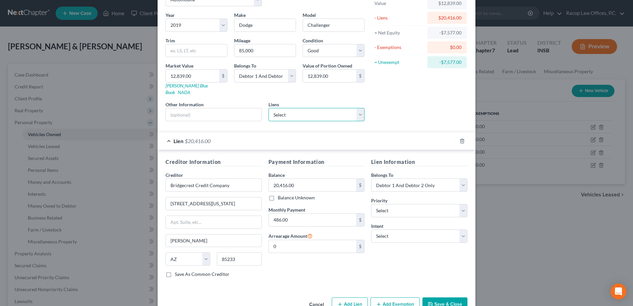
scroll to position [56, 0]
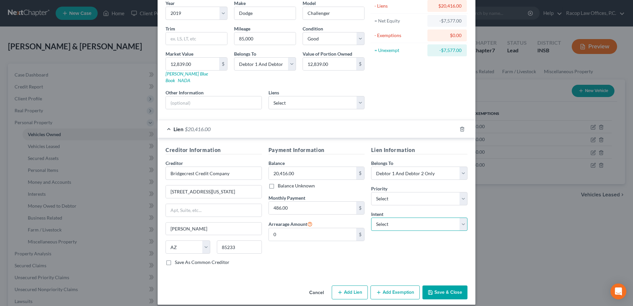
click at [401, 218] on select "Select Surrender Redeem Reaffirm Avoid Other" at bounding box center [419, 224] width 96 height 13
click at [371, 218] on select "Select Surrender Redeem Reaffirm Avoid Other" at bounding box center [419, 224] width 96 height 13
click at [404, 192] on select "Select 1st 2nd 3rd 4th 5th 6th 7th 8th 9th 10th 11th 12th 13th 14th 15th 16th 1…" at bounding box center [419, 198] width 96 height 13
click at [371, 192] on select "Select 1st 2nd 3rd 4th 5th 6th 7th 8th 9th 10th 11th 12th 13th 14th 15th 16th 1…" at bounding box center [419, 198] width 96 height 13
click at [446, 286] on button "Save & Close" at bounding box center [444, 292] width 45 height 14
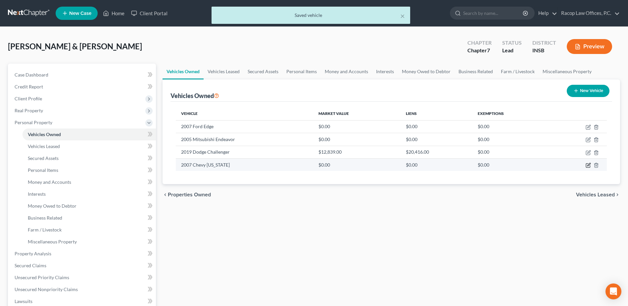
click at [586, 165] on icon "button" at bounding box center [588, 166] width 4 height 4
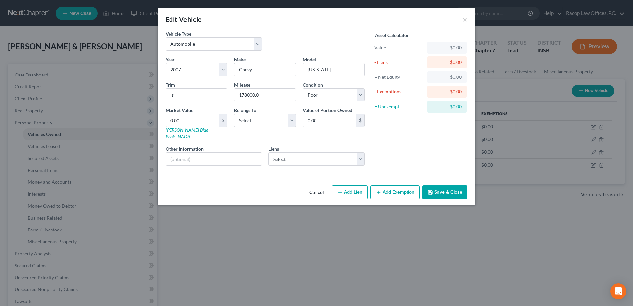
click at [214, 36] on div "Vehicle Type Select Automobile Truck Trailer Watercraft Aircraft Motor Home Atv…" at bounding box center [213, 40] width 103 height 20
click at [213, 41] on select "Select Automobile Truck Trailer Watercraft Aircraft Motor Home Atv Other Vehicle" at bounding box center [214, 43] width 96 height 13
click at [166, 37] on select "Select Automobile Truck Trailer Watercraft Aircraft Motor Home Atv Other Vehicle" at bounding box center [214, 43] width 96 height 13
drag, startPoint x: 175, startPoint y: 95, endPoint x: 160, endPoint y: 95, distance: 15.2
click at [160, 95] on div "Vehicle Type Select Automobile Truck Trailer Watercraft Aircraft Motor Home Atv…" at bounding box center [317, 106] width 318 height 152
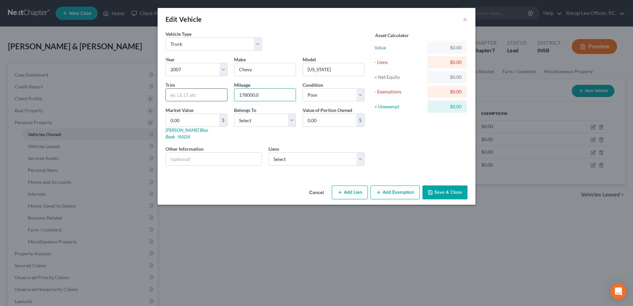
drag, startPoint x: 269, startPoint y: 96, endPoint x: 219, endPoint y: 99, distance: 49.7
click at [219, 99] on div "Year Select 2026 2025 2024 2023 2022 2021 2020 2019 2018 2017 2016 2015 2014 20…" at bounding box center [265, 113] width 206 height 115
click at [279, 121] on select "Select Debtor 1 Only Debtor 2 Only Debtor 1 And Debtor 2 Only At Least One Of T…" at bounding box center [265, 120] width 62 height 13
click at [234, 114] on select "Select Debtor 1 Only Debtor 2 Only Debtor 1 And Debtor 2 Only At Least One Of T…" at bounding box center [265, 120] width 62 height 13
click at [180, 117] on input "0.00" at bounding box center [192, 120] width 53 height 13
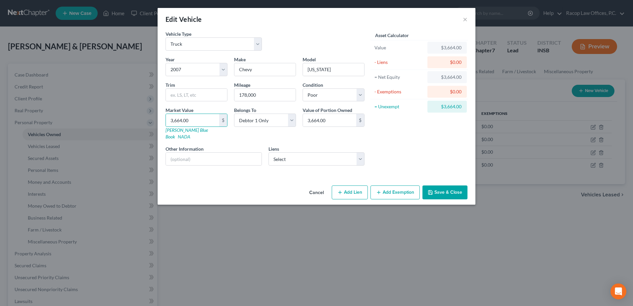
click at [399, 185] on button "Add Exemption" at bounding box center [394, 192] width 49 height 14
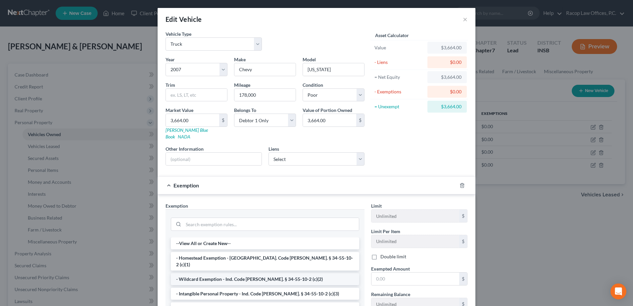
click at [213, 273] on li "- Wildcard Exemption - Ind. Code [PERSON_NAME]. § 34-55-10-2 (c)(2)" at bounding box center [265, 279] width 188 height 12
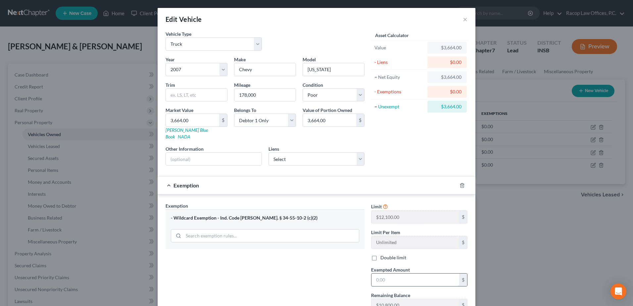
click at [394, 275] on input "text" at bounding box center [415, 279] width 88 height 13
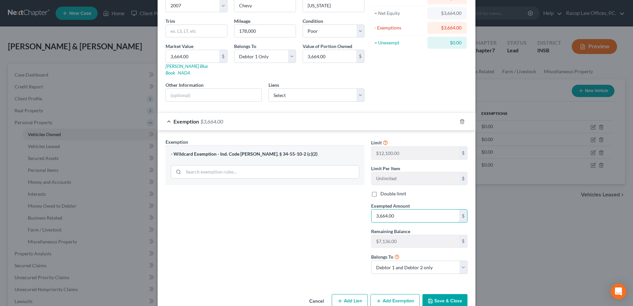
scroll to position [66, 0]
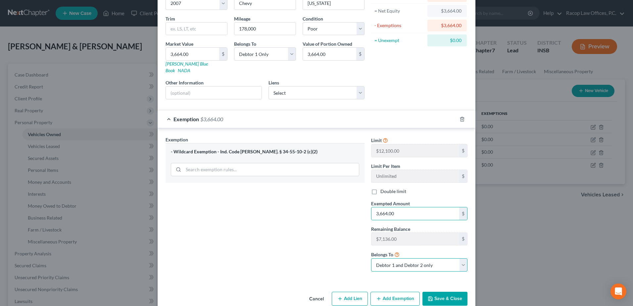
click at [415, 261] on select "Debtor 1 only Debtor 2 only Debtor 1 and Debtor 2 only" at bounding box center [419, 264] width 96 height 13
click at [371, 258] on select "Debtor 1 only Debtor 2 only Debtor 1 and Debtor 2 only" at bounding box center [419, 264] width 96 height 13
click at [445, 292] on button "Save & Close" at bounding box center [444, 299] width 45 height 14
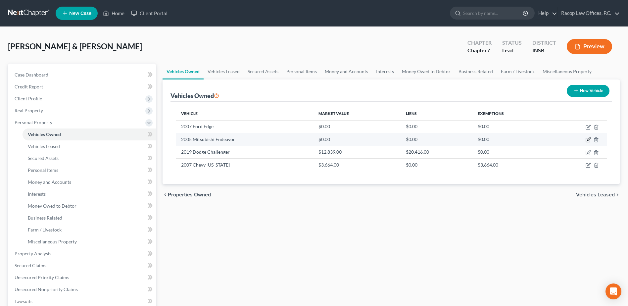
click at [588, 139] on icon "button" at bounding box center [588, 139] width 3 height 3
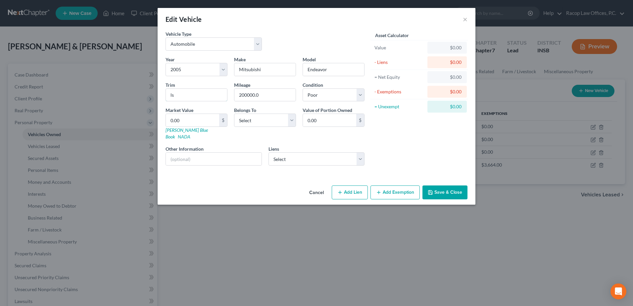
drag, startPoint x: 185, startPoint y: 99, endPoint x: 158, endPoint y: 97, distance: 27.2
click at [158, 97] on div "Vehicle Type Select Automobile Truck Trailer Watercraft Aircraft Motor Home Atv…" at bounding box center [317, 106] width 318 height 152
drag, startPoint x: 260, startPoint y: 97, endPoint x: 232, endPoint y: 98, distance: 27.8
click at [232, 98] on div "Mileage 200000.0" at bounding box center [265, 91] width 69 height 20
click at [257, 124] on select "Select Debtor 1 Only Debtor 2 Only Debtor 1 And Debtor 2 Only At Least One Of T…" at bounding box center [265, 120] width 62 height 13
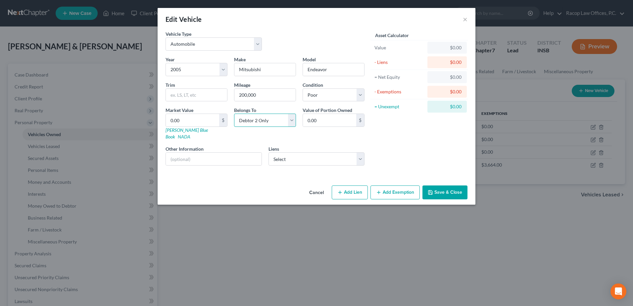
click at [234, 114] on select "Select Debtor 1 Only Debtor 2 Only Debtor 1 And Debtor 2 Only At Least One Of T…" at bounding box center [265, 120] width 62 height 13
click at [200, 124] on input "0.00" at bounding box center [192, 120] width 53 height 13
click at [397, 188] on button "Add Exemption" at bounding box center [394, 192] width 49 height 14
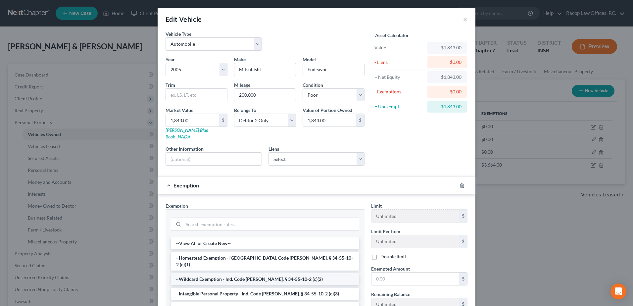
click at [208, 273] on li "- Wildcard Exemption - Ind. Code [PERSON_NAME]. § 34-55-10-2 (c)(2)" at bounding box center [265, 279] width 188 height 12
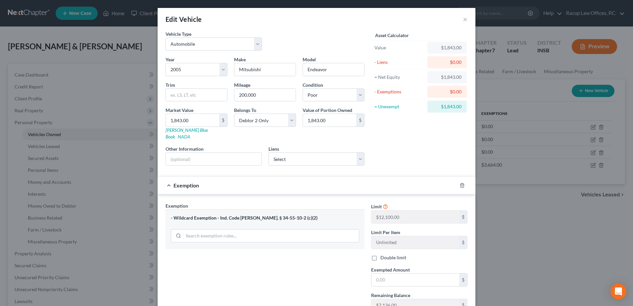
click at [410, 266] on div "Exempted Amount * $" at bounding box center [419, 276] width 103 height 20
click at [407, 273] on input "text" at bounding box center [415, 279] width 88 height 13
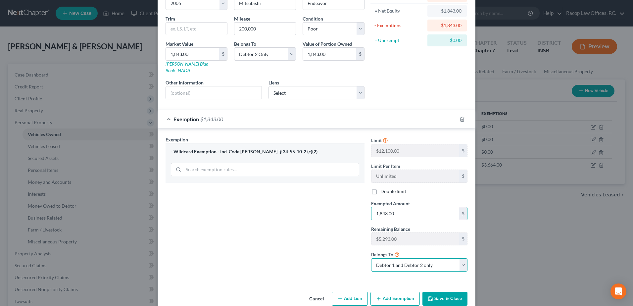
click at [402, 261] on select "Debtor 1 only Debtor 2 only Debtor 1 and Debtor 2 only" at bounding box center [419, 264] width 96 height 13
click at [371, 258] on select "Debtor 1 only Debtor 2 only Debtor 1 and Debtor 2 only" at bounding box center [419, 264] width 96 height 13
click at [443, 292] on button "Save & Close" at bounding box center [444, 299] width 45 height 14
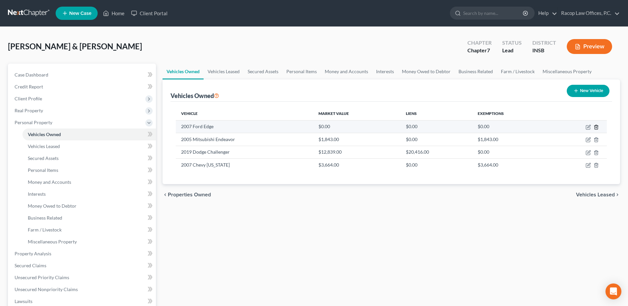
click at [596, 127] on icon "button" at bounding box center [596, 126] width 5 height 5
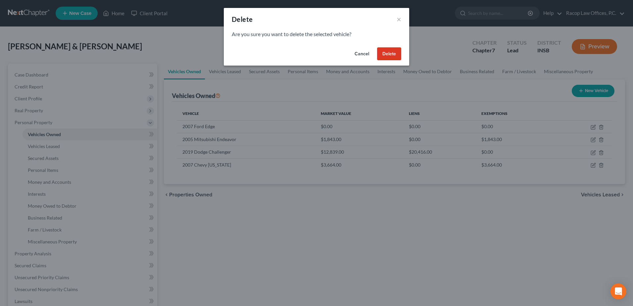
click at [393, 52] on button "Delete" at bounding box center [389, 53] width 24 height 13
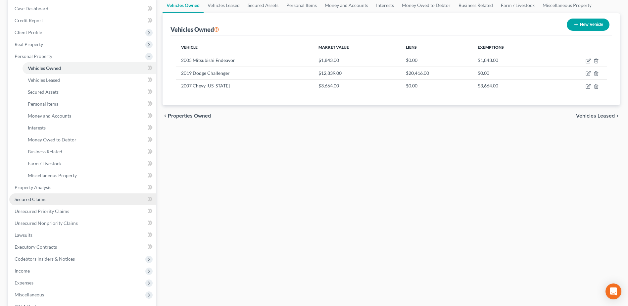
click at [33, 200] on span "Secured Claims" at bounding box center [31, 199] width 32 height 6
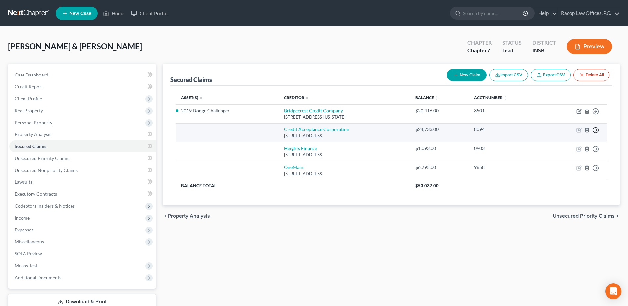
click at [596, 131] on polyline "button" at bounding box center [596, 130] width 1 height 2
click at [562, 135] on link "Move to E" at bounding box center [565, 134] width 55 height 11
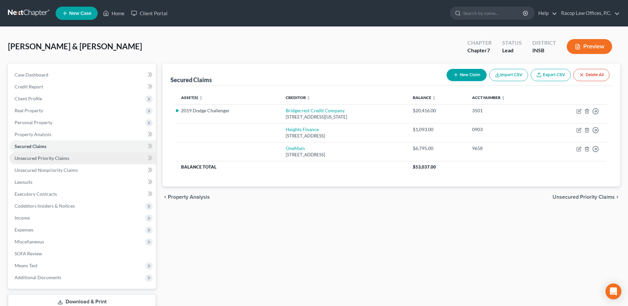
click at [46, 159] on span "Unsecured Priority Claims" at bounding box center [42, 158] width 55 height 6
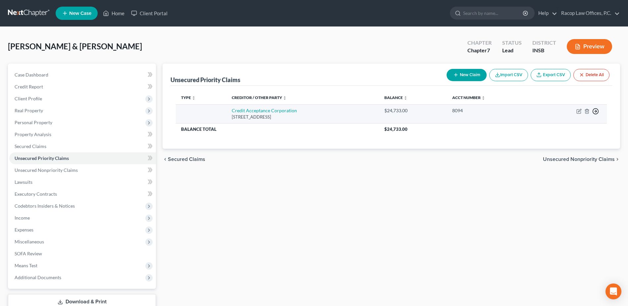
click at [596, 112] on polyline "button" at bounding box center [596, 111] width 1 height 2
click at [552, 127] on link "Move to F" at bounding box center [565, 127] width 55 height 11
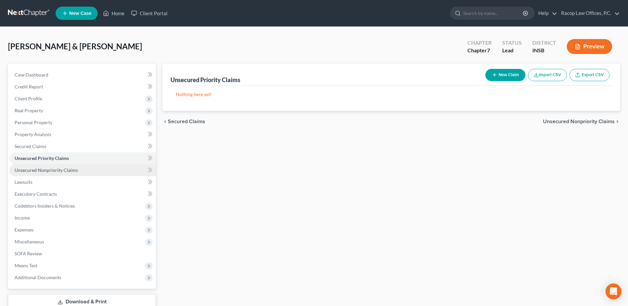
click at [38, 172] on span "Unsecured Nonpriority Claims" at bounding box center [46, 170] width 63 height 6
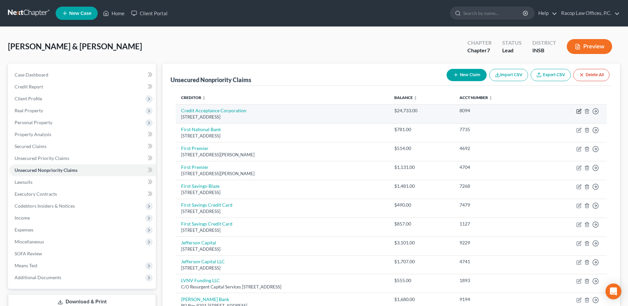
click at [578, 110] on icon "button" at bounding box center [578, 111] width 5 height 5
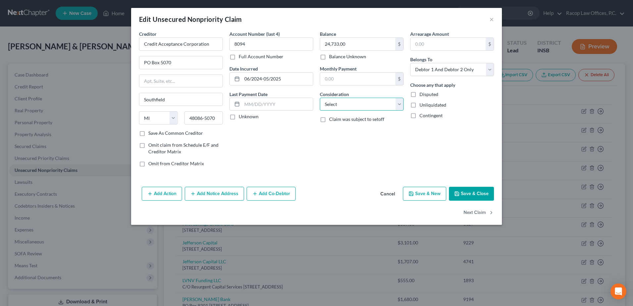
click at [376, 100] on select "Select Cable / Satellite Services Collection Agency Credit Card Debt Debt Couns…" at bounding box center [362, 104] width 84 height 13
click at [320, 98] on select "Select Cable / Satellite Services Collection Agency Credit Card Debt Debt Couns…" at bounding box center [362, 104] width 84 height 13
click at [343, 127] on input "text" at bounding box center [361, 129] width 83 height 13
click at [476, 194] on button "Save & Close" at bounding box center [471, 194] width 45 height 14
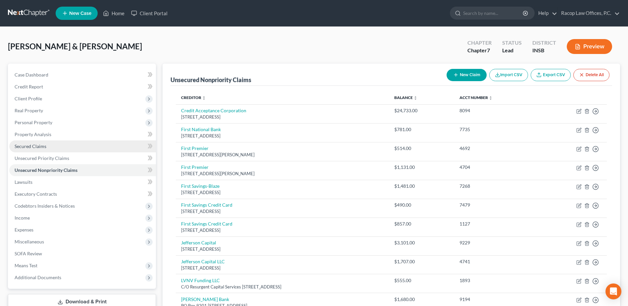
click at [35, 146] on span "Secured Claims" at bounding box center [31, 146] width 32 height 6
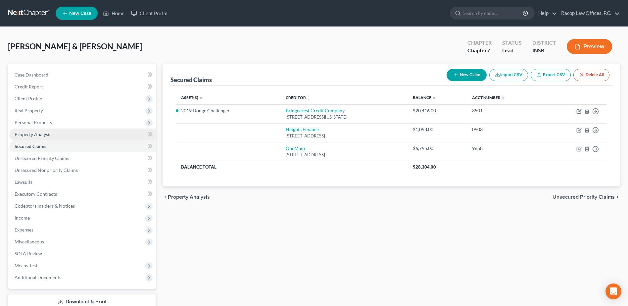
click at [40, 137] on span "Property Analysis" at bounding box center [33, 134] width 37 height 6
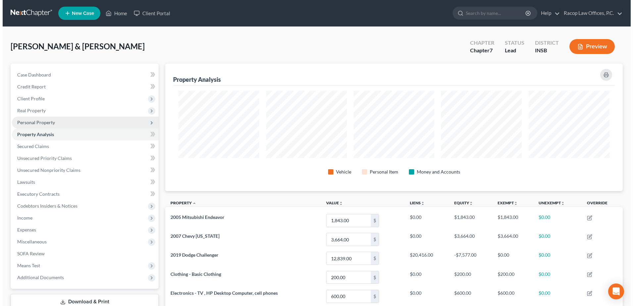
scroll to position [127, 458]
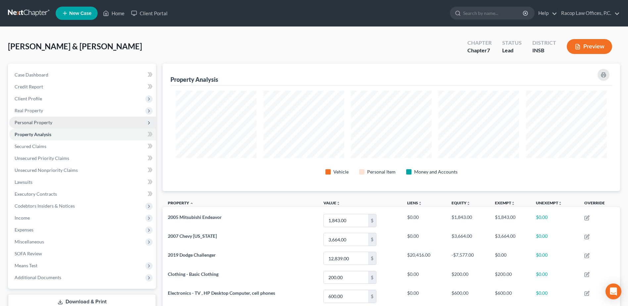
click at [39, 124] on span "Personal Property" at bounding box center [34, 123] width 38 height 6
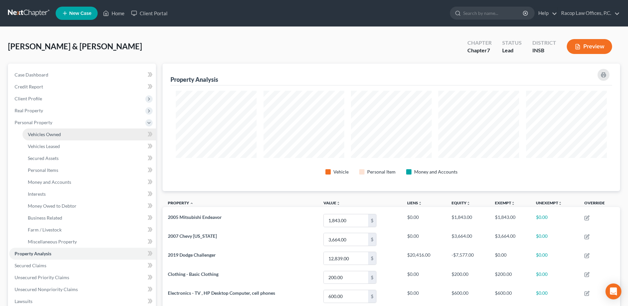
click at [41, 134] on span "Vehicles Owned" at bounding box center [44, 134] width 33 height 6
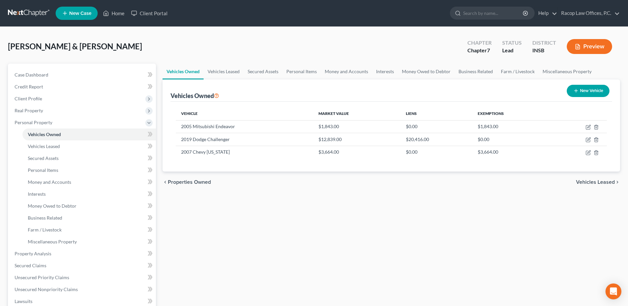
click at [600, 89] on button "New Vehicle" at bounding box center [588, 91] width 43 height 12
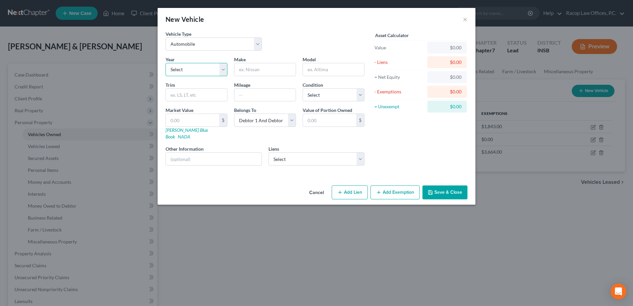
click at [183, 67] on select "Select 2026 2025 2024 2023 2022 2021 2020 2019 2018 2017 2016 2015 2014 2013 20…" at bounding box center [197, 69] width 62 height 13
click at [166, 63] on select "Select 2026 2025 2024 2023 2022 2021 2020 2019 2018 2017 2016 2015 2014 2013 20…" at bounding box center [197, 69] width 62 height 13
click at [252, 74] on input "text" at bounding box center [264, 69] width 61 height 13
click at [400, 20] on div "New Vehicle ×" at bounding box center [317, 19] width 318 height 23
click at [199, 123] on input "text" at bounding box center [192, 120] width 53 height 13
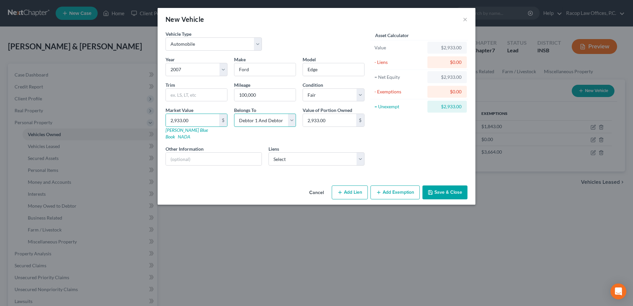
click at [268, 120] on select "Select Debtor 1 Only Debtor 2 Only Debtor 1 And Debtor 2 Only At Least One Of T…" at bounding box center [265, 120] width 62 height 13
click at [234, 114] on select "Select Debtor 1 Only Debtor 2 Only Debtor 1 And Debtor 2 Only At Least One Of T…" at bounding box center [265, 120] width 62 height 13
click at [224, 157] on input "text" at bounding box center [214, 159] width 96 height 13
click at [388, 144] on div "Asset Calculator Value $2,933.00 - Liens $0.00 = Net Equity $2,933.00 - Exempti…" at bounding box center [419, 100] width 103 height 140
click at [386, 185] on button "Add Exemption" at bounding box center [394, 192] width 49 height 14
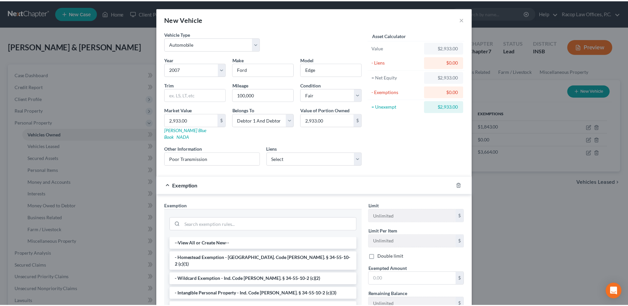
scroll to position [66, 0]
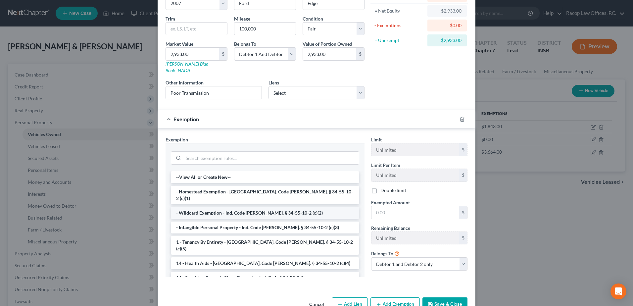
click at [211, 207] on li "- Wildcard Exemption - Ind. Code [PERSON_NAME]. § 34-55-10-2 (c)(2)" at bounding box center [265, 213] width 188 height 12
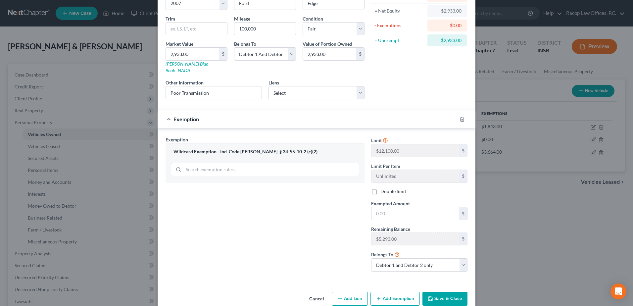
click at [380, 188] on label "Double limit" at bounding box center [393, 191] width 26 height 7
click at [383, 188] on input "Double limit" at bounding box center [385, 190] width 4 height 4
click at [407, 209] on input "text" at bounding box center [415, 213] width 88 height 13
click at [445, 293] on button "Save & Close" at bounding box center [444, 299] width 45 height 14
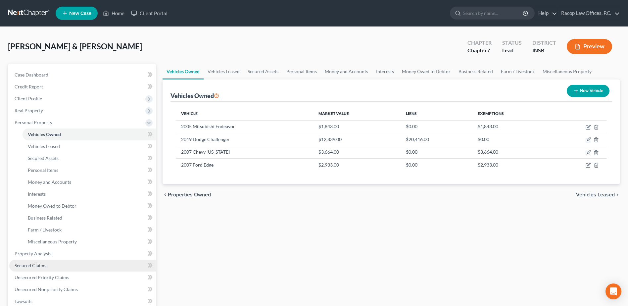
click at [53, 267] on link "Secured Claims" at bounding box center [82, 266] width 147 height 12
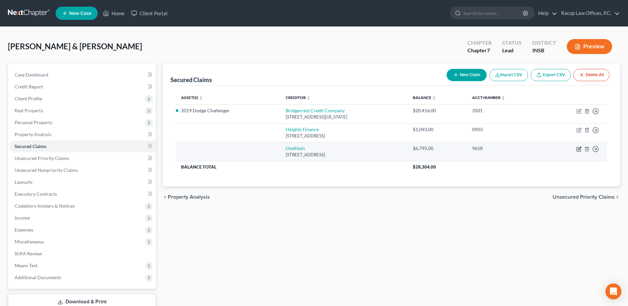
click at [578, 150] on icon "button" at bounding box center [579, 148] width 3 height 3
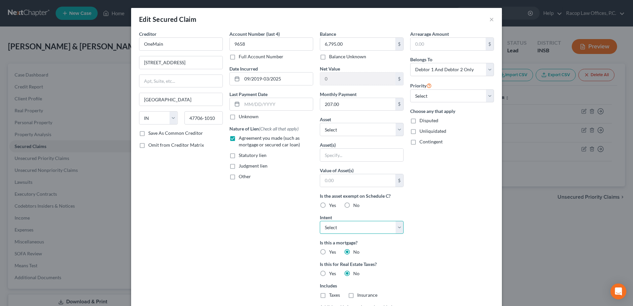
click at [340, 225] on select "Select Surrender Redeem Reaffirm Avoid Other" at bounding box center [362, 227] width 84 height 13
click at [320, 221] on select "Select Surrender Redeem Reaffirm Avoid Other" at bounding box center [362, 227] width 84 height 13
click at [346, 132] on select "Select Other Multiple Assets 2005 Mitsubishi Endeavor - $1843.0 2019 Dodge Chal…" at bounding box center [362, 129] width 84 height 13
click at [320, 123] on select "Select Other Multiple Assets 2005 Mitsubishi Endeavor - $1843.0 2019 Dodge Chal…" at bounding box center [362, 129] width 84 height 13
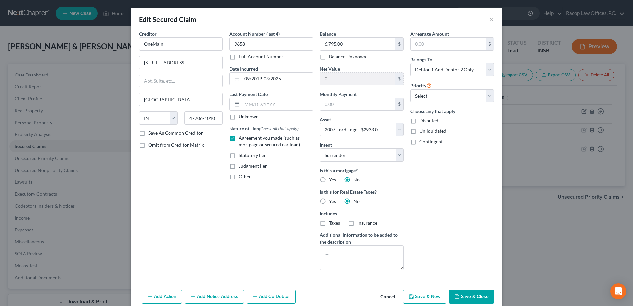
click at [467, 297] on button "Save & Close" at bounding box center [471, 297] width 45 height 14
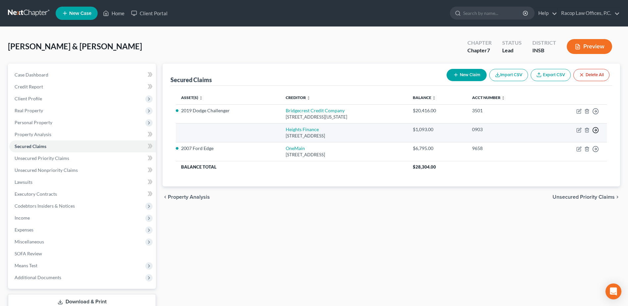
click at [595, 132] on icon "button" at bounding box center [595, 130] width 7 height 7
click at [562, 146] on link "Move to F" at bounding box center [565, 145] width 55 height 11
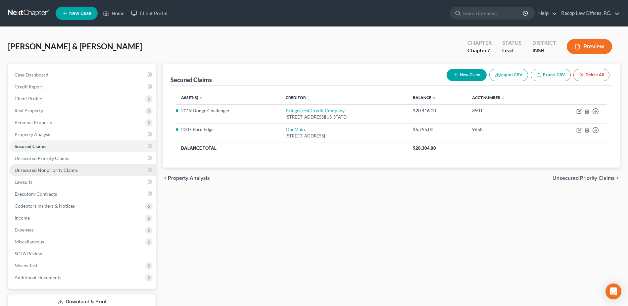
click at [57, 173] on link "Unsecured Nonpriority Claims" at bounding box center [82, 170] width 147 height 12
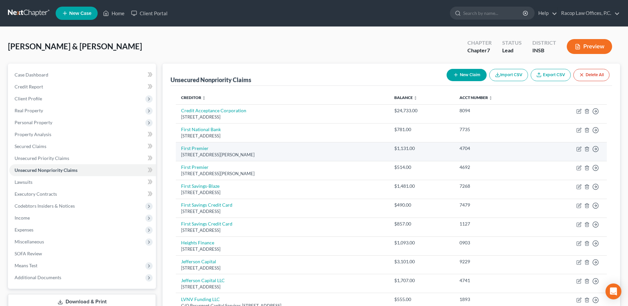
scroll to position [66, 0]
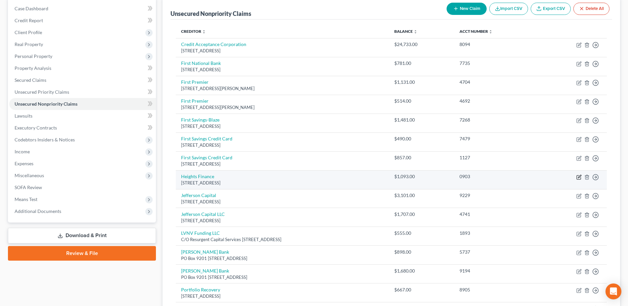
click at [578, 177] on icon "button" at bounding box center [579, 176] width 3 height 3
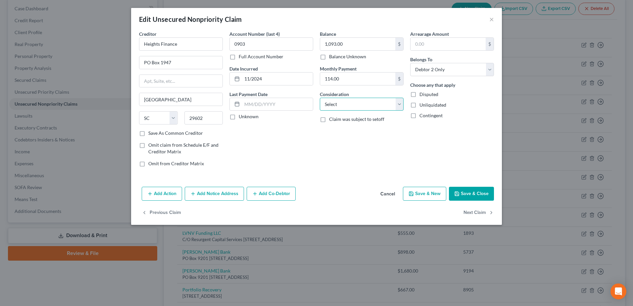
click at [341, 107] on select "Select Cable / Satellite Services Collection Agency Credit Card Debt Debt Couns…" at bounding box center [362, 104] width 84 height 13
click at [320, 98] on select "Select Cable / Satellite Services Collection Agency Credit Card Debt Debt Couns…" at bounding box center [362, 104] width 84 height 13
click at [343, 131] on input "text" at bounding box center [361, 129] width 83 height 13
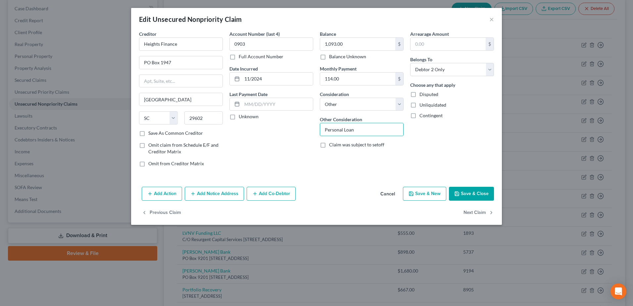
click at [465, 195] on button "Save & Close" at bounding box center [471, 194] width 45 height 14
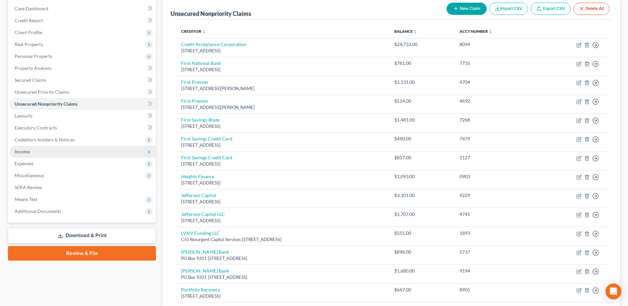
click at [39, 155] on span "Income" at bounding box center [82, 152] width 147 height 12
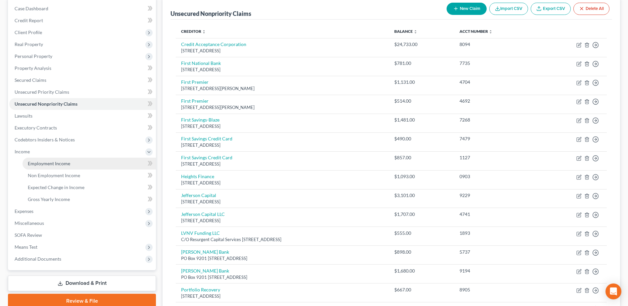
click at [48, 163] on span "Employment Income" at bounding box center [49, 164] width 42 height 6
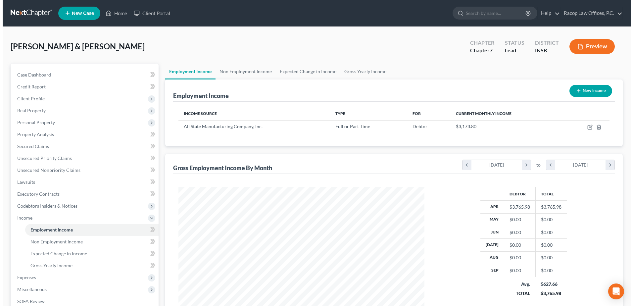
scroll to position [123, 259]
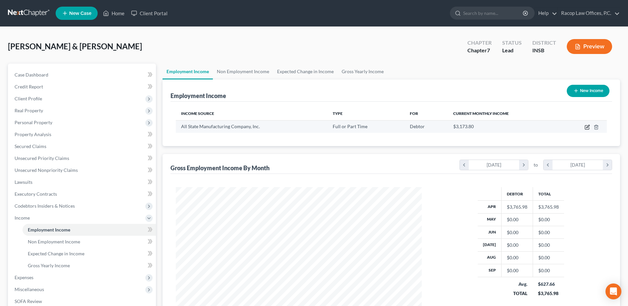
click at [589, 125] on icon "button" at bounding box center [587, 126] width 5 height 5
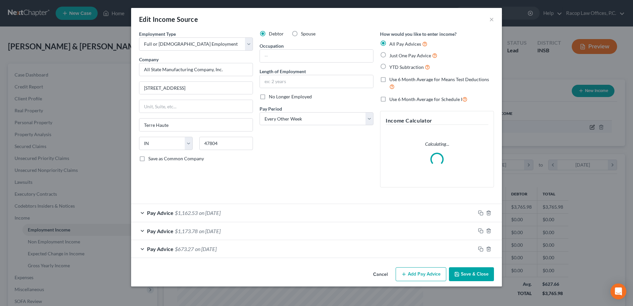
scroll to position [124, 262]
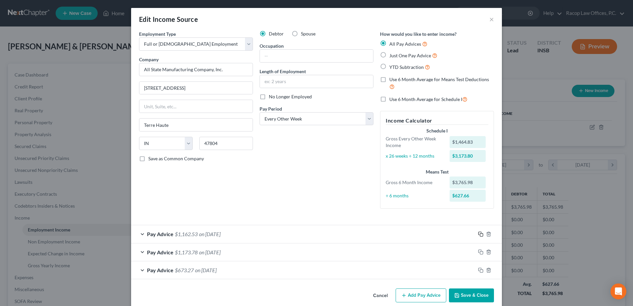
click at [479, 234] on icon "button" at bounding box center [480, 233] width 5 height 5
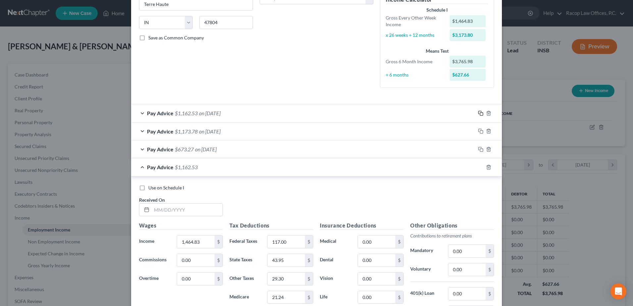
scroll to position [132, 0]
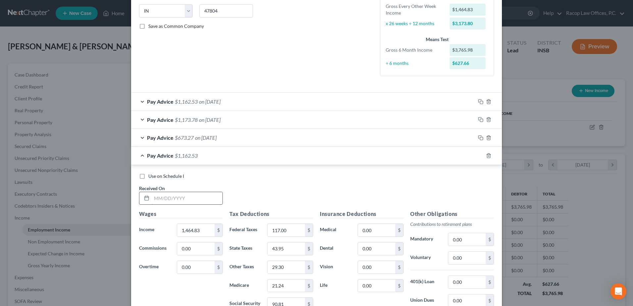
click at [154, 199] on input "text" at bounding box center [187, 198] width 71 height 13
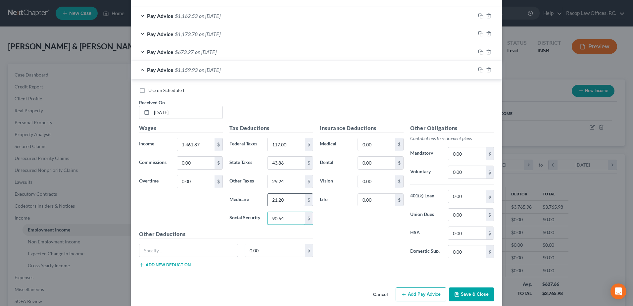
scroll to position [227, 0]
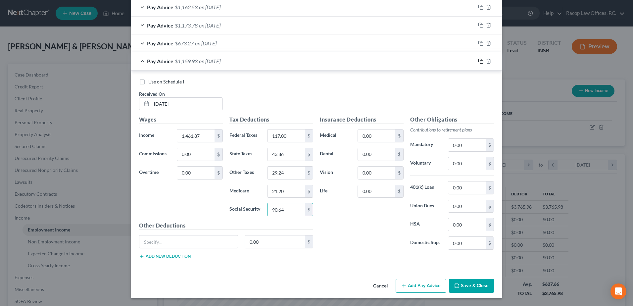
click at [479, 59] on icon "button" at bounding box center [479, 60] width 3 height 3
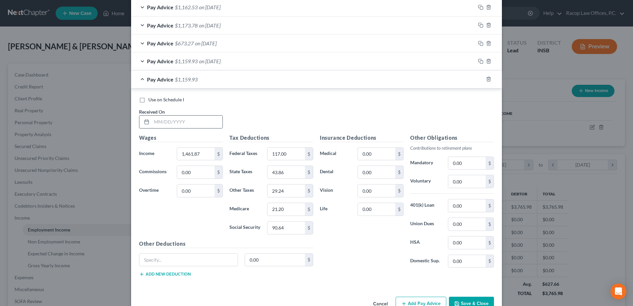
click at [152, 122] on input "text" at bounding box center [187, 122] width 71 height 13
click at [479, 78] on icon "button" at bounding box center [480, 78] width 5 height 5
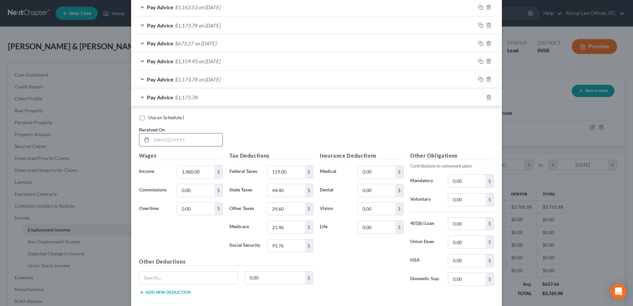
click at [152, 138] on input "text" at bounding box center [187, 139] width 71 height 13
click at [379, 208] on input "0.00" at bounding box center [376, 209] width 37 height 13
click at [480, 97] on rect "button" at bounding box center [481, 98] width 3 height 3
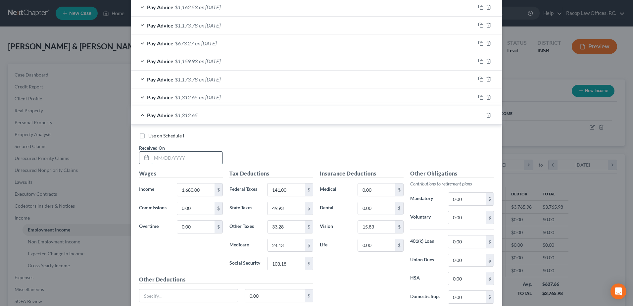
click at [153, 157] on input "text" at bounding box center [187, 158] width 71 height 13
click at [367, 186] on input "0.00" at bounding box center [376, 189] width 37 height 13
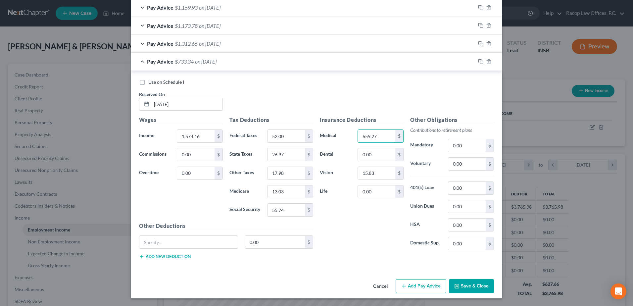
scroll to position [281, 0]
click at [480, 61] on rect "button" at bounding box center [481, 62] width 3 height 3
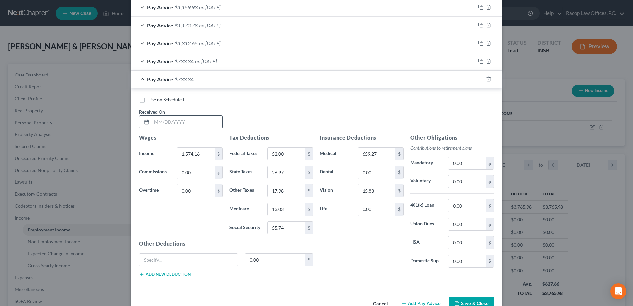
click at [153, 122] on input "text" at bounding box center [187, 122] width 71 height 13
click at [478, 80] on icon "button" at bounding box center [480, 78] width 5 height 5
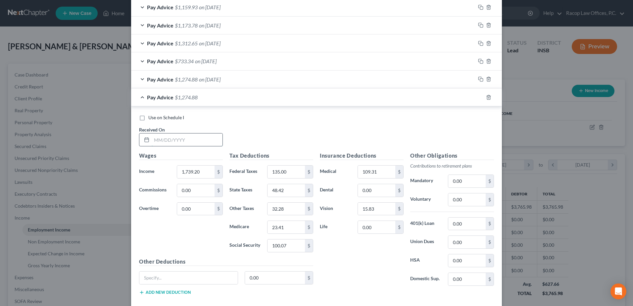
click at [152, 139] on input "text" at bounding box center [187, 139] width 71 height 13
click at [190, 190] on input "0.00" at bounding box center [195, 190] width 37 height 13
click at [202, 194] on input "0.00" at bounding box center [195, 190] width 37 height 13
click at [263, 135] on div "Use on Schedule I Received On * [DATE]" at bounding box center [317, 132] width 362 height 37
click at [197, 167] on input "text" at bounding box center [195, 172] width 37 height 13
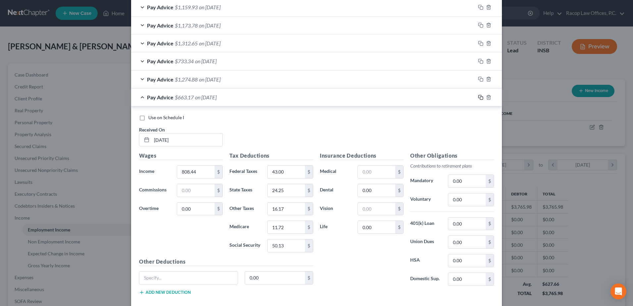
click at [480, 97] on rect "button" at bounding box center [481, 98] width 3 height 3
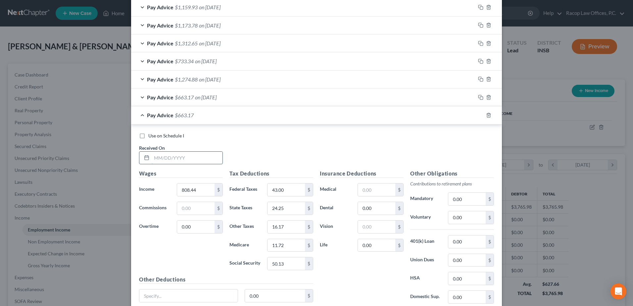
click at [154, 156] on input "text" at bounding box center [187, 158] width 71 height 13
click at [479, 115] on icon "button" at bounding box center [480, 115] width 5 height 5
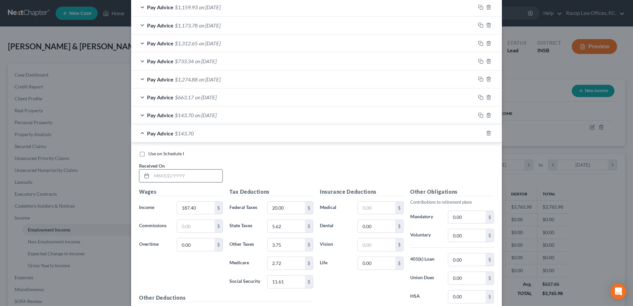
click at [156, 176] on input "text" at bounding box center [187, 176] width 71 height 13
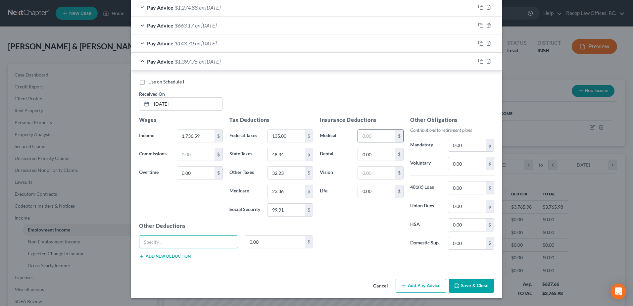
click at [370, 138] on input "text" at bounding box center [376, 136] width 37 height 13
click at [478, 61] on icon "button" at bounding box center [480, 61] width 5 height 5
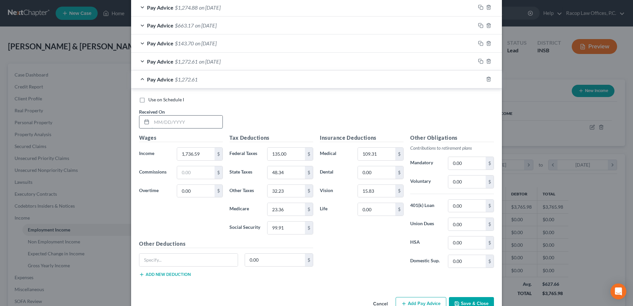
click at [154, 121] on input "text" at bounding box center [187, 122] width 71 height 13
click at [478, 78] on icon "button" at bounding box center [480, 78] width 5 height 5
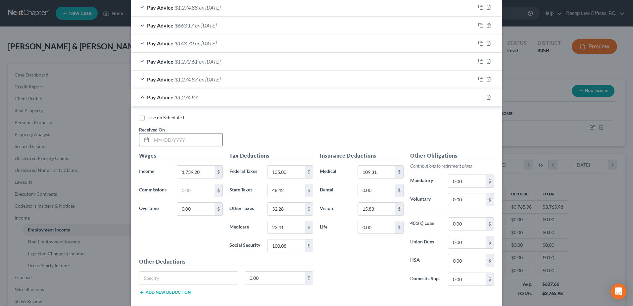
click at [152, 140] on input "text" at bounding box center [187, 139] width 71 height 13
click at [479, 97] on icon "button" at bounding box center [480, 97] width 5 height 5
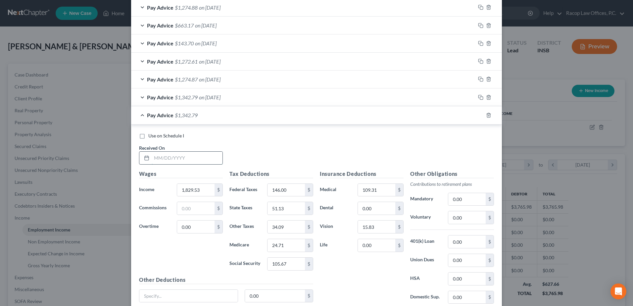
click at [154, 156] on input "text" at bounding box center [187, 158] width 71 height 13
click at [479, 115] on icon "button" at bounding box center [480, 115] width 5 height 5
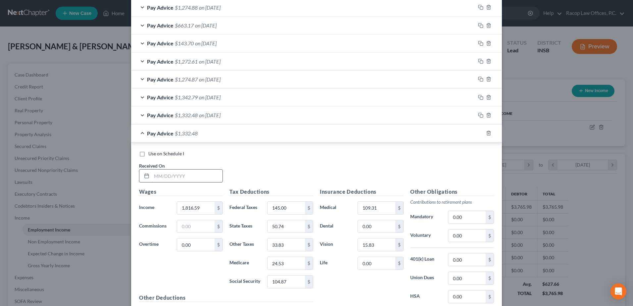
click at [156, 179] on input "text" at bounding box center [187, 176] width 71 height 13
click at [478, 133] on icon "button" at bounding box center [480, 132] width 5 height 5
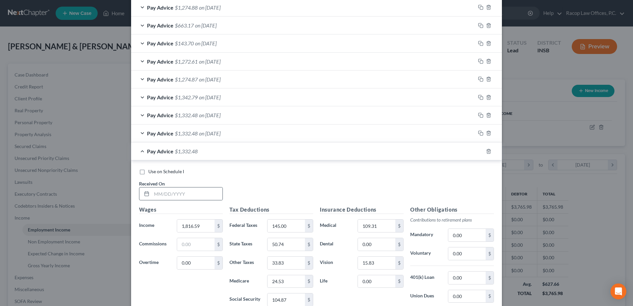
click at [148, 190] on div at bounding box center [145, 193] width 12 height 13
click at [152, 190] on input "text" at bounding box center [187, 193] width 71 height 13
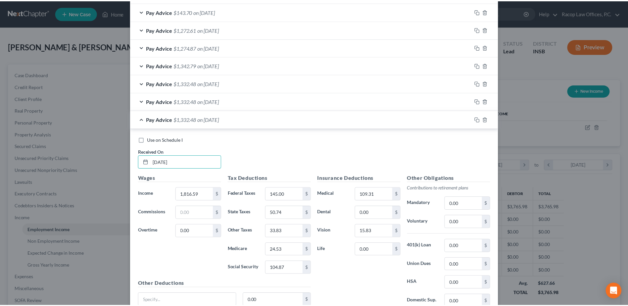
scroll to position [443, 0]
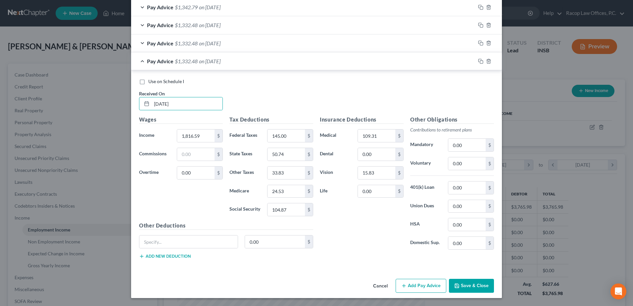
click at [469, 283] on button "Save & Close" at bounding box center [471, 286] width 45 height 14
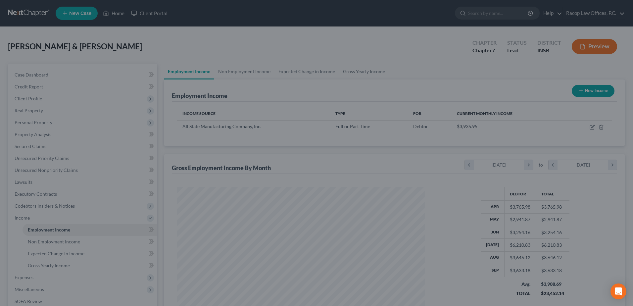
scroll to position [330947, 330810]
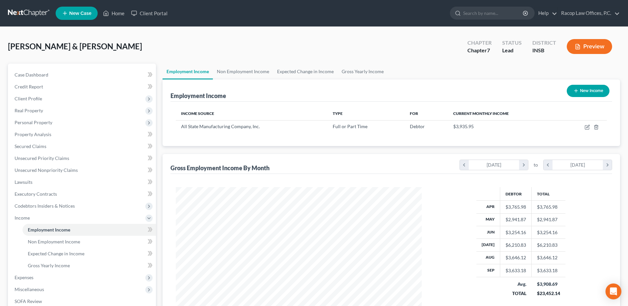
click at [585, 90] on button "New Income" at bounding box center [588, 91] width 43 height 12
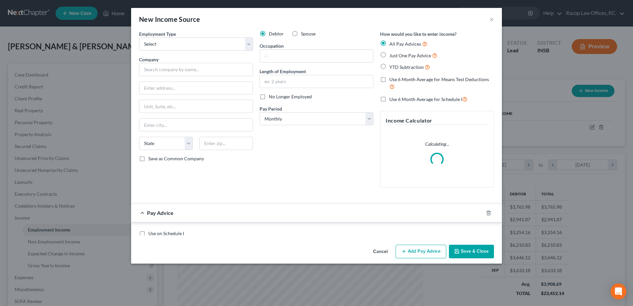
scroll to position [124, 262]
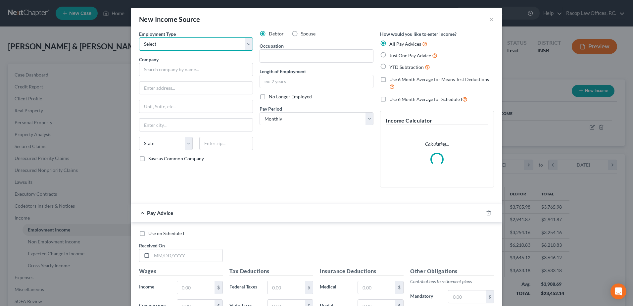
click at [170, 46] on select "Select Full or [DEMOGRAPHIC_DATA] Employment Self Employment" at bounding box center [196, 43] width 114 height 13
click at [139, 37] on select "Select Full or [DEMOGRAPHIC_DATA] Employment Self Employment" at bounding box center [196, 43] width 114 height 13
click at [169, 73] on input "text" at bounding box center [196, 69] width 114 height 13
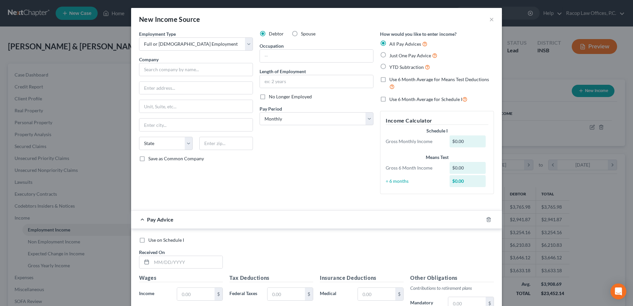
click at [301, 33] on label "Spouse" at bounding box center [308, 33] width 15 height 7
click at [304, 33] on input "Spouse" at bounding box center [306, 32] width 4 height 4
click at [150, 72] on input "text" at bounding box center [196, 69] width 114 height 13
click at [286, 53] on input "text" at bounding box center [316, 56] width 113 height 13
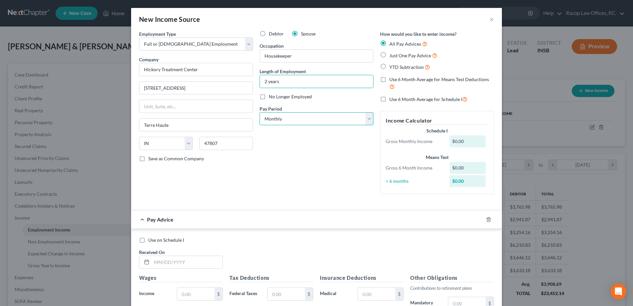
click at [286, 116] on select "Select Monthly Twice Monthly Every Other Week Weekly" at bounding box center [317, 118] width 114 height 13
click at [260, 112] on select "Select Monthly Twice Monthly Every Other Week Weekly" at bounding box center [317, 118] width 114 height 13
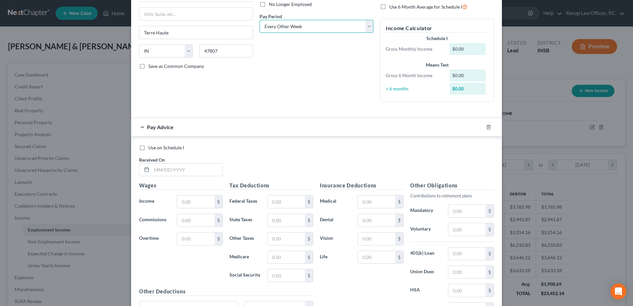
scroll to position [132, 0]
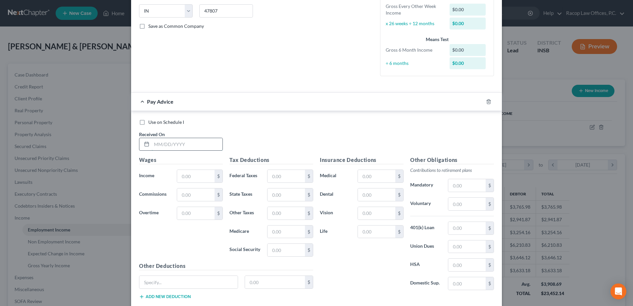
click at [154, 143] on input "text" at bounding box center [187, 144] width 71 height 13
click at [194, 176] on input "text" at bounding box center [195, 176] width 37 height 13
click at [366, 232] on input "text" at bounding box center [376, 231] width 37 height 13
click at [480, 103] on rect "button" at bounding box center [481, 102] width 3 height 3
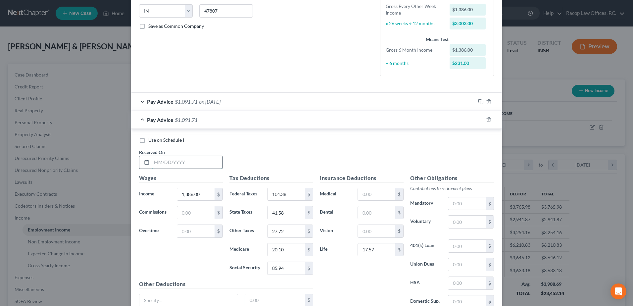
click at [152, 161] on input "text" at bounding box center [187, 162] width 71 height 13
click at [480, 119] on rect "button" at bounding box center [481, 120] width 3 height 3
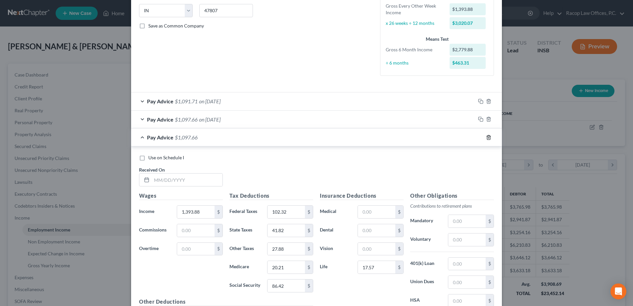
click at [486, 137] on icon "button" at bounding box center [488, 137] width 5 height 5
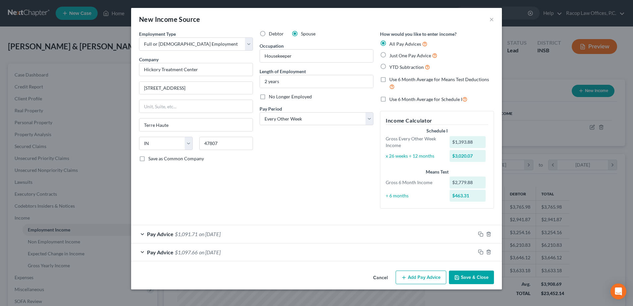
scroll to position [0, 0]
click at [479, 233] on icon "button" at bounding box center [480, 233] width 5 height 5
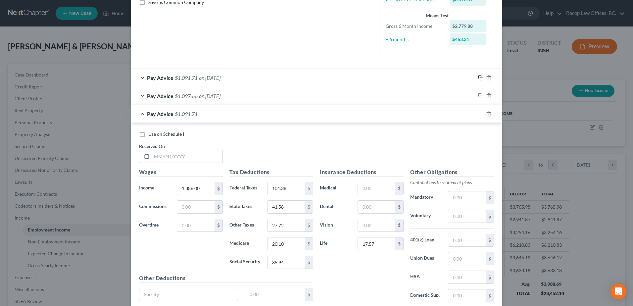
scroll to position [166, 0]
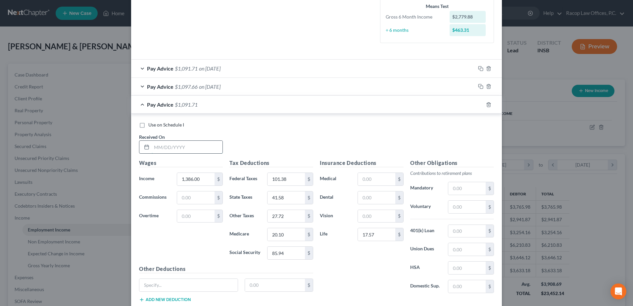
click at [153, 146] on input "text" at bounding box center [187, 147] width 71 height 13
click at [293, 237] on input "20.10" at bounding box center [286, 234] width 37 height 13
click at [292, 234] on input "20.10" at bounding box center [286, 234] width 37 height 13
click at [289, 250] on input "85.94" at bounding box center [286, 253] width 37 height 13
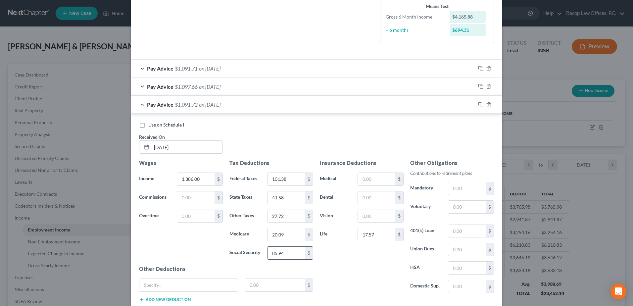
click at [290, 254] on input "85.94" at bounding box center [286, 253] width 37 height 13
click at [480, 104] on rect "button" at bounding box center [481, 105] width 3 height 3
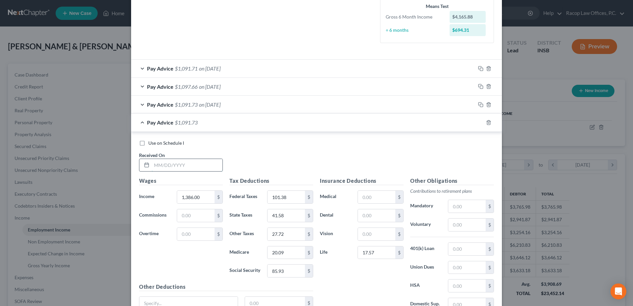
click at [152, 161] on input "text" at bounding box center [187, 165] width 71 height 13
click at [293, 251] on input "20.09" at bounding box center [286, 252] width 37 height 13
click at [291, 253] on input "20.09" at bounding box center [286, 252] width 37 height 13
click at [286, 255] on input "20.09" at bounding box center [286, 252] width 37 height 13
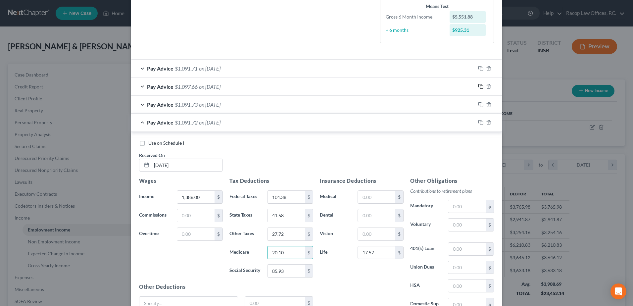
click at [480, 86] on rect "button" at bounding box center [481, 87] width 3 height 3
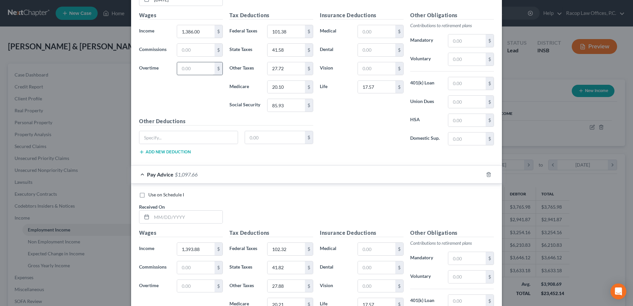
scroll to position [444, 0]
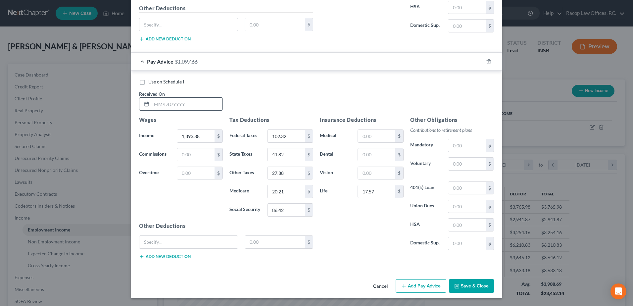
click at [160, 104] on input "text" at bounding box center [187, 104] width 71 height 13
click at [478, 61] on icon "button" at bounding box center [480, 61] width 5 height 5
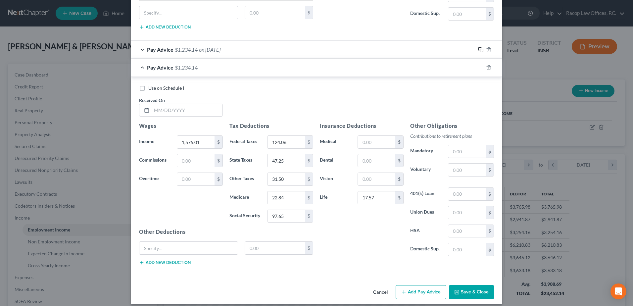
scroll to position [462, 0]
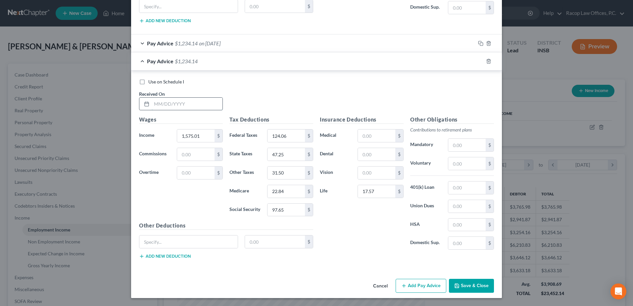
click at [152, 103] on input "text" at bounding box center [187, 104] width 71 height 13
click at [480, 63] on rect "button" at bounding box center [481, 62] width 3 height 3
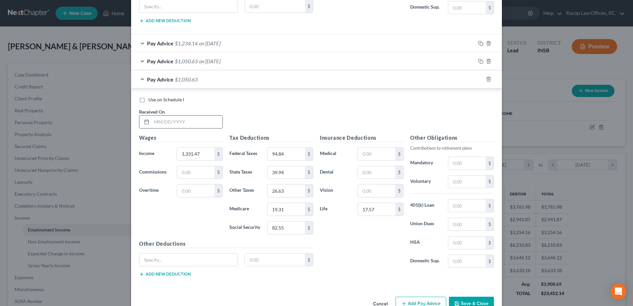
click at [154, 121] on input "text" at bounding box center [187, 122] width 71 height 13
click at [478, 79] on icon "button" at bounding box center [480, 78] width 5 height 5
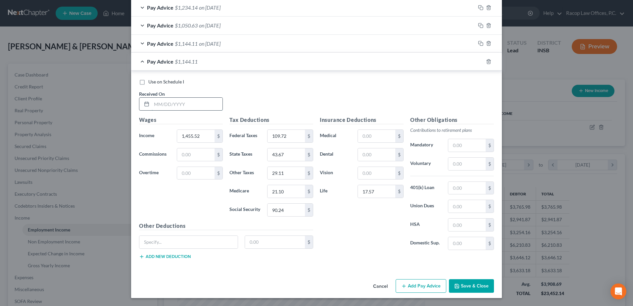
click at [154, 102] on input "text" at bounding box center [187, 104] width 71 height 13
click at [478, 61] on icon "button" at bounding box center [480, 61] width 5 height 5
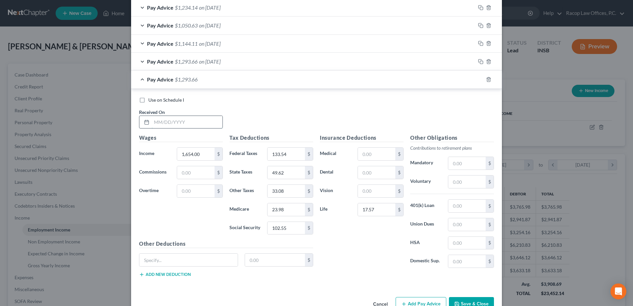
click at [152, 119] on input "text" at bounding box center [187, 122] width 71 height 13
click at [478, 78] on icon "button" at bounding box center [479, 78] width 3 height 3
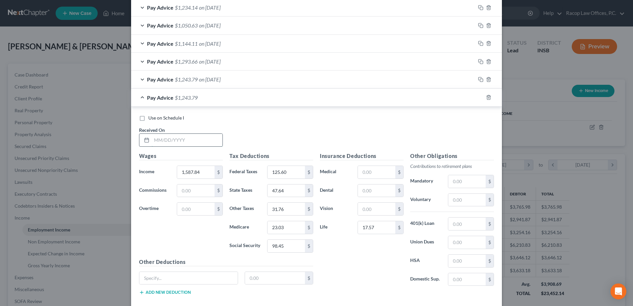
click at [152, 138] on input "text" at bounding box center [187, 140] width 71 height 13
click at [285, 173] on input "125.60" at bounding box center [286, 172] width 37 height 13
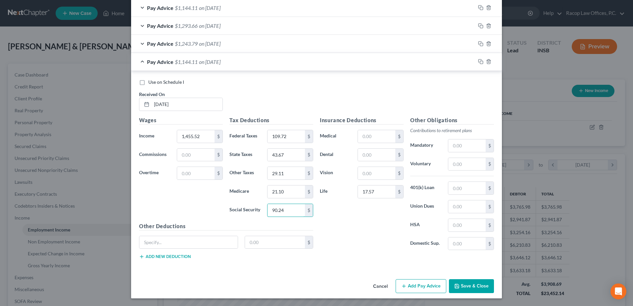
scroll to position [534, 0]
click at [479, 62] on icon "button" at bounding box center [480, 61] width 5 height 5
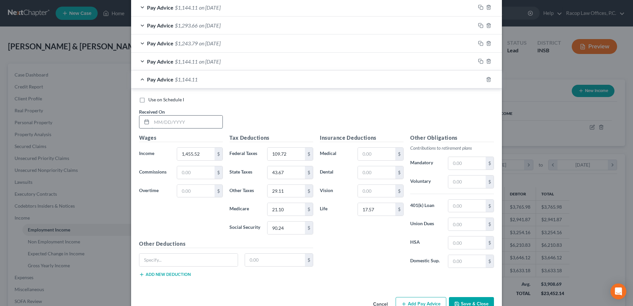
click at [154, 124] on input "text" at bounding box center [187, 122] width 71 height 13
click at [478, 78] on icon "button" at bounding box center [480, 79] width 5 height 5
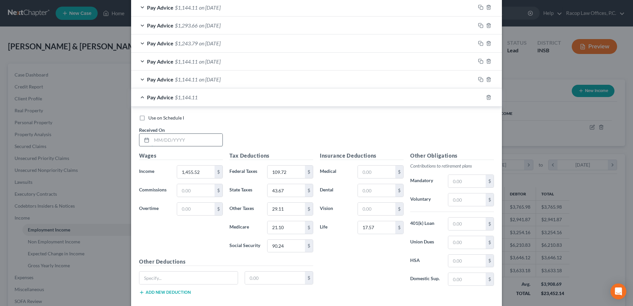
click at [153, 137] on input "text" at bounding box center [187, 140] width 71 height 13
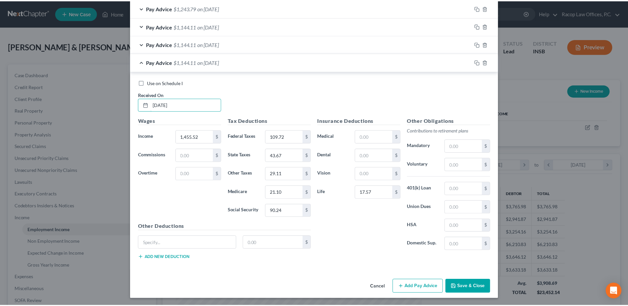
scroll to position [570, 0]
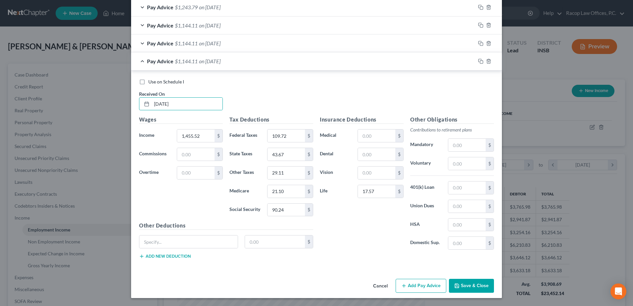
click at [471, 287] on button "Save & Close" at bounding box center [471, 286] width 45 height 14
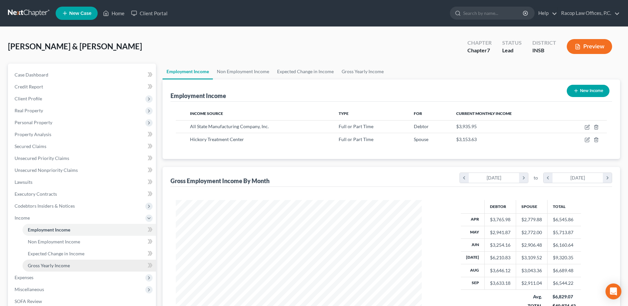
scroll to position [33, 0]
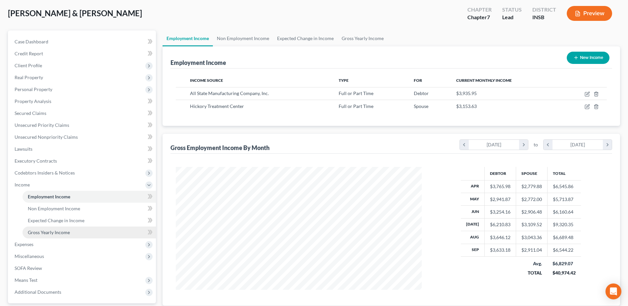
click at [60, 233] on span "Gross Yearly Income" at bounding box center [49, 232] width 42 height 6
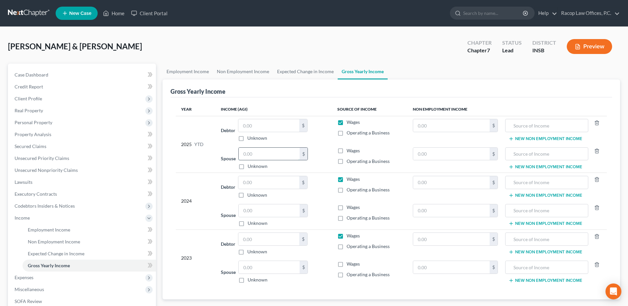
click at [261, 152] on input "text" at bounding box center [269, 154] width 61 height 13
click at [267, 121] on input "text" at bounding box center [268, 125] width 61 height 13
click at [247, 181] on input "text" at bounding box center [268, 182] width 61 height 13
click at [251, 217] on input "text" at bounding box center [269, 210] width 61 height 13
click at [263, 242] on input "text" at bounding box center [268, 239] width 61 height 13
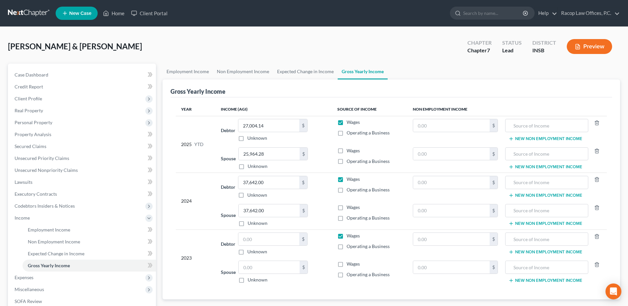
drag, startPoint x: 205, startPoint y: 288, endPoint x: 219, endPoint y: 279, distance: 16.0
click at [205, 288] on div "Year Income (AGI) Source of Income Non Employment Income 2025 YTD Debtor 27,004…" at bounding box center [392, 198] width 442 height 202
click at [258, 241] on input "text" at bounding box center [268, 239] width 61 height 13
click at [260, 266] on input "text" at bounding box center [269, 267] width 61 height 13
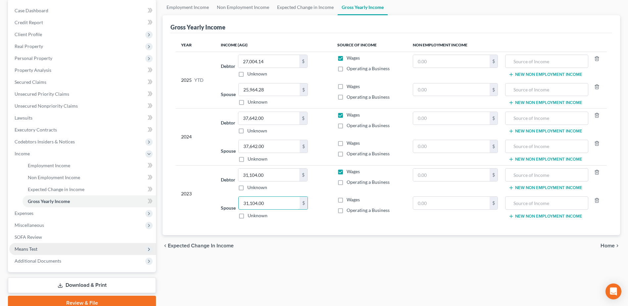
scroll to position [66, 0]
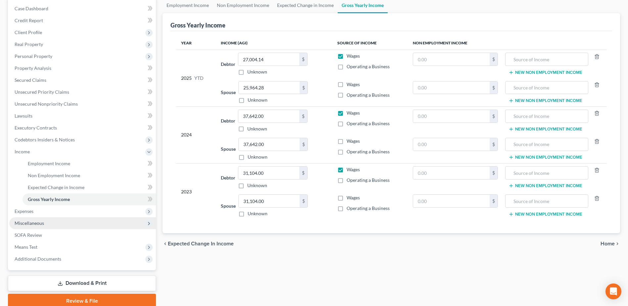
click at [50, 224] on span "Miscellaneous" at bounding box center [82, 223] width 147 height 12
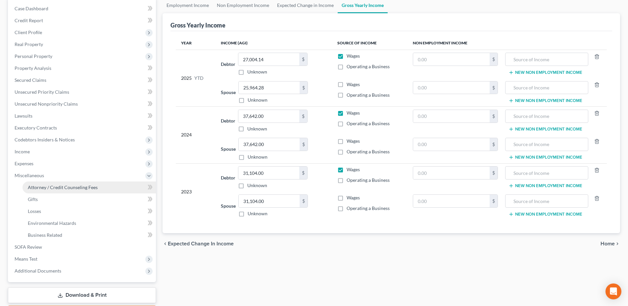
click at [52, 188] on span "Attorney / Credit Counseling Fees" at bounding box center [63, 187] width 70 height 6
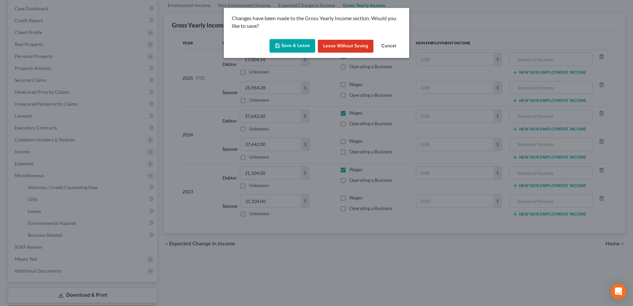
click at [293, 46] on button "Save & Leave" at bounding box center [292, 46] width 46 height 14
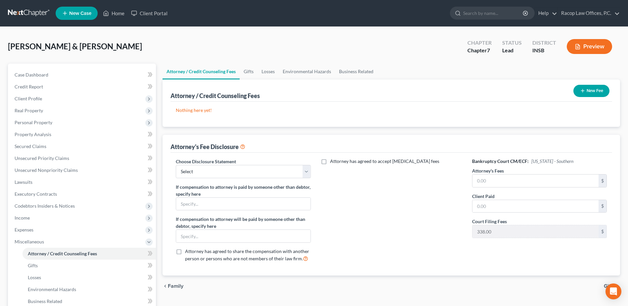
click at [221, 178] on div "Choose Disclosure Statement Select Disclosure of Compensation of Attorney for D…" at bounding box center [243, 213] width 148 height 110
click at [223, 171] on select "Select Disclosure of Compensation of Attorney for Debtor" at bounding box center [243, 171] width 135 height 13
click at [176, 165] on select "Select Disclosure of Compensation of Attorney for Debtor" at bounding box center [243, 171] width 135 height 13
click at [498, 181] on input "text" at bounding box center [535, 180] width 126 height 13
click at [501, 207] on input "text" at bounding box center [535, 206] width 126 height 13
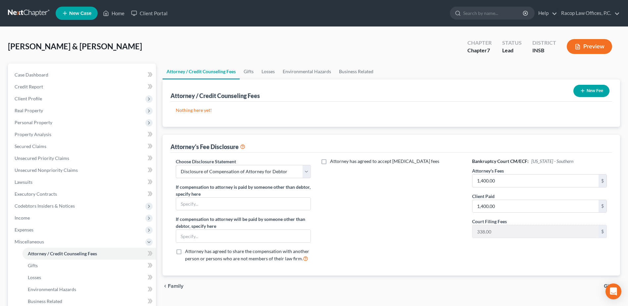
click at [592, 90] on button "New Fee" at bounding box center [591, 91] width 36 height 12
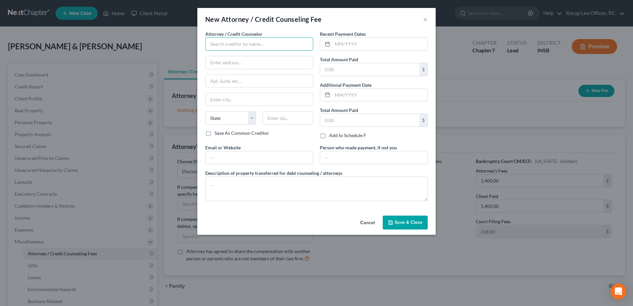
click at [239, 44] on input "text" at bounding box center [259, 43] width 108 height 13
click at [336, 45] on input "text" at bounding box center [379, 44] width 95 height 13
click at [351, 68] on input "text" at bounding box center [369, 69] width 99 height 13
click at [348, 98] on input "text" at bounding box center [379, 95] width 95 height 13
click at [344, 118] on input "text" at bounding box center [369, 120] width 99 height 13
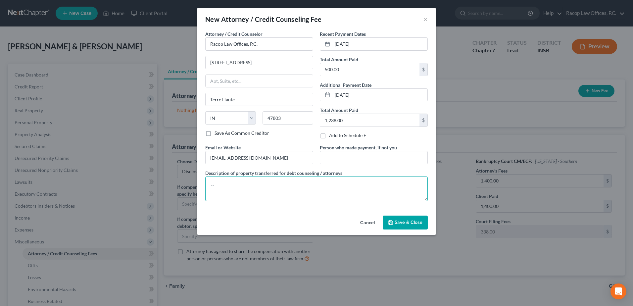
click at [280, 184] on textarea at bounding box center [316, 188] width 222 height 24
click at [294, 182] on textarea "[DATE] - $500 credit card payment [DATE] - $1,238.00 payment ($900 - attorney f…" at bounding box center [316, 188] width 222 height 24
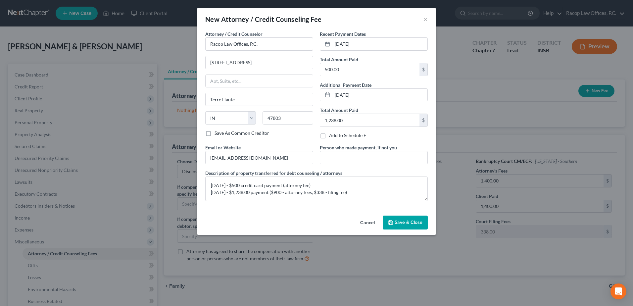
click at [401, 220] on span "Save & Close" at bounding box center [409, 222] width 28 height 6
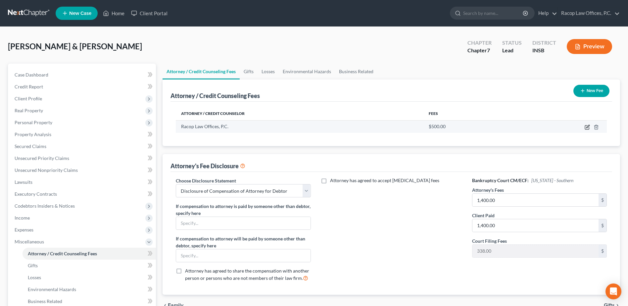
click at [588, 128] on icon "button" at bounding box center [587, 126] width 5 height 5
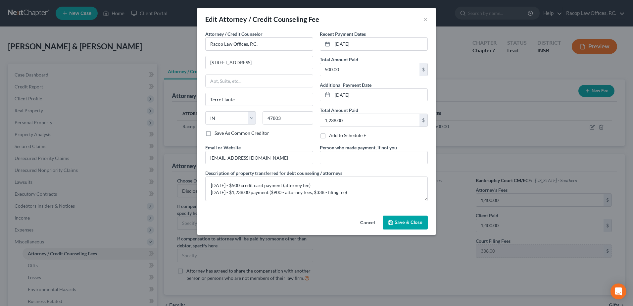
click at [407, 223] on span "Save & Close" at bounding box center [409, 222] width 28 height 6
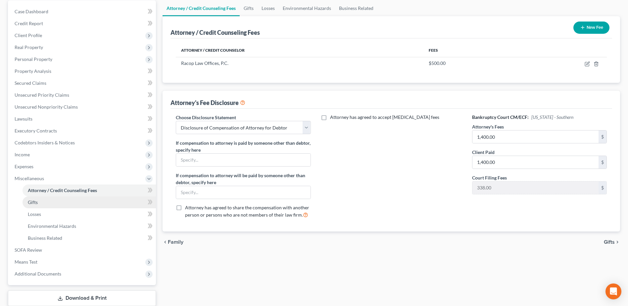
scroll to position [66, 0]
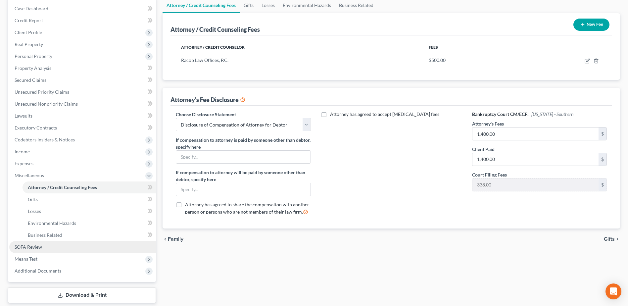
click at [37, 248] on span "SOFA Review" at bounding box center [28, 247] width 27 height 6
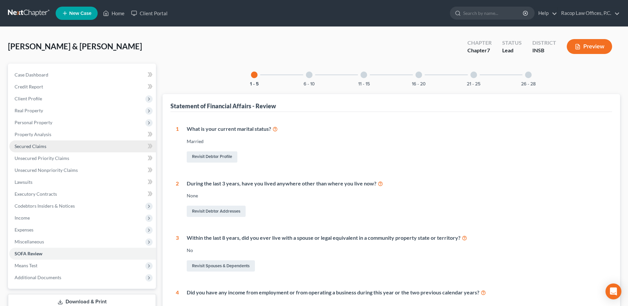
click at [29, 147] on span "Secured Claims" at bounding box center [31, 146] width 32 height 6
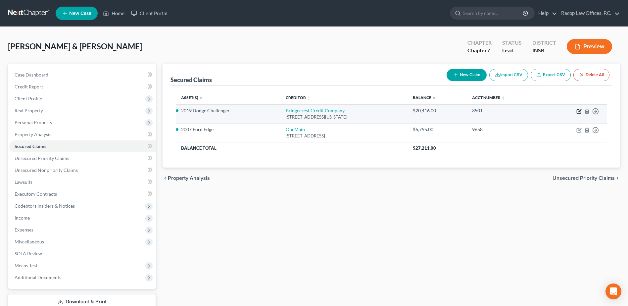
click at [578, 111] on icon "button" at bounding box center [578, 111] width 5 height 5
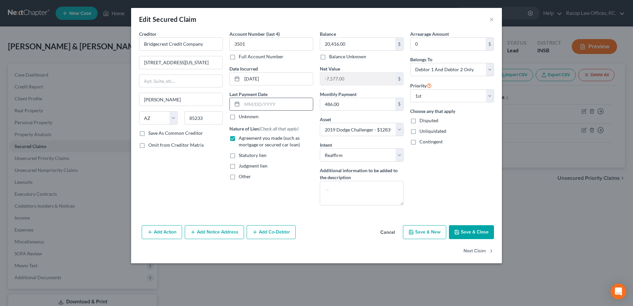
click at [244, 103] on input "text" at bounding box center [277, 104] width 71 height 13
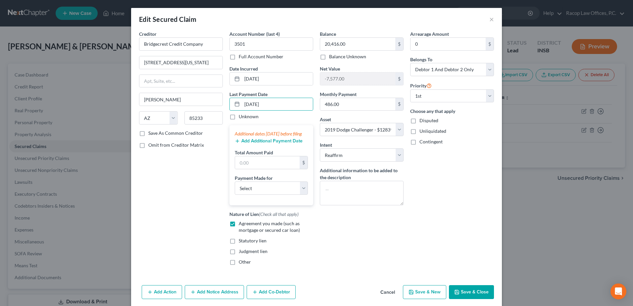
click at [244, 144] on button "Add Additional Payment Date" at bounding box center [269, 140] width 68 height 5
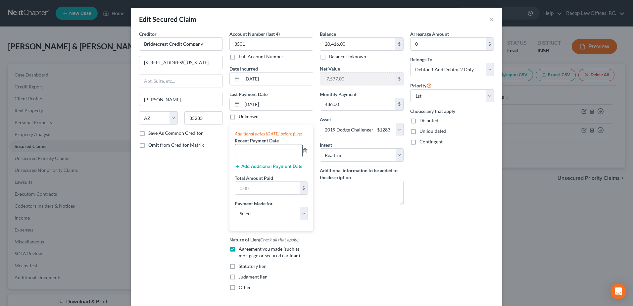
click at [248, 156] on input "text" at bounding box center [268, 150] width 67 height 13
click at [251, 169] on button "Add Additional Payment Date" at bounding box center [269, 166] width 68 height 5
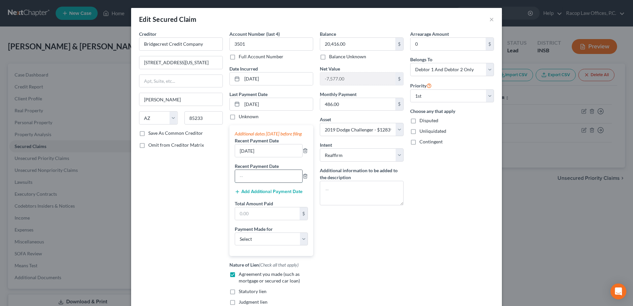
click at [246, 182] on input "text" at bounding box center [268, 176] width 67 height 13
click at [239, 220] on input "text" at bounding box center [267, 213] width 65 height 13
click at [271, 246] on select "Select Car Credit Card Loan Repayment Mortgage Other Suppliers Or Vendors" at bounding box center [271, 238] width 73 height 13
click at [235, 239] on select "Select Car Credit Card Loan Repayment Mortgage Other Suppliers Or Vendors" at bounding box center [271, 238] width 73 height 13
click at [377, 239] on div "Balance 20,416.00 $ Balance Unknown Balance Undetermined 20,416.00 $ Balance Un…" at bounding box center [362, 175] width 90 height 291
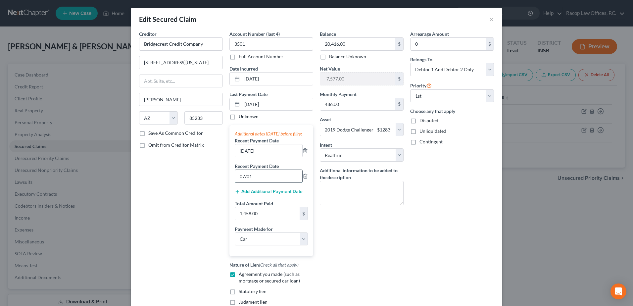
click at [260, 182] on input "07/01" at bounding box center [268, 176] width 67 height 13
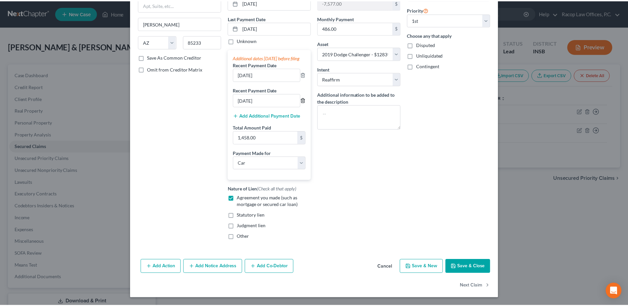
scroll to position [83, 0]
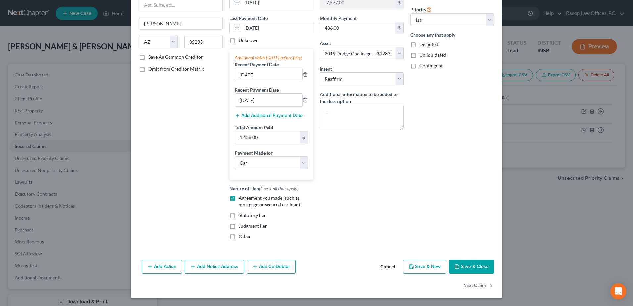
click at [470, 266] on button "Save & Close" at bounding box center [471, 267] width 45 height 14
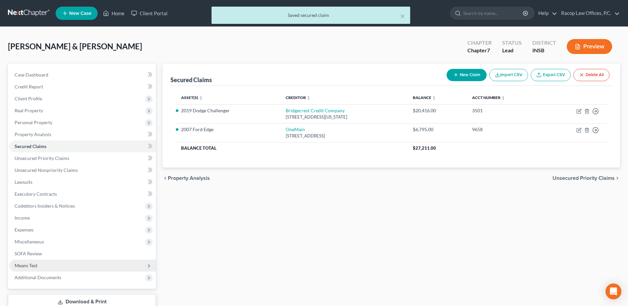
click at [31, 267] on span "Means Test" at bounding box center [26, 266] width 23 height 6
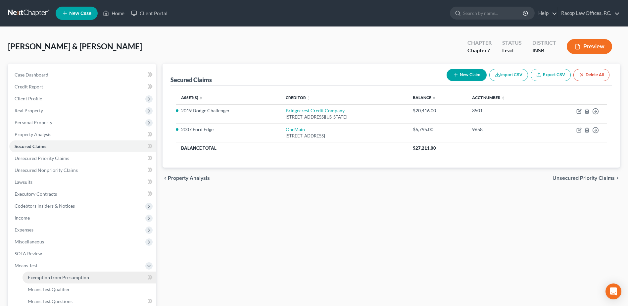
click at [61, 277] on span "Exemption from Presumption" at bounding box center [58, 277] width 61 height 6
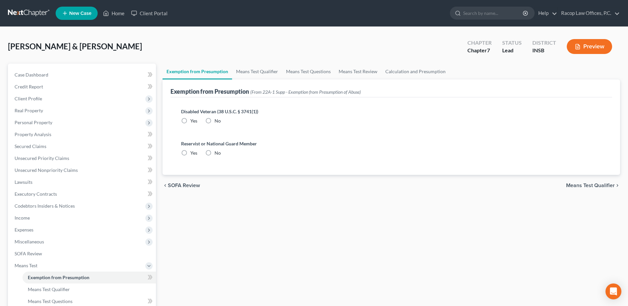
click at [215, 120] on label "No" at bounding box center [218, 121] width 6 height 7
click at [217, 120] on input "No" at bounding box center [219, 120] width 4 height 4
click at [215, 153] on label "No" at bounding box center [218, 153] width 6 height 7
click at [217, 153] on input "No" at bounding box center [219, 152] width 4 height 4
click at [608, 183] on span "Means Test Qualifier" at bounding box center [590, 185] width 49 height 5
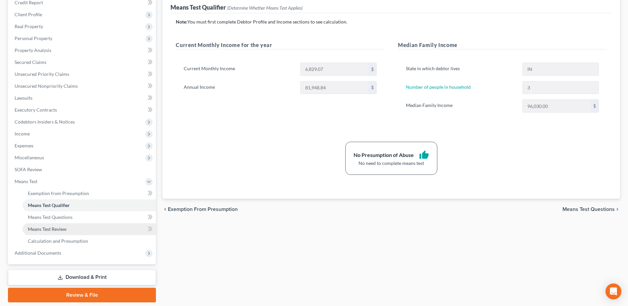
scroll to position [99, 0]
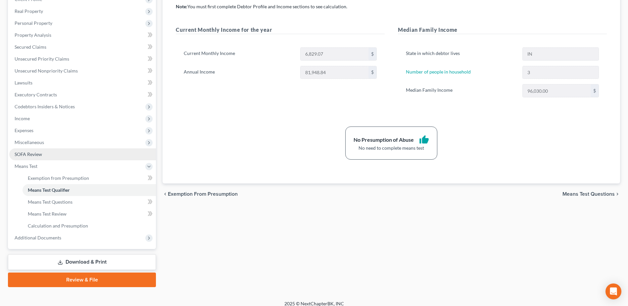
click at [60, 156] on link "SOFA Review" at bounding box center [82, 154] width 147 height 12
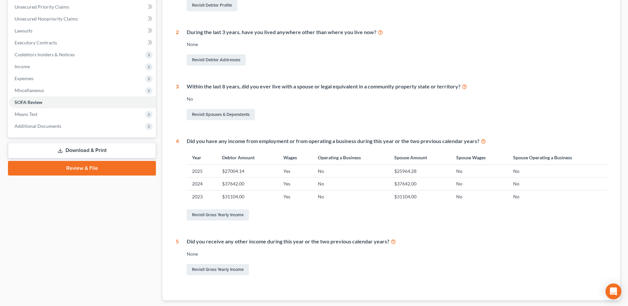
scroll to position [60, 0]
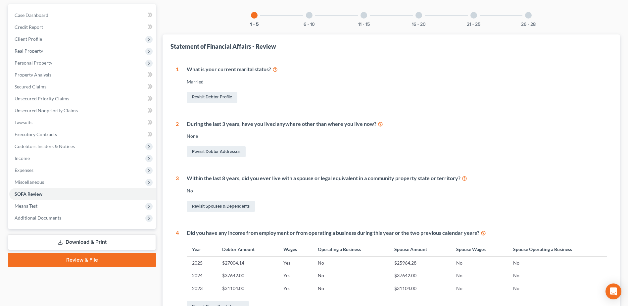
click at [311, 15] on div at bounding box center [309, 15] width 7 height 7
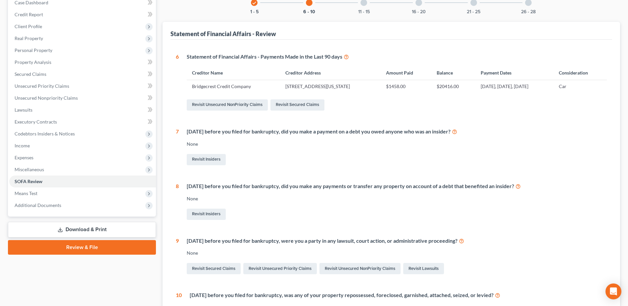
scroll to position [166, 0]
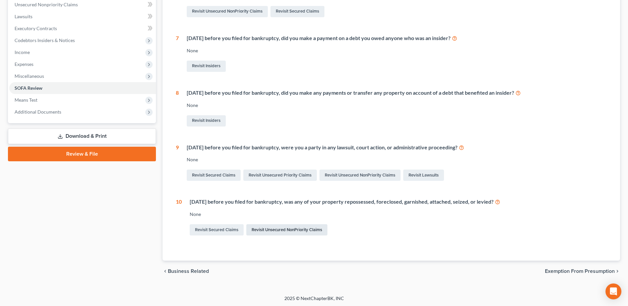
click at [296, 230] on link "Revisit Unsecured NonPriority Claims" at bounding box center [286, 229] width 81 height 11
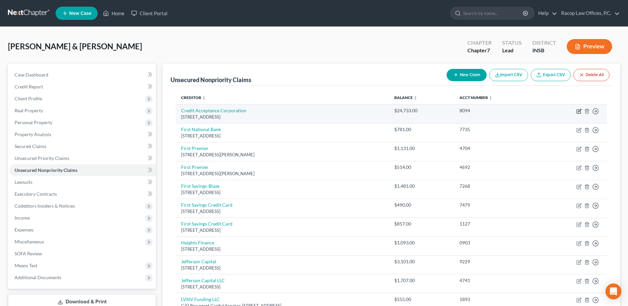
click at [578, 112] on icon "button" at bounding box center [578, 111] width 5 height 5
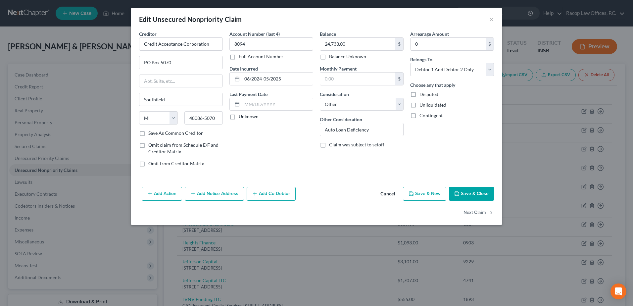
click at [153, 193] on button "Add Action" at bounding box center [162, 194] width 40 height 14
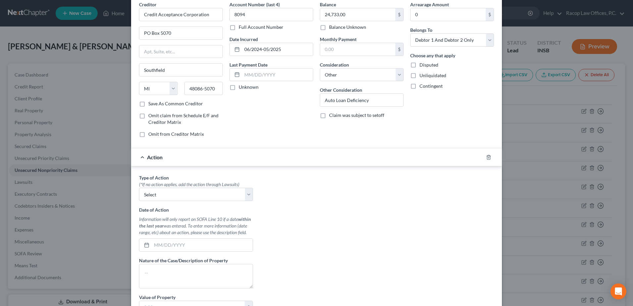
scroll to position [66, 0]
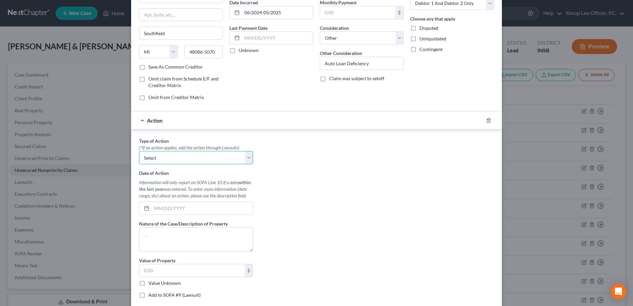
click at [212, 155] on select "Select Repossession Garnishment Foreclosure Personal Injury Attached, Seized, O…" at bounding box center [196, 157] width 114 height 13
click at [139, 151] on select "Select Repossession Garnishment Foreclosure Personal Injury Attached, Seized, O…" at bounding box center [196, 157] width 114 height 13
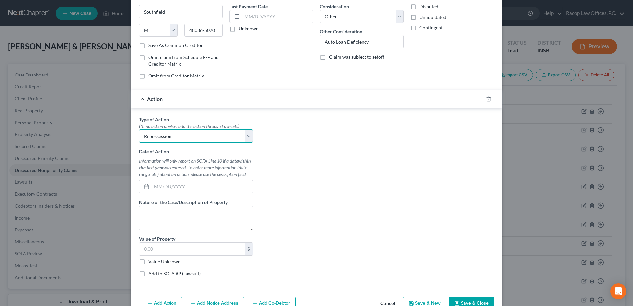
scroll to position [99, 0]
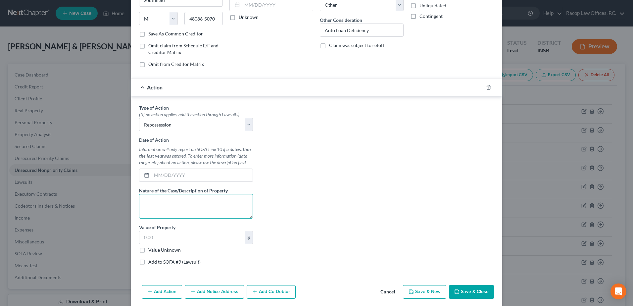
click at [178, 210] on textarea at bounding box center [196, 206] width 114 height 24
click at [146, 236] on input "text" at bounding box center [191, 237] width 105 height 13
click at [332, 269] on div "Type of Action * (*If no action applies, add the action through Lawsuits) Selec…" at bounding box center [317, 187] width 362 height 166
click at [169, 237] on input "text" at bounding box center [191, 237] width 105 height 13
click at [473, 296] on button "Save & Close" at bounding box center [471, 292] width 45 height 14
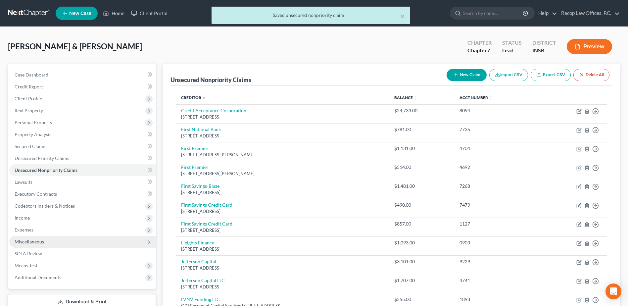
scroll to position [33, 0]
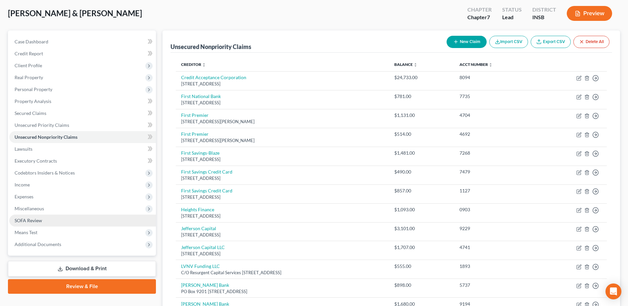
click at [36, 222] on span "SOFA Review" at bounding box center [28, 221] width 27 height 6
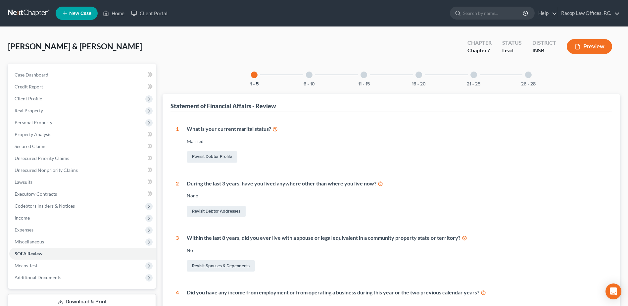
click at [309, 73] on div at bounding box center [309, 75] width 7 height 7
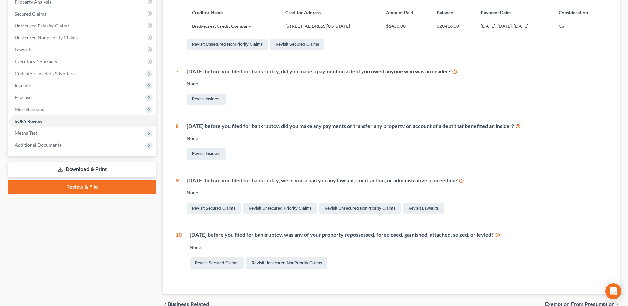
scroll to position [166, 0]
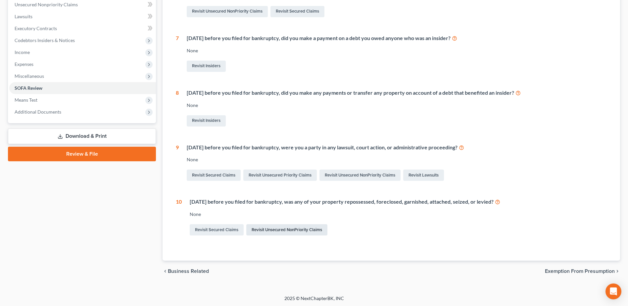
click at [275, 229] on link "Revisit Unsecured NonPriority Claims" at bounding box center [286, 229] width 81 height 11
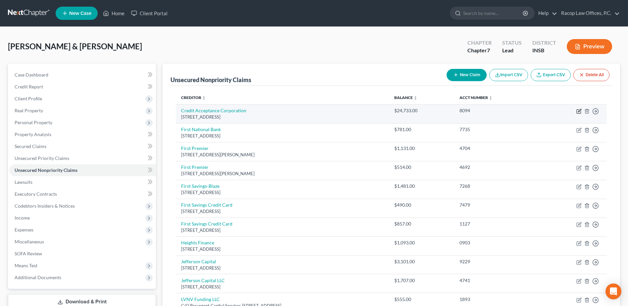
click at [578, 110] on icon "button" at bounding box center [578, 111] width 5 height 5
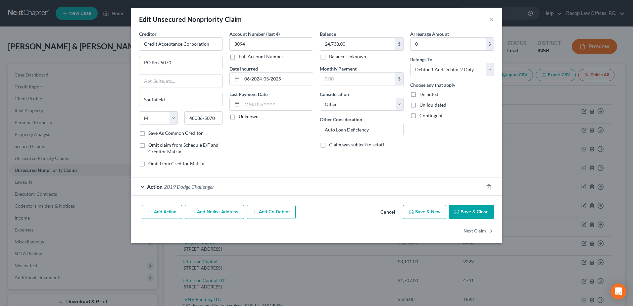
click at [153, 187] on span "Action" at bounding box center [155, 186] width 16 height 6
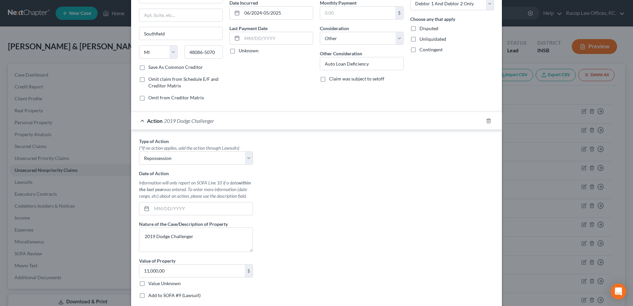
scroll to position [66, 0]
drag, startPoint x: 147, startPoint y: 203, endPoint x: 155, endPoint y: 207, distance: 8.7
click at [149, 204] on div at bounding box center [145, 208] width 12 height 13
click at [155, 207] on input "text" at bounding box center [202, 208] width 101 height 13
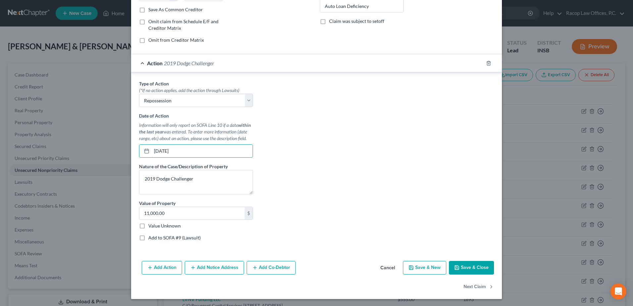
scroll to position [124, 0]
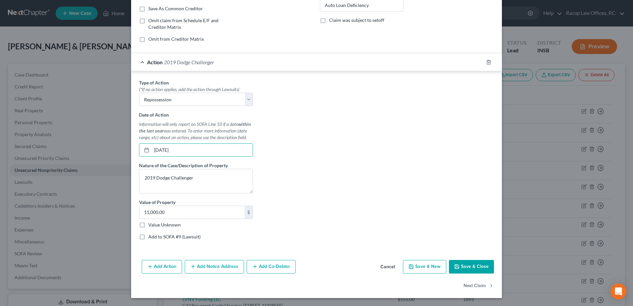
click at [476, 268] on button "Save & Close" at bounding box center [471, 267] width 45 height 14
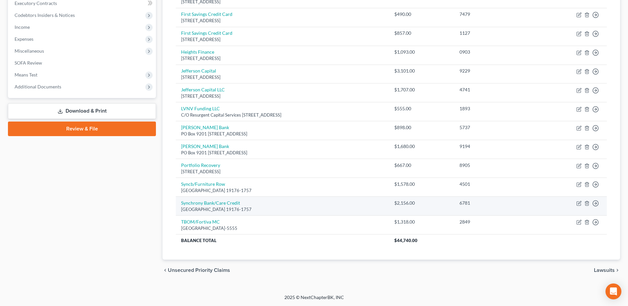
scroll to position [0, 0]
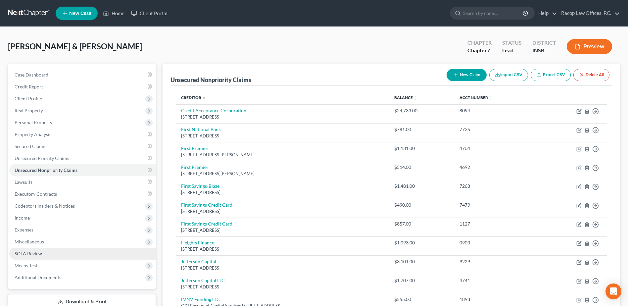
click at [39, 253] on span "SOFA Review" at bounding box center [28, 254] width 27 height 6
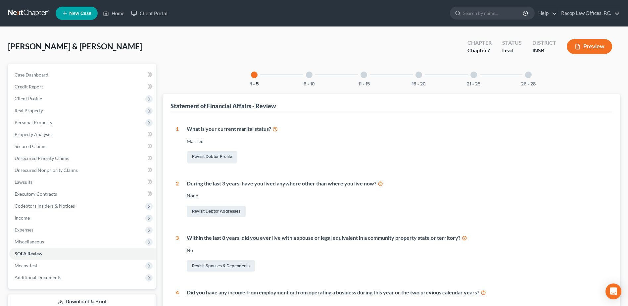
click at [305, 74] on div "6 - 10" at bounding box center [309, 75] width 23 height 23
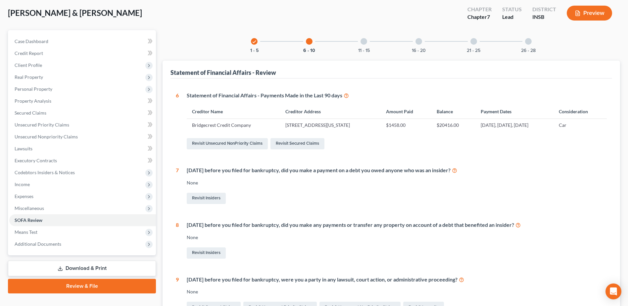
scroll to position [33, 0]
click at [365, 43] on div at bounding box center [364, 41] width 7 height 7
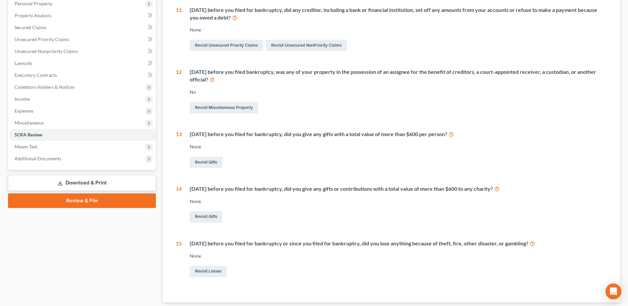
scroll to position [29, 0]
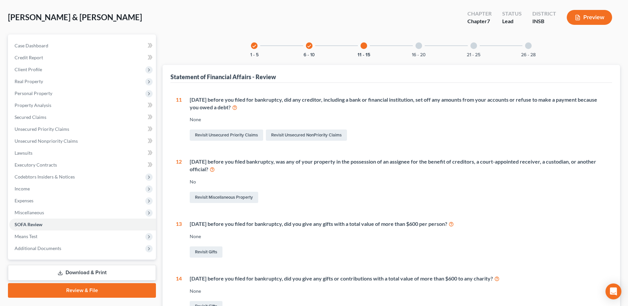
click at [415, 44] on div "16 - 20" at bounding box center [419, 45] width 23 height 23
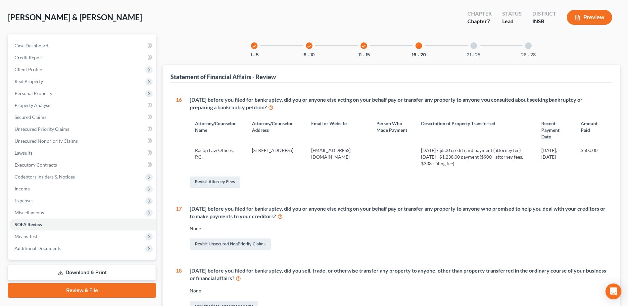
click at [472, 45] on div at bounding box center [473, 45] width 7 height 7
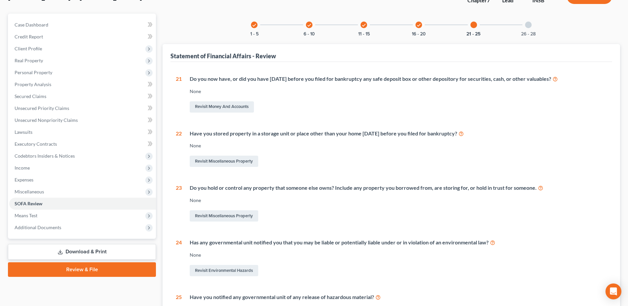
scroll to position [0, 0]
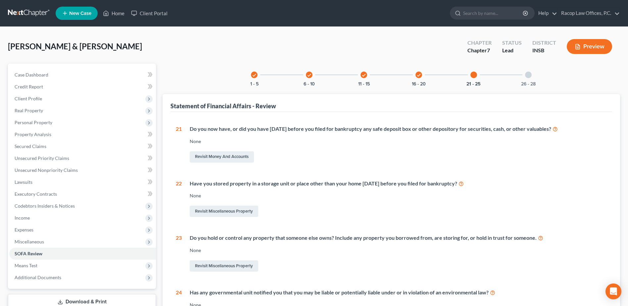
click at [530, 74] on div at bounding box center [528, 75] width 7 height 7
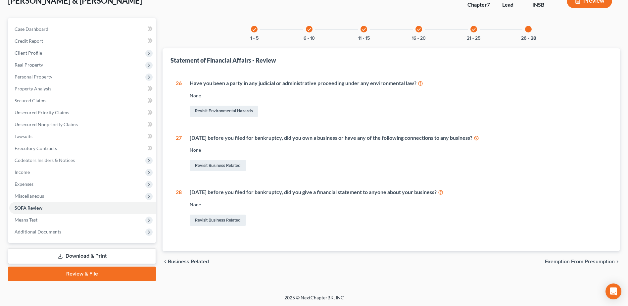
scroll to position [46, 0]
click at [575, 261] on span "Exemption from Presumption" at bounding box center [580, 261] width 70 height 5
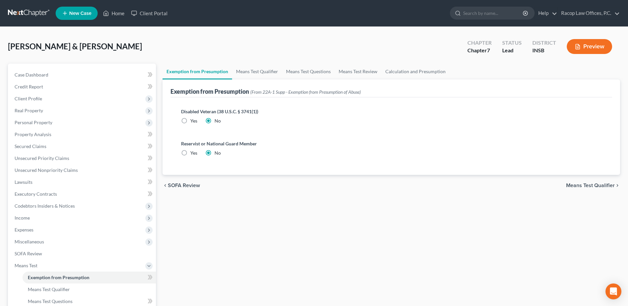
click at [589, 187] on span "Means Test Qualifier" at bounding box center [590, 185] width 49 height 5
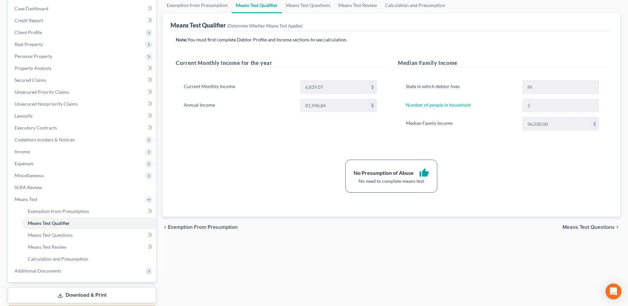
click at [589, 227] on span "Means Test Questions" at bounding box center [588, 226] width 52 height 5
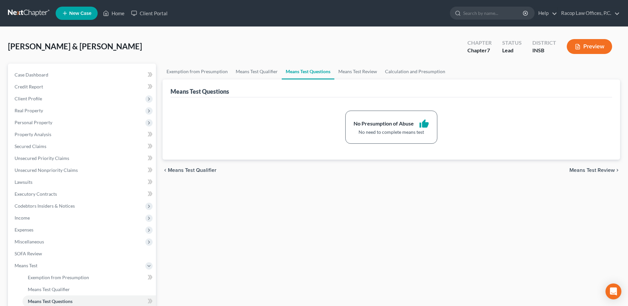
click at [592, 165] on div "chevron_left Means Test Qualifier Means Test Review chevron_right" at bounding box center [392, 170] width 458 height 21
click at [592, 170] on span "Means Test Review" at bounding box center [591, 170] width 45 height 5
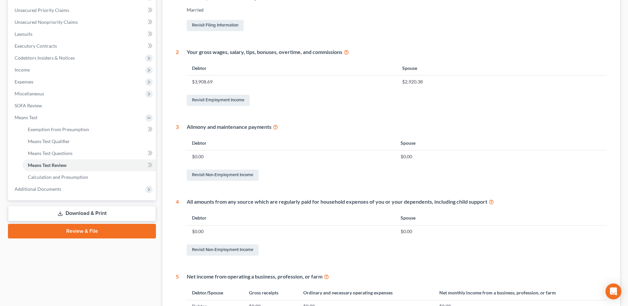
scroll to position [166, 0]
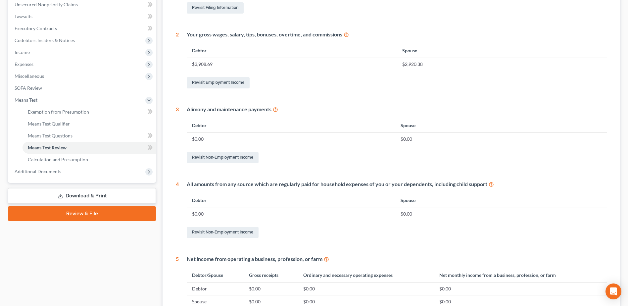
click at [80, 194] on link "Download & Print" at bounding box center [82, 196] width 148 height 16
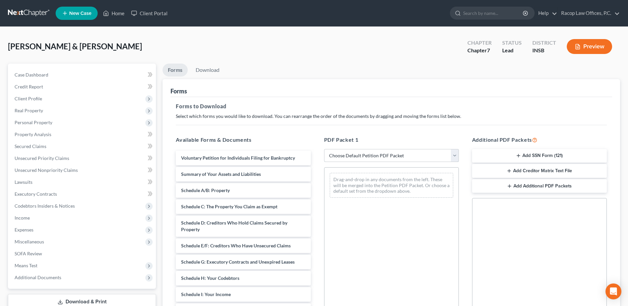
click at [378, 154] on select "Choose Default Petition PDF Packet Complete Bankruptcy Petition (all forms and …" at bounding box center [391, 155] width 135 height 13
click at [324, 149] on select "Choose Default Petition PDF Packet Complete Bankruptcy Petition (all forms and …" at bounding box center [391, 155] width 135 height 13
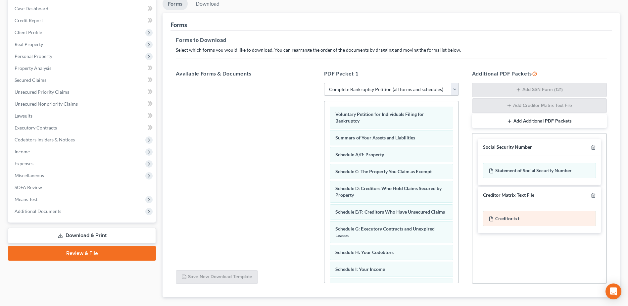
scroll to position [99, 0]
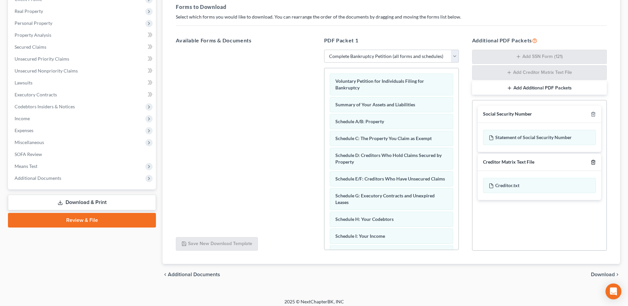
click at [594, 162] on icon "button" at bounding box center [593, 162] width 5 height 5
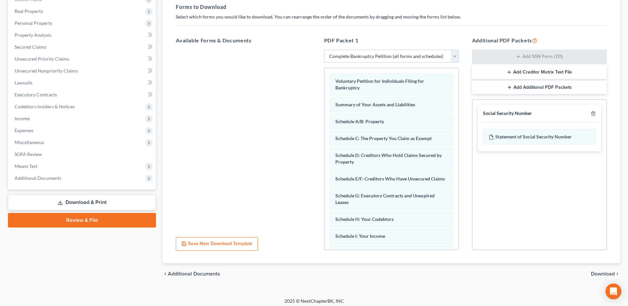
click at [602, 273] on span "Download" at bounding box center [603, 273] width 24 height 5
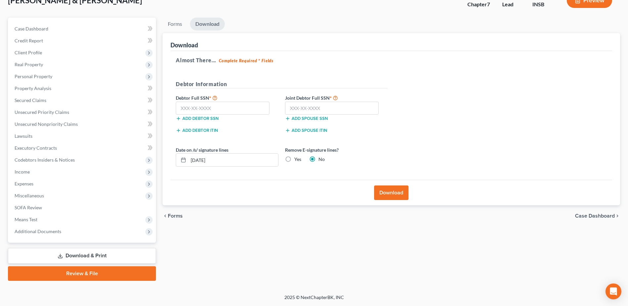
scroll to position [46, 0]
click at [182, 109] on input "text" at bounding box center [223, 108] width 94 height 13
click at [290, 109] on input "text" at bounding box center [332, 108] width 94 height 13
drag, startPoint x: 225, startPoint y: 161, endPoint x: 179, endPoint y: 161, distance: 46.0
click at [182, 161] on div "[DATE]" at bounding box center [227, 159] width 103 height 13
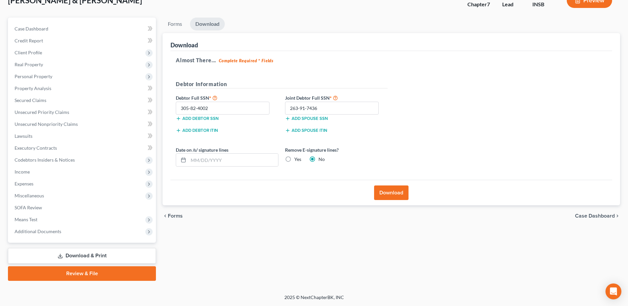
click at [294, 161] on label "Yes" at bounding box center [297, 159] width 7 height 7
click at [297, 160] on input "Yes" at bounding box center [299, 158] width 4 height 4
click at [391, 194] on button "Download" at bounding box center [391, 192] width 34 height 15
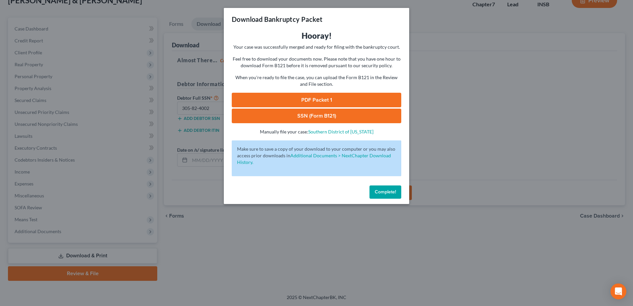
click at [317, 98] on link "PDF Packet 1" at bounding box center [317, 100] width 170 height 15
click at [322, 115] on link "SSN (Form B121)" at bounding box center [317, 116] width 170 height 15
click at [386, 190] on span "Complete!" at bounding box center [385, 192] width 21 height 6
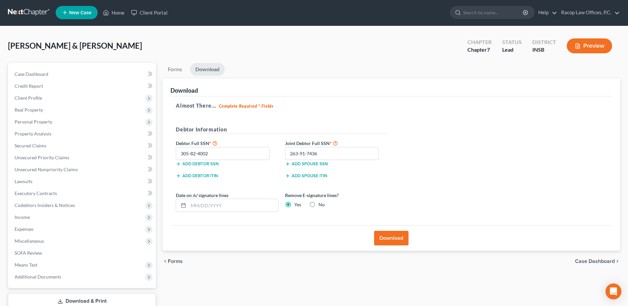
scroll to position [0, 0]
